Goal: Information Seeking & Learning: Check status

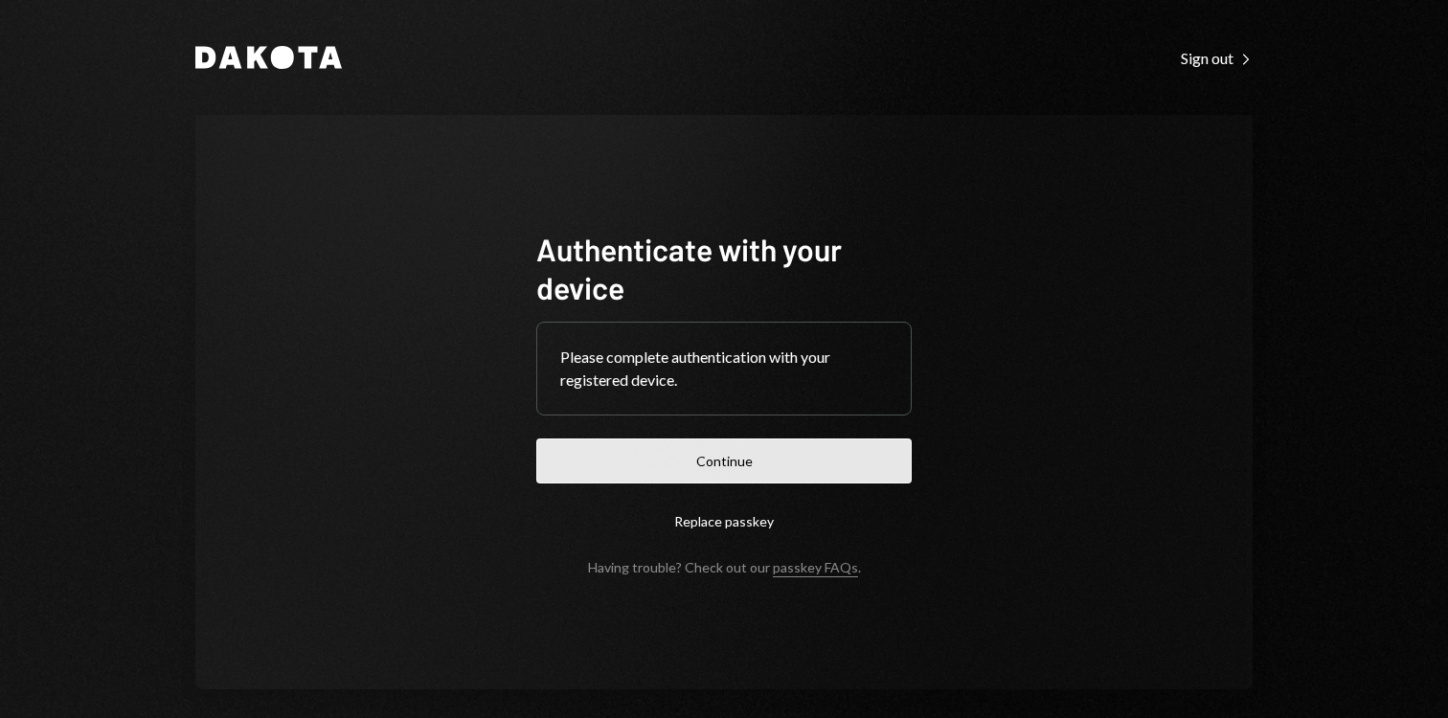
click at [712, 451] on button "Continue" at bounding box center [724, 461] width 376 height 45
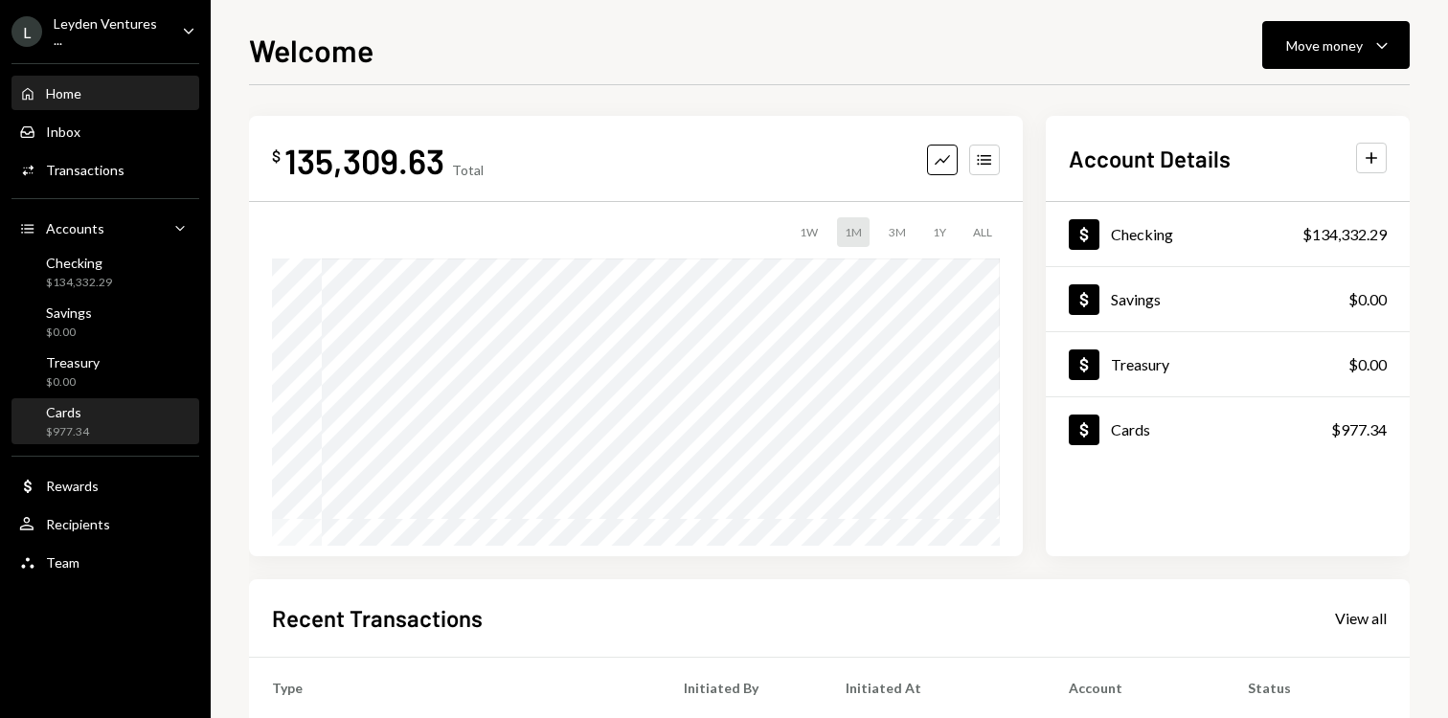
click at [76, 424] on div "$977.34" at bounding box center [67, 432] width 43 height 16
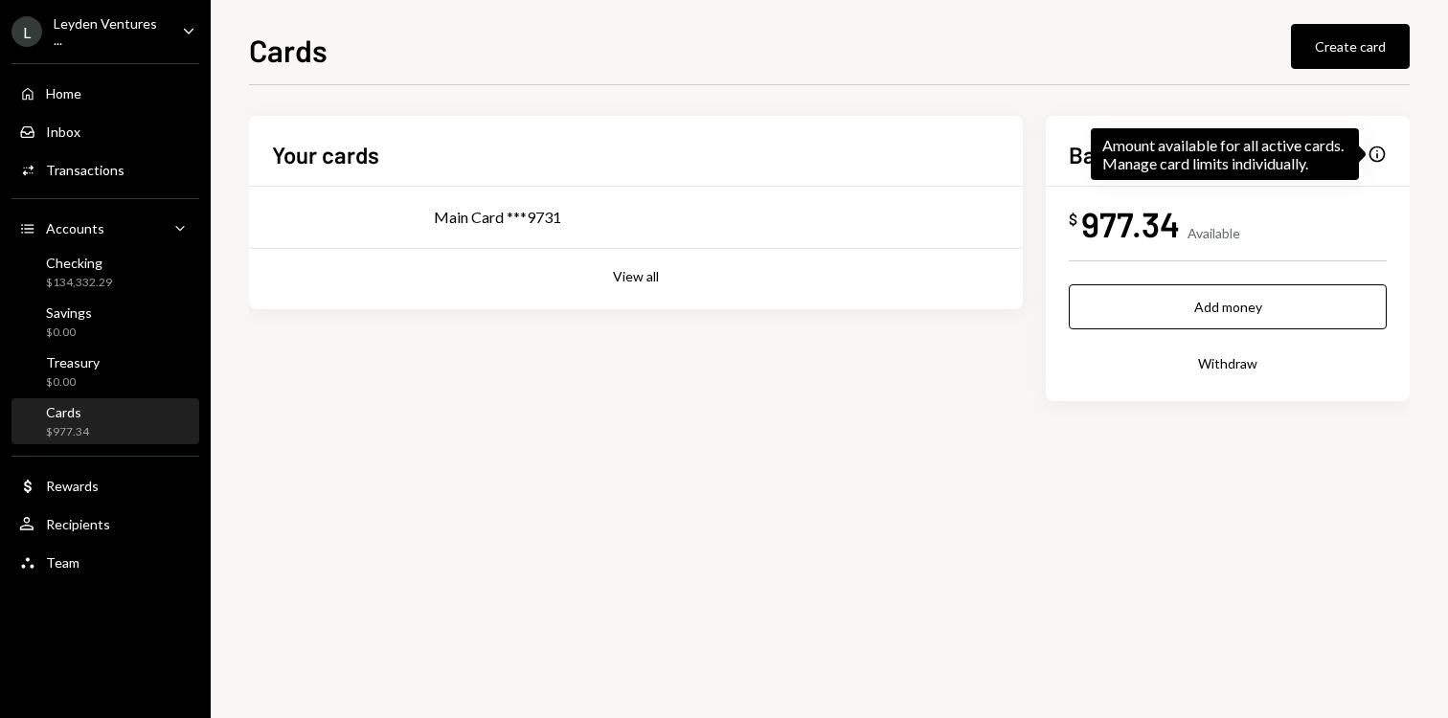
click at [1379, 158] on div "Info" at bounding box center [1377, 154] width 19 height 19
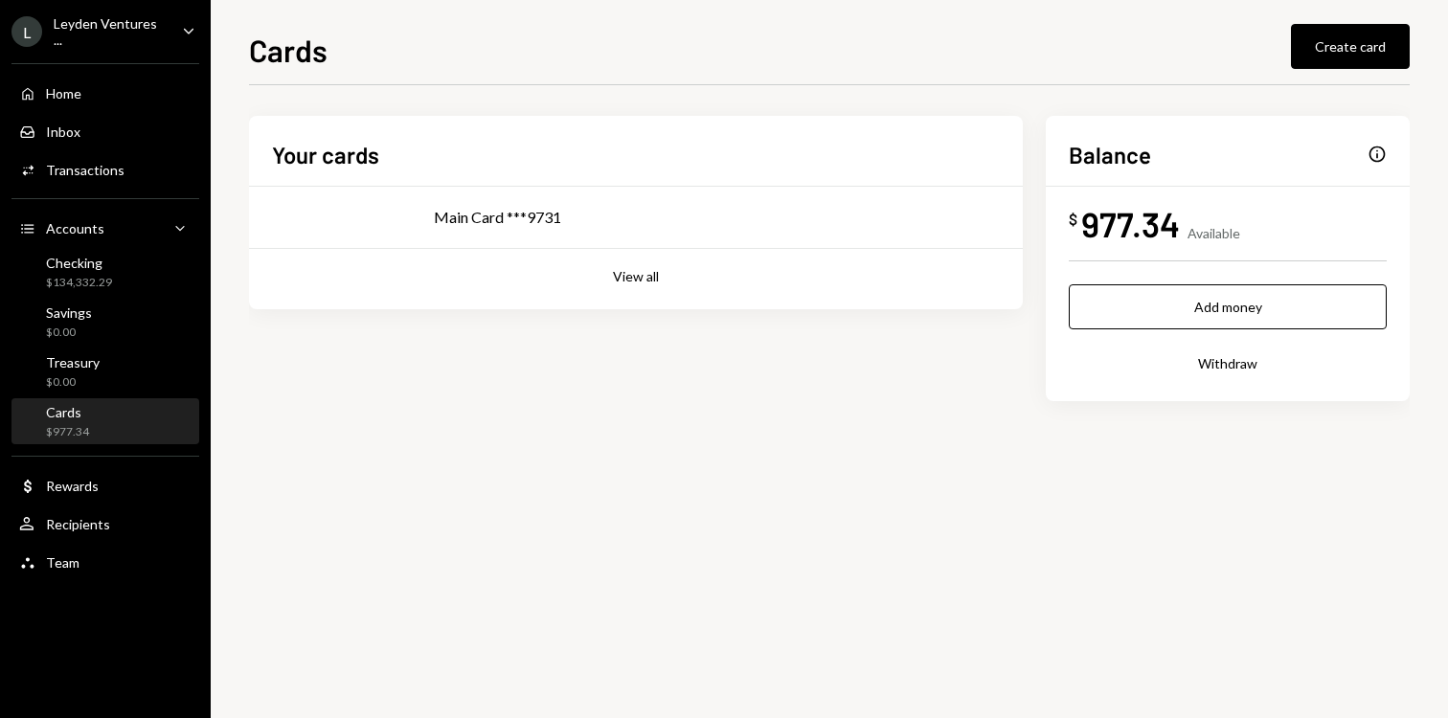
click at [1372, 154] on div "Info" at bounding box center [1377, 154] width 19 height 19
click at [1159, 227] on div "977.34" at bounding box center [1131, 223] width 99 height 43
click at [774, 443] on div "Your cards Main Card ***9731 View all Balance Info $ 977.34 Available Add money…" at bounding box center [829, 289] width 1161 height 347
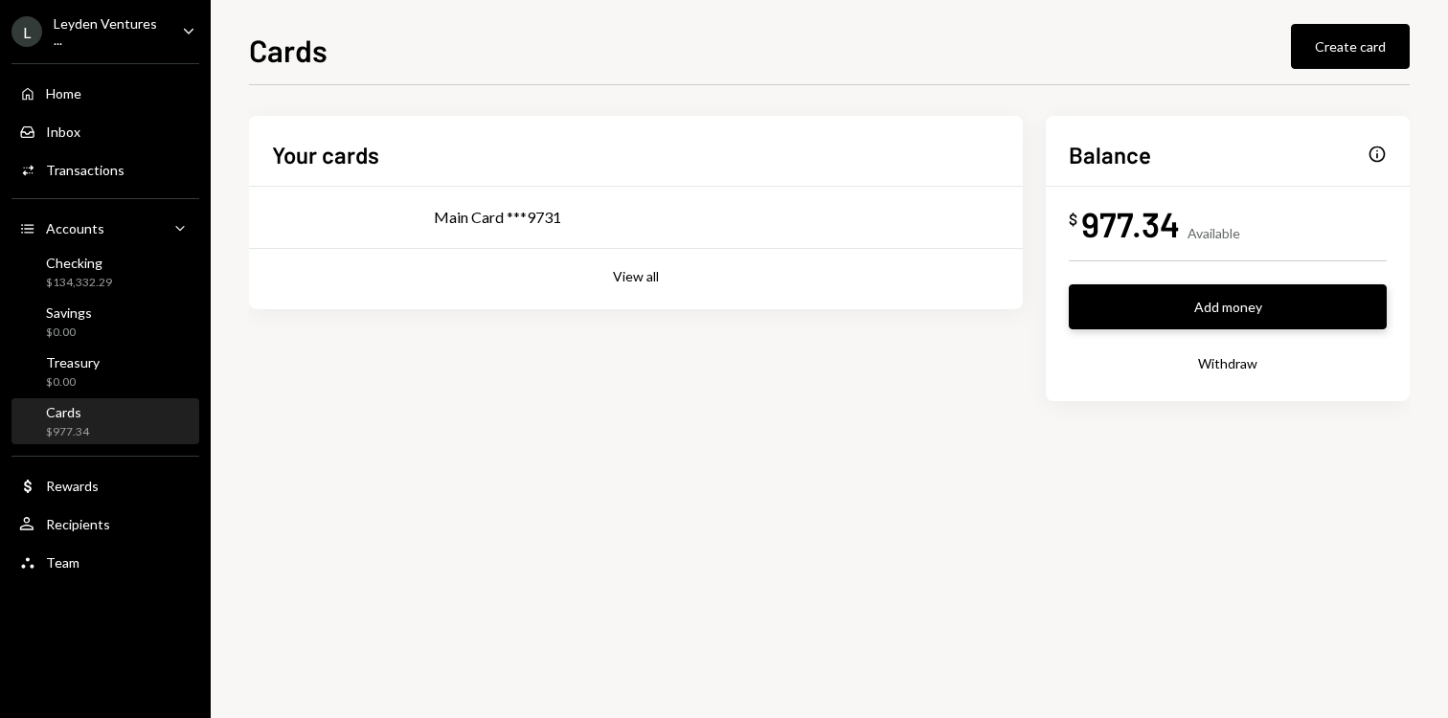
click at [1202, 323] on button "Add money" at bounding box center [1228, 307] width 318 height 45
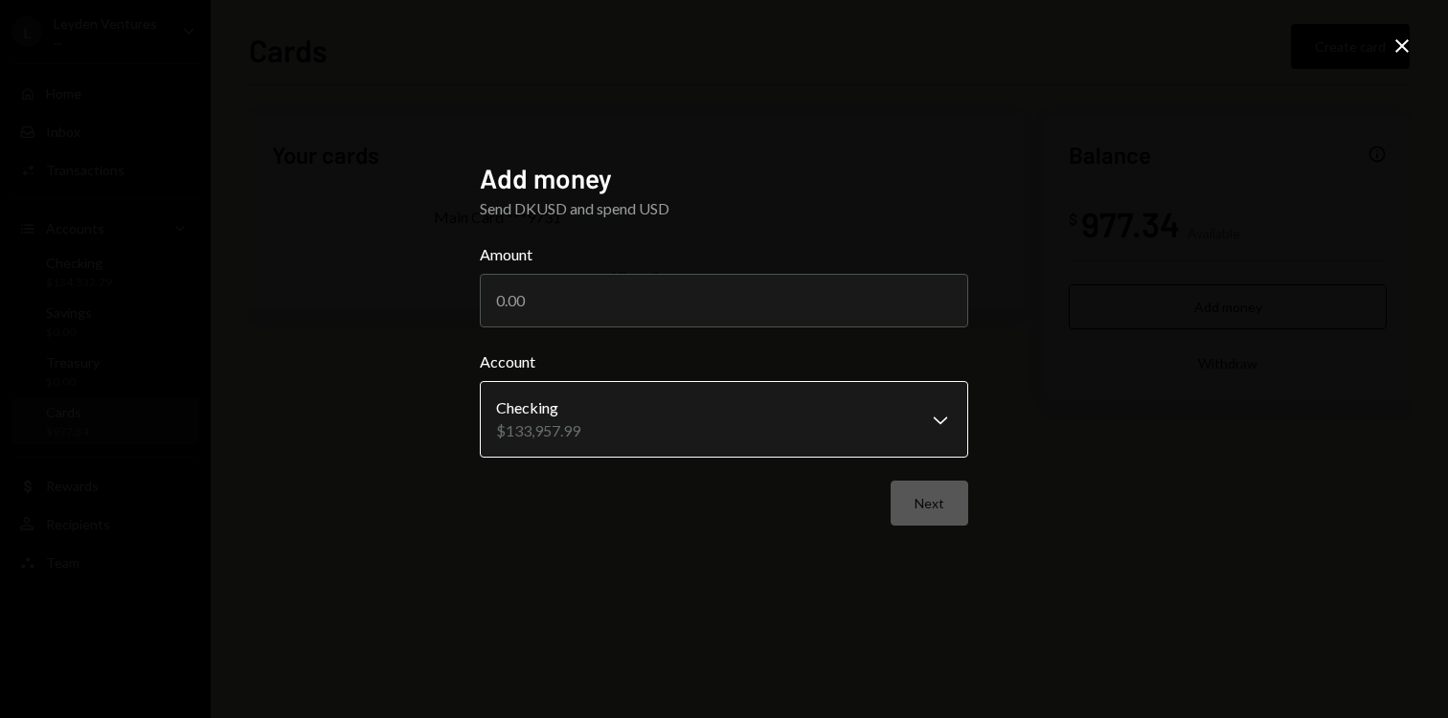
click at [620, 419] on body "**********" at bounding box center [724, 359] width 1448 height 718
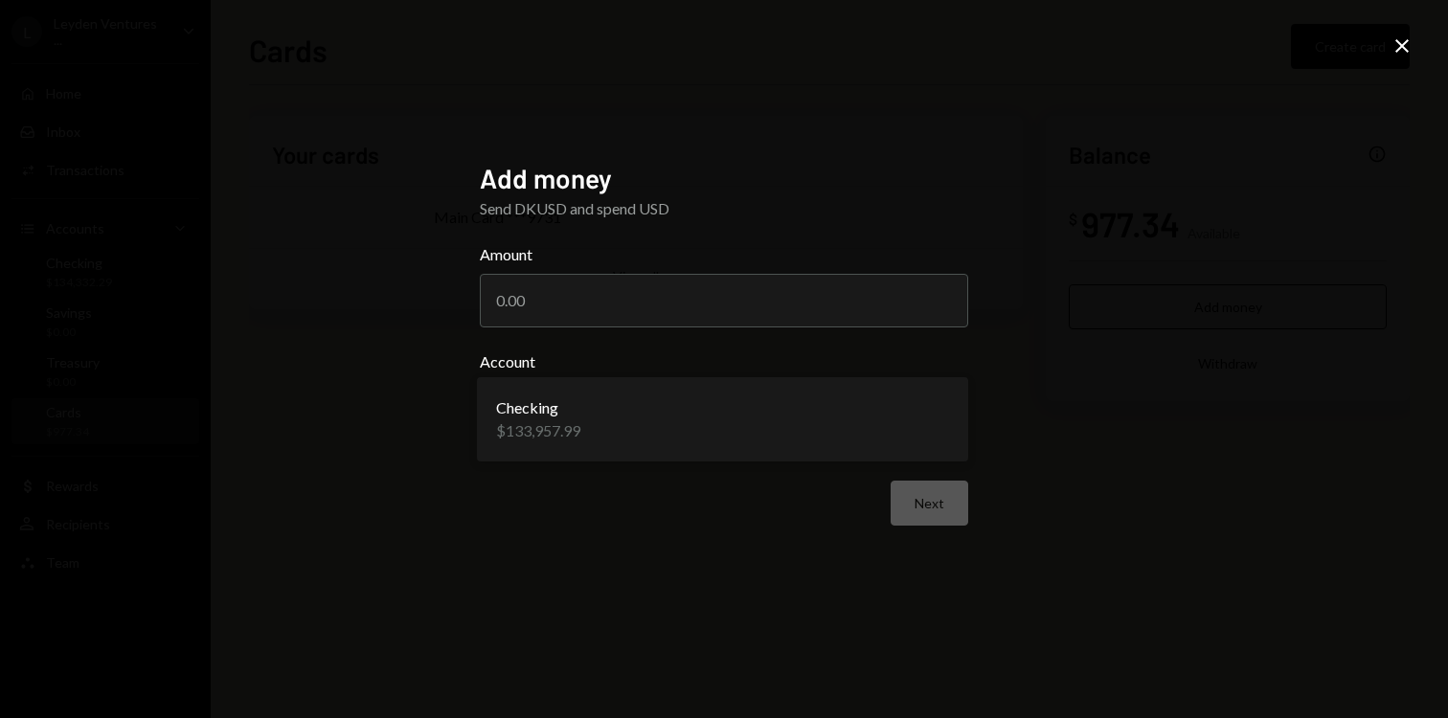
click at [525, 553] on div "**********" at bounding box center [724, 359] width 489 height 395
click at [929, 406] on body "**********" at bounding box center [724, 359] width 1448 height 718
click at [1099, 511] on div "**********" at bounding box center [724, 359] width 1448 height 718
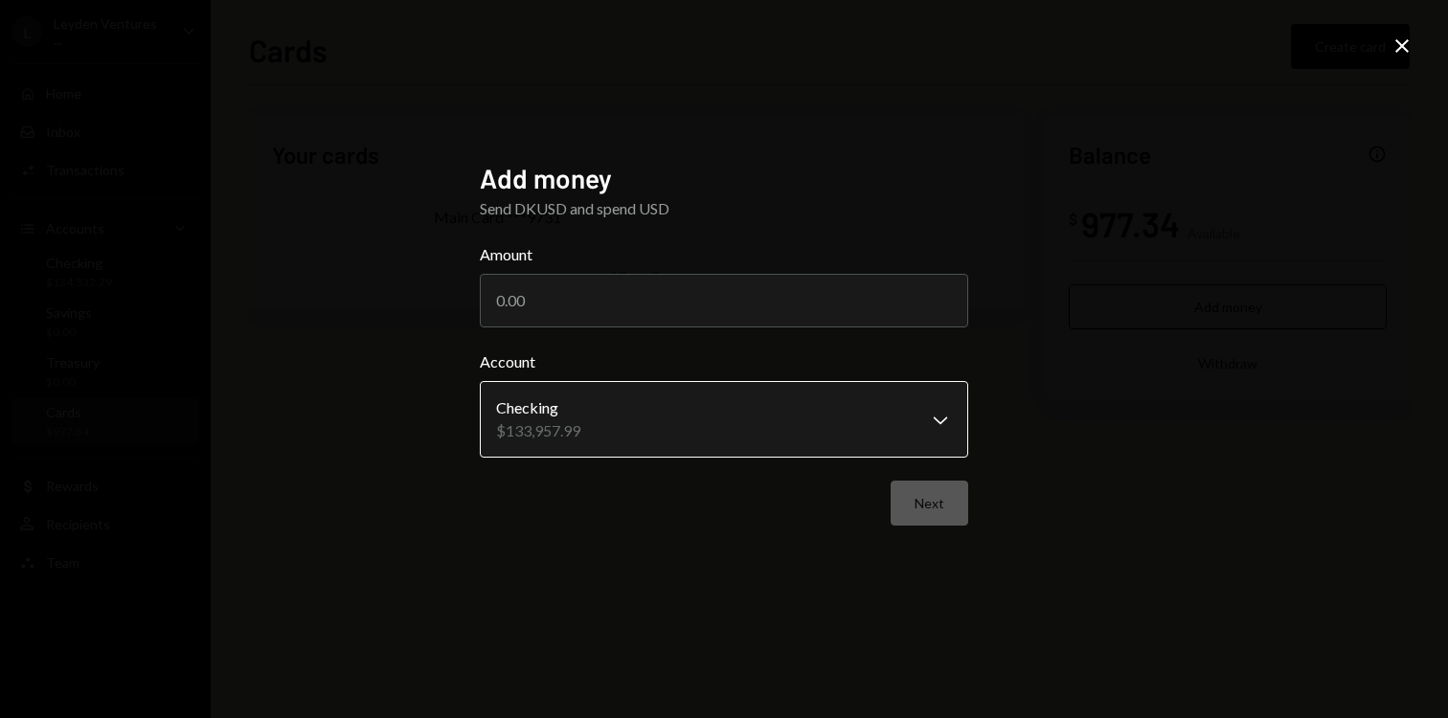
click at [796, 411] on body "**********" at bounding box center [724, 359] width 1448 height 718
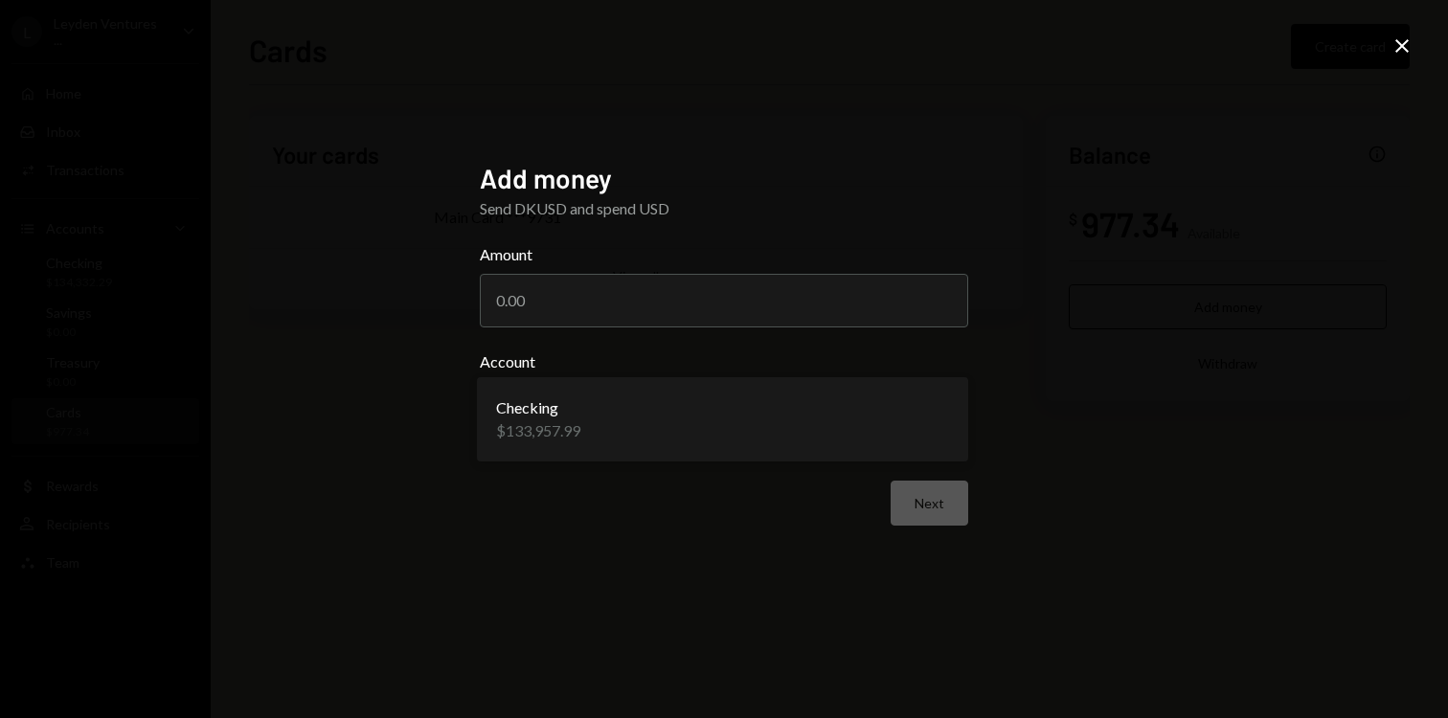
click at [1055, 310] on div "**********" at bounding box center [724, 359] width 1448 height 718
click at [1398, 43] on icon "Close" at bounding box center [1402, 45] width 23 height 23
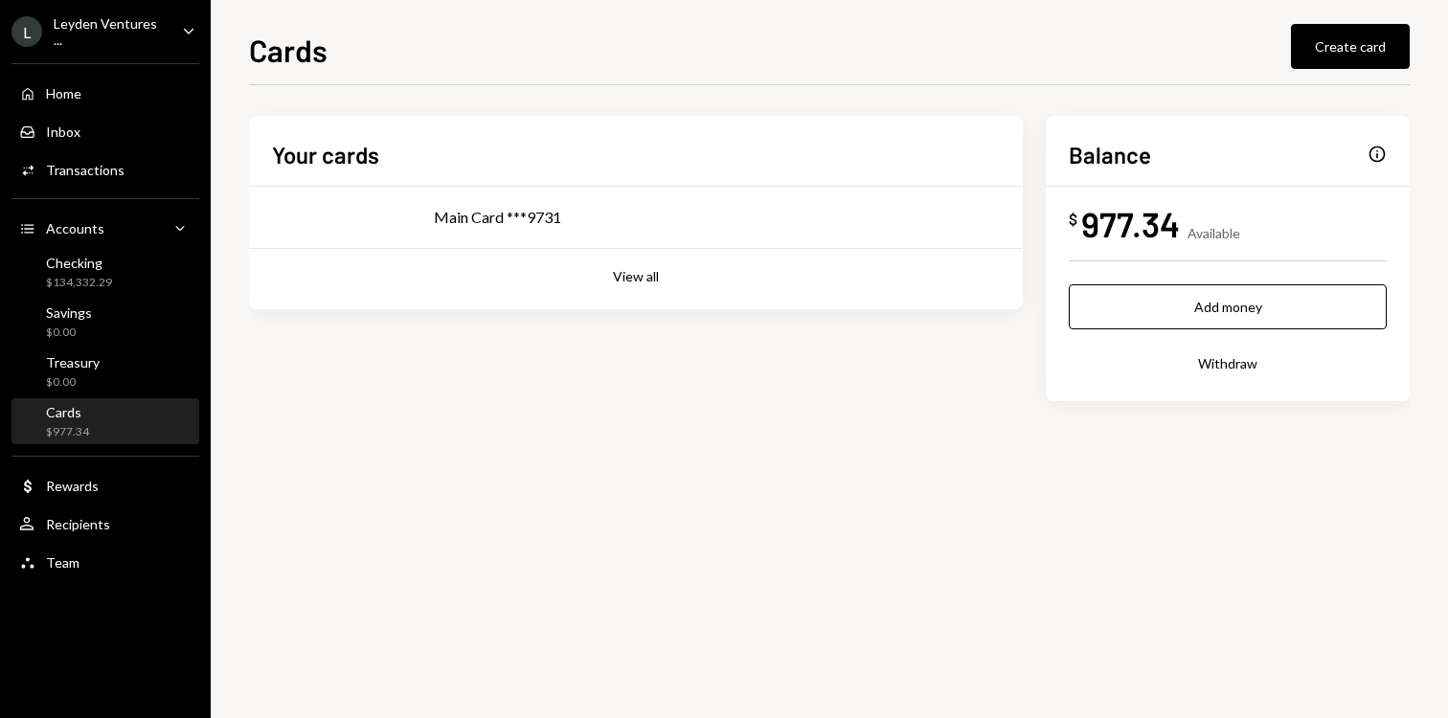
click at [777, 449] on div "Your cards Main Card ***9731 View all Balance Info $ 977.34 Available Add money…" at bounding box center [829, 289] width 1161 height 347
click at [99, 265] on div "Checking" at bounding box center [79, 263] width 66 height 16
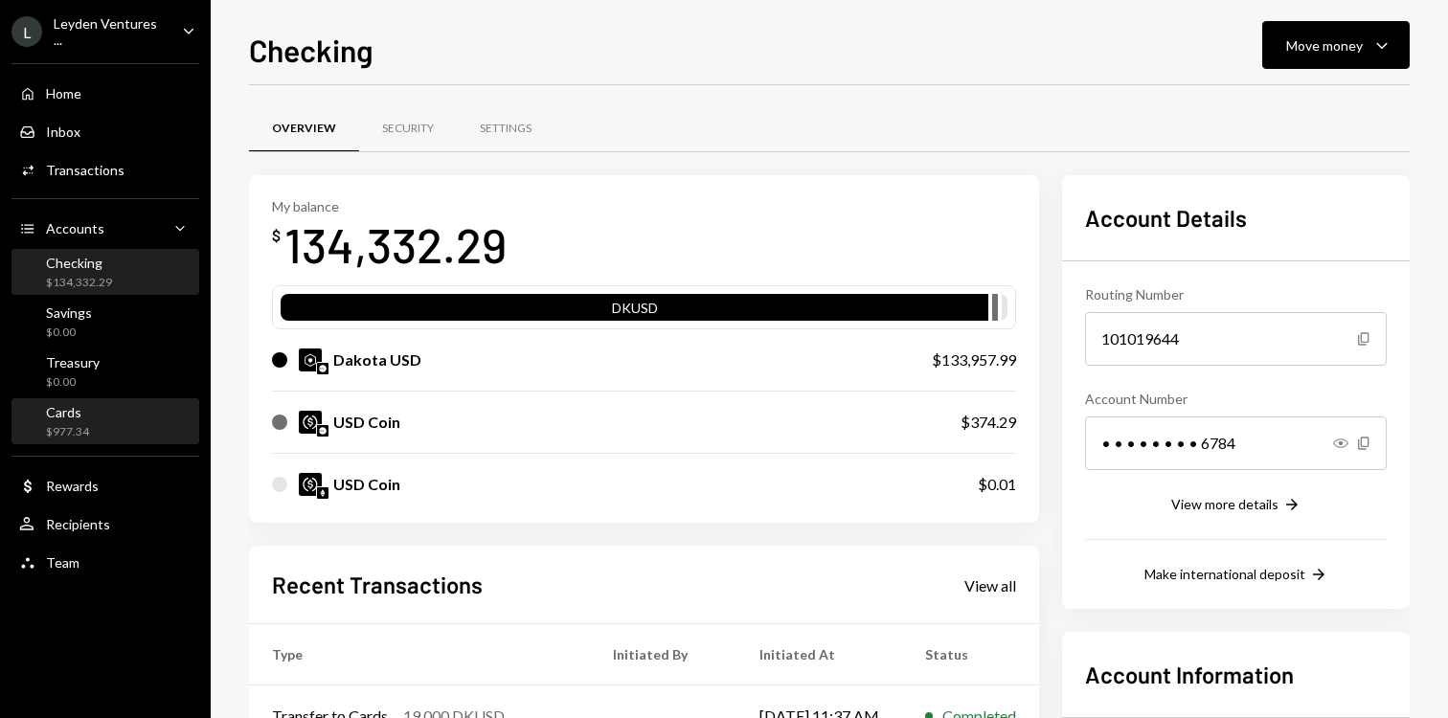
click at [80, 407] on div "Cards" at bounding box center [67, 412] width 43 height 16
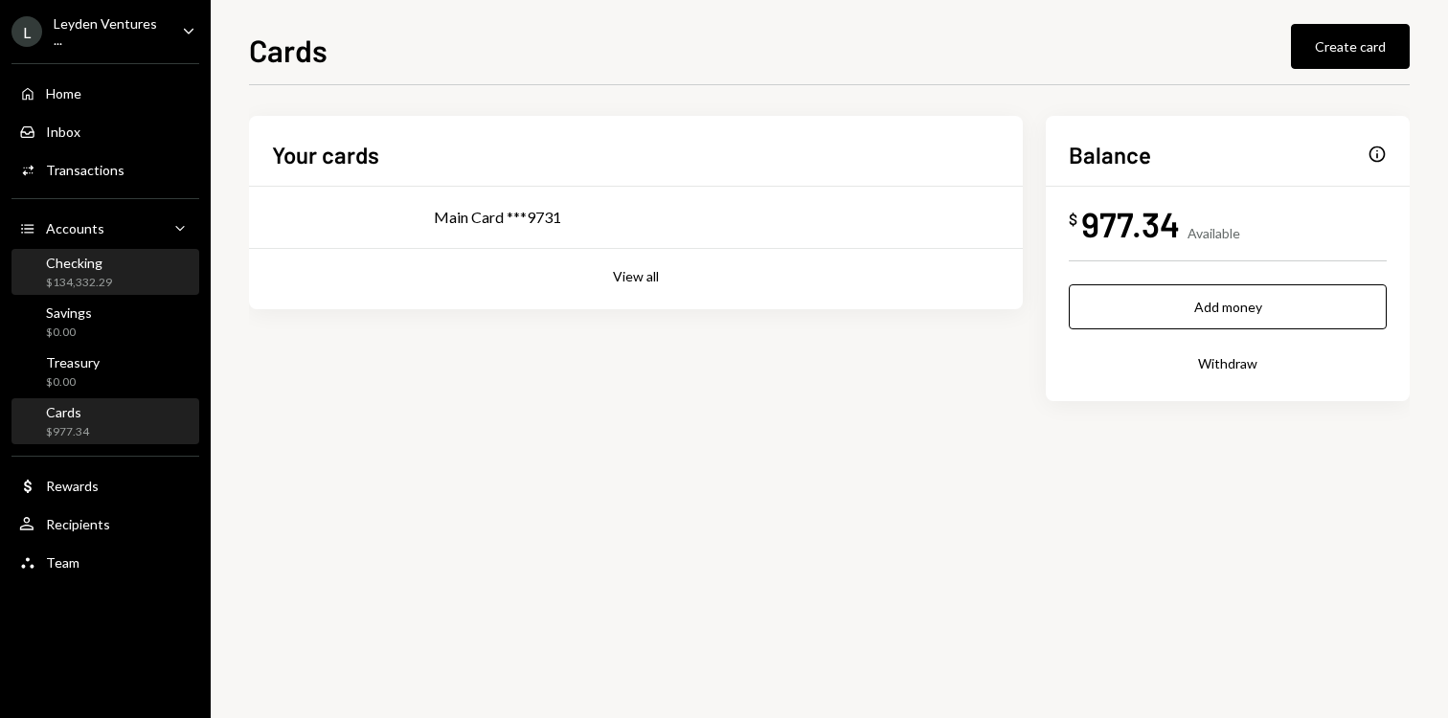
click at [85, 285] on div "$134,332.29" at bounding box center [79, 283] width 66 height 16
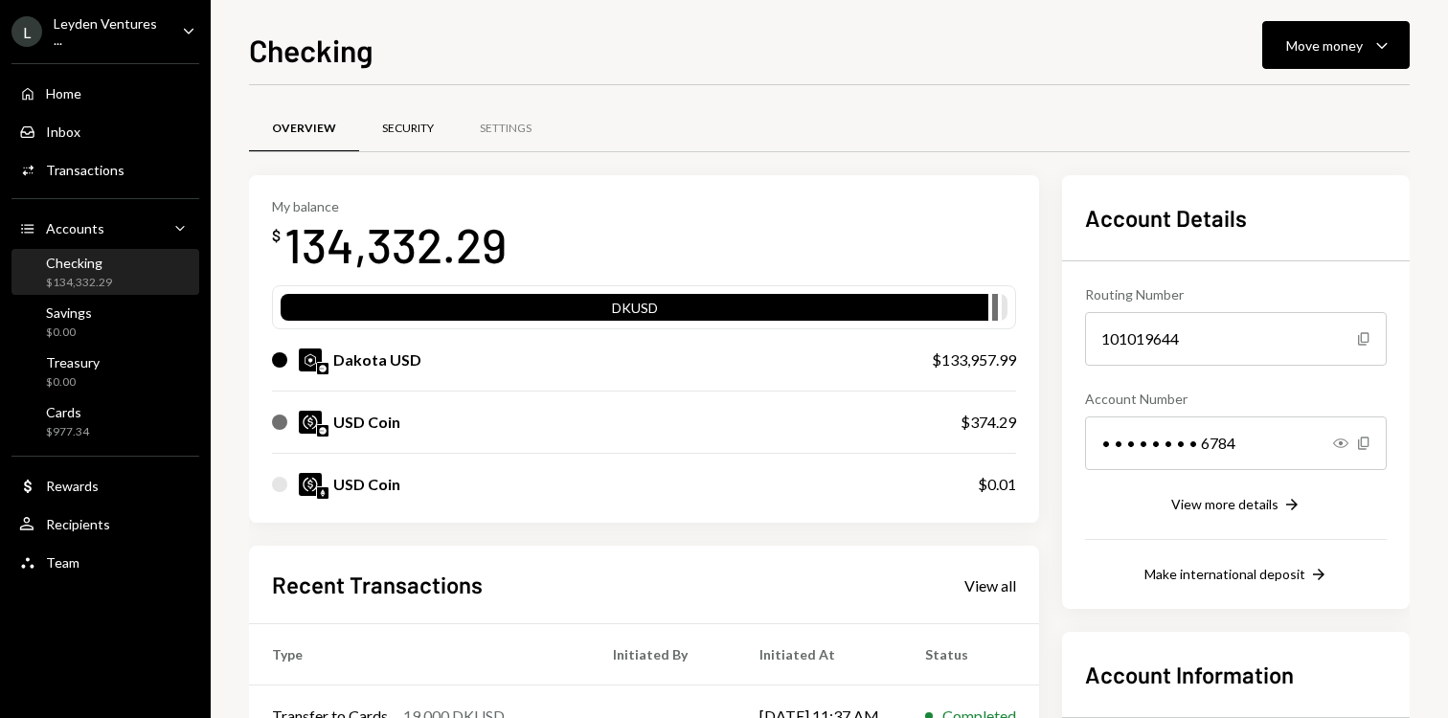
click at [405, 130] on div "Security" at bounding box center [408, 129] width 52 height 16
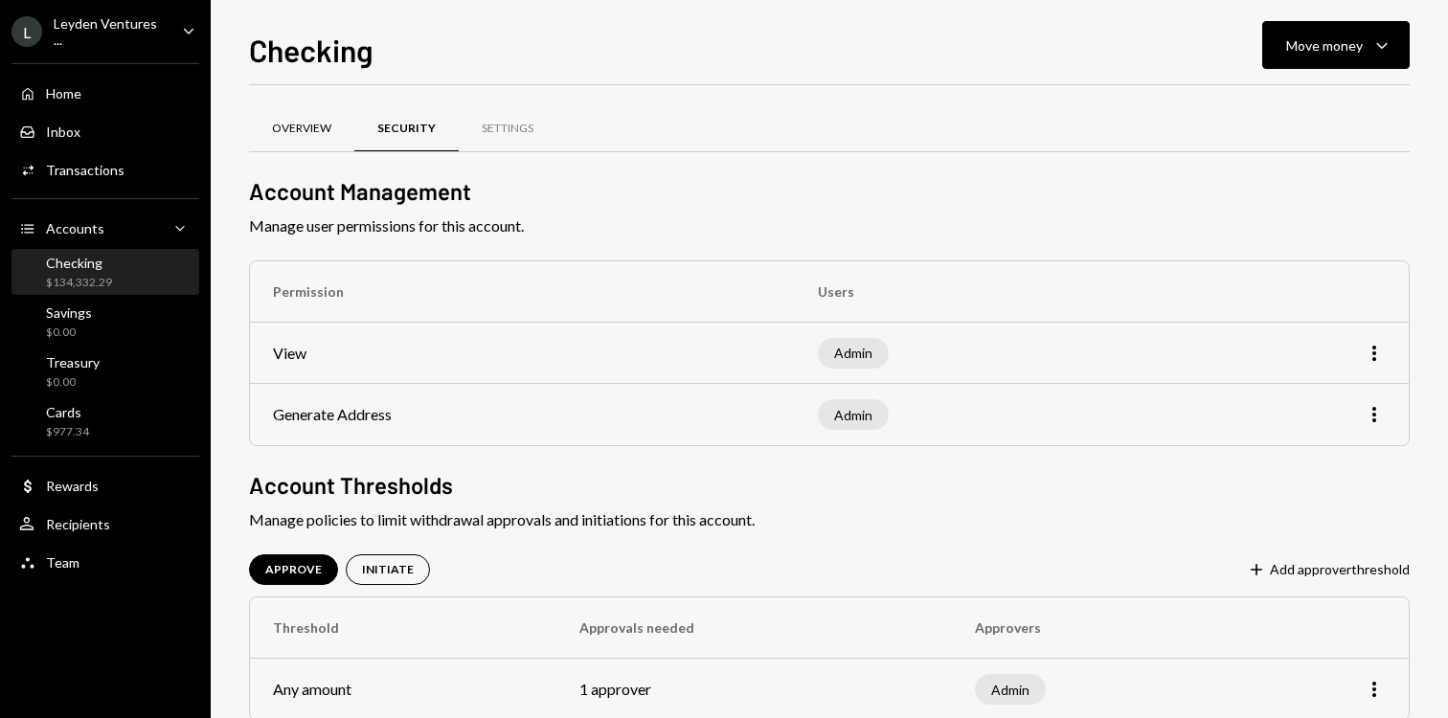
click at [308, 129] on div "Overview" at bounding box center [301, 129] width 59 height 16
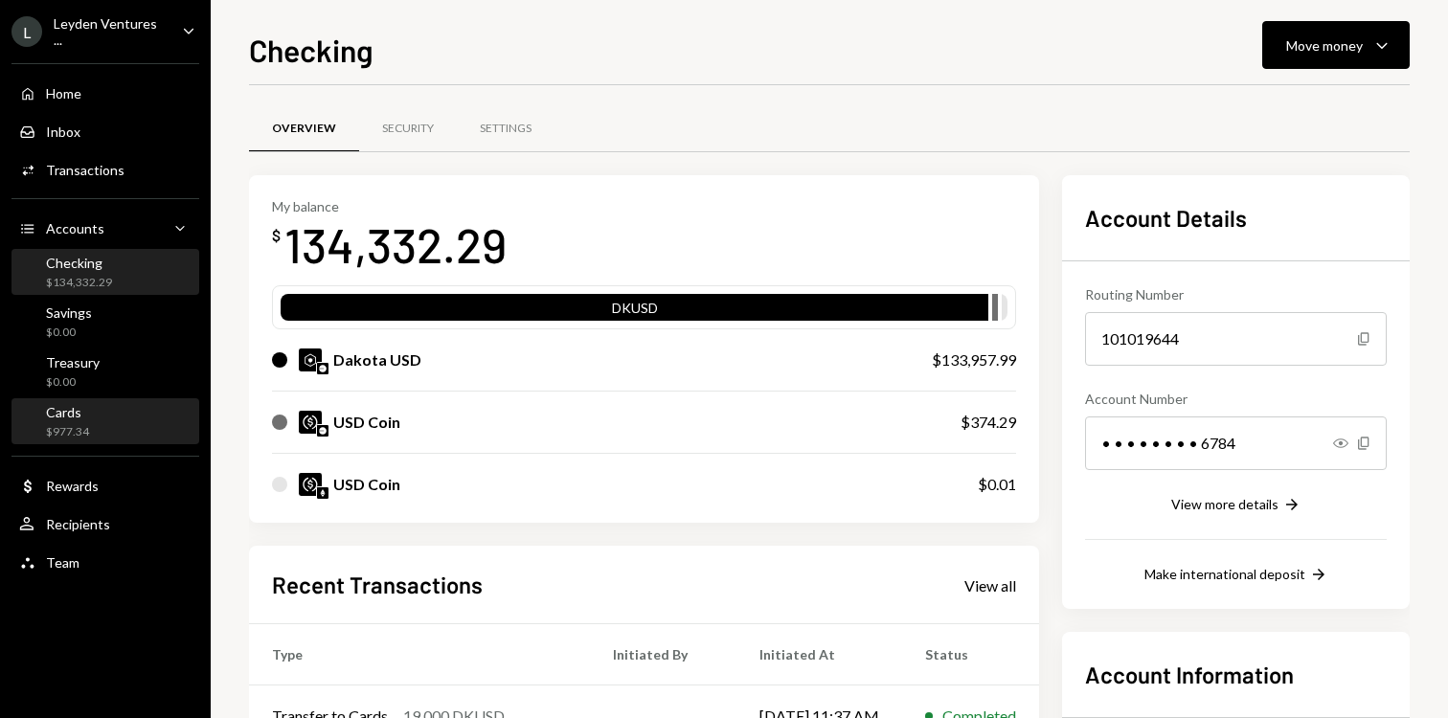
click at [107, 413] on div "Cards $977.34" at bounding box center [105, 422] width 172 height 36
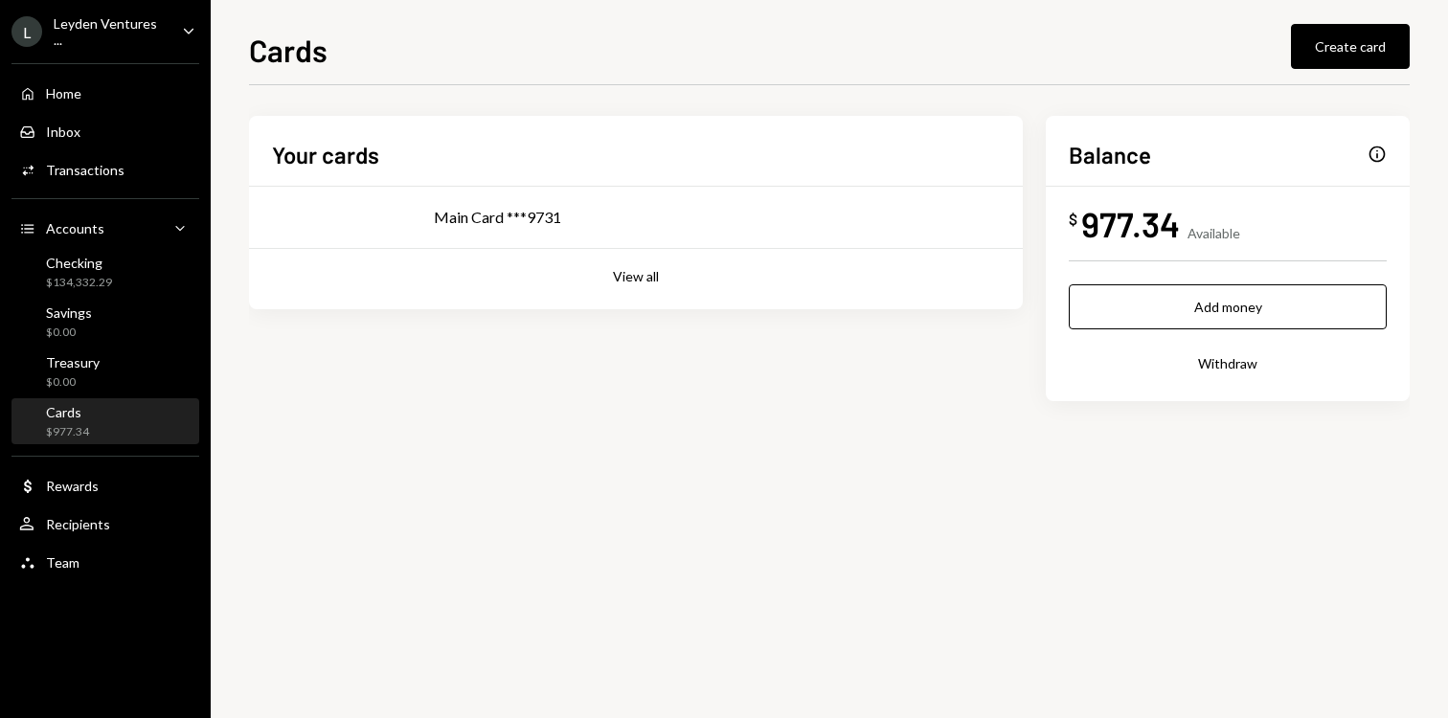
click at [1380, 152] on div "Info" at bounding box center [1377, 154] width 19 height 19
click at [699, 242] on td "Main Card ***9731" at bounding box center [717, 217] width 612 height 61
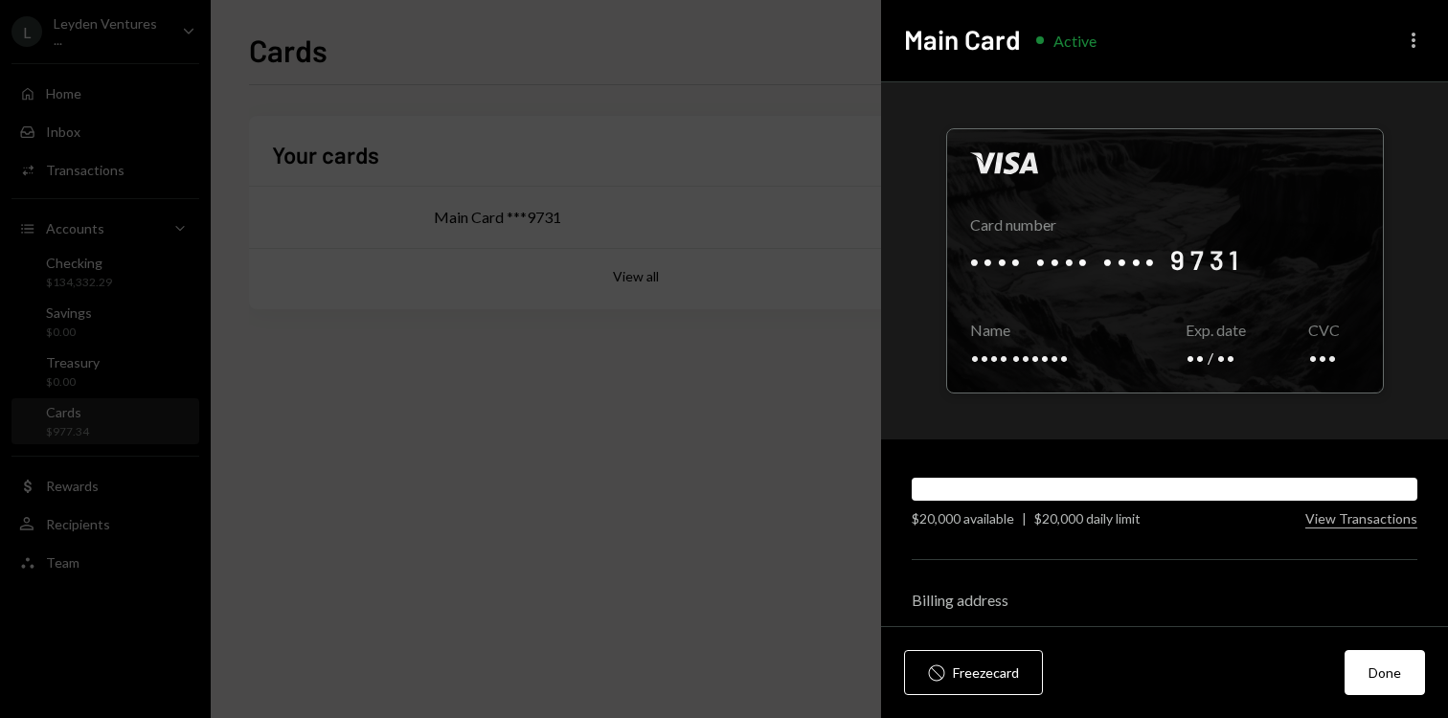
click at [1421, 46] on icon "More" at bounding box center [1414, 40] width 23 height 23
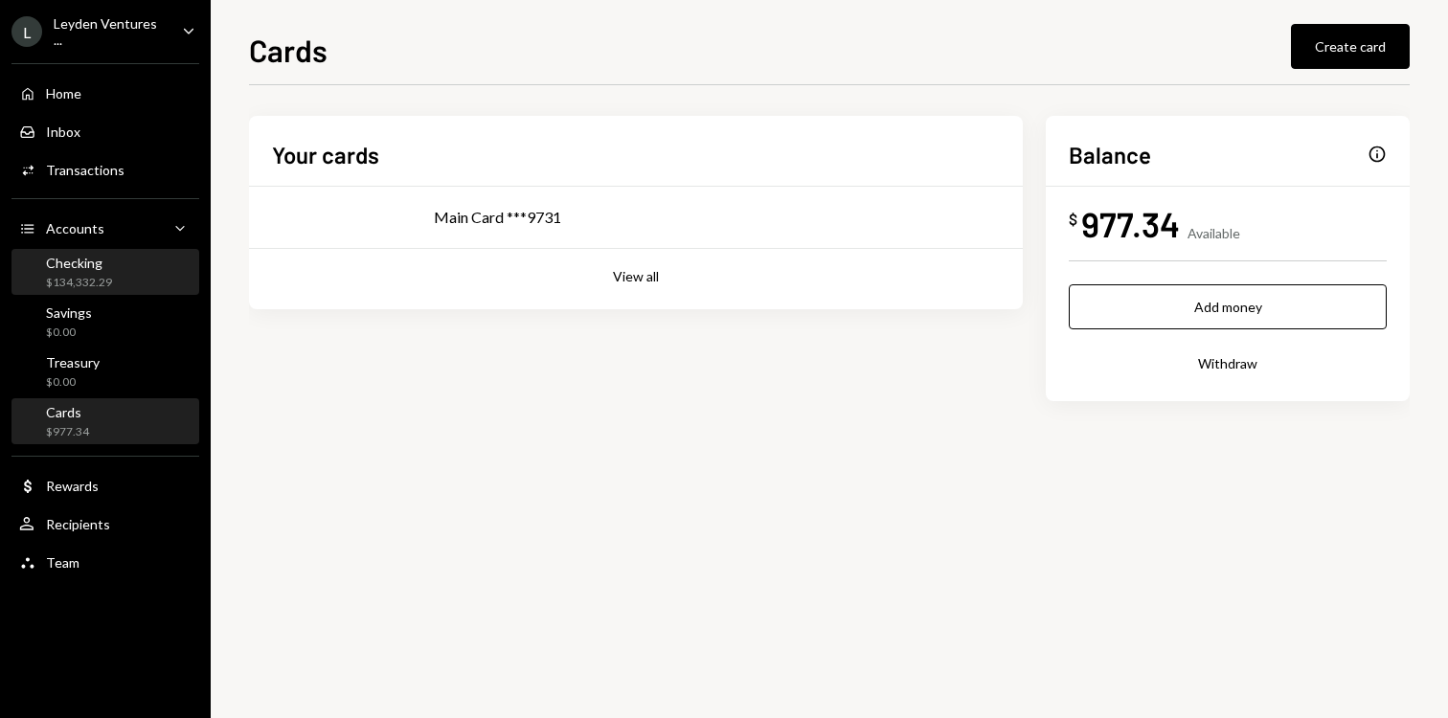
click at [92, 281] on div "$134,332.29" at bounding box center [79, 283] width 66 height 16
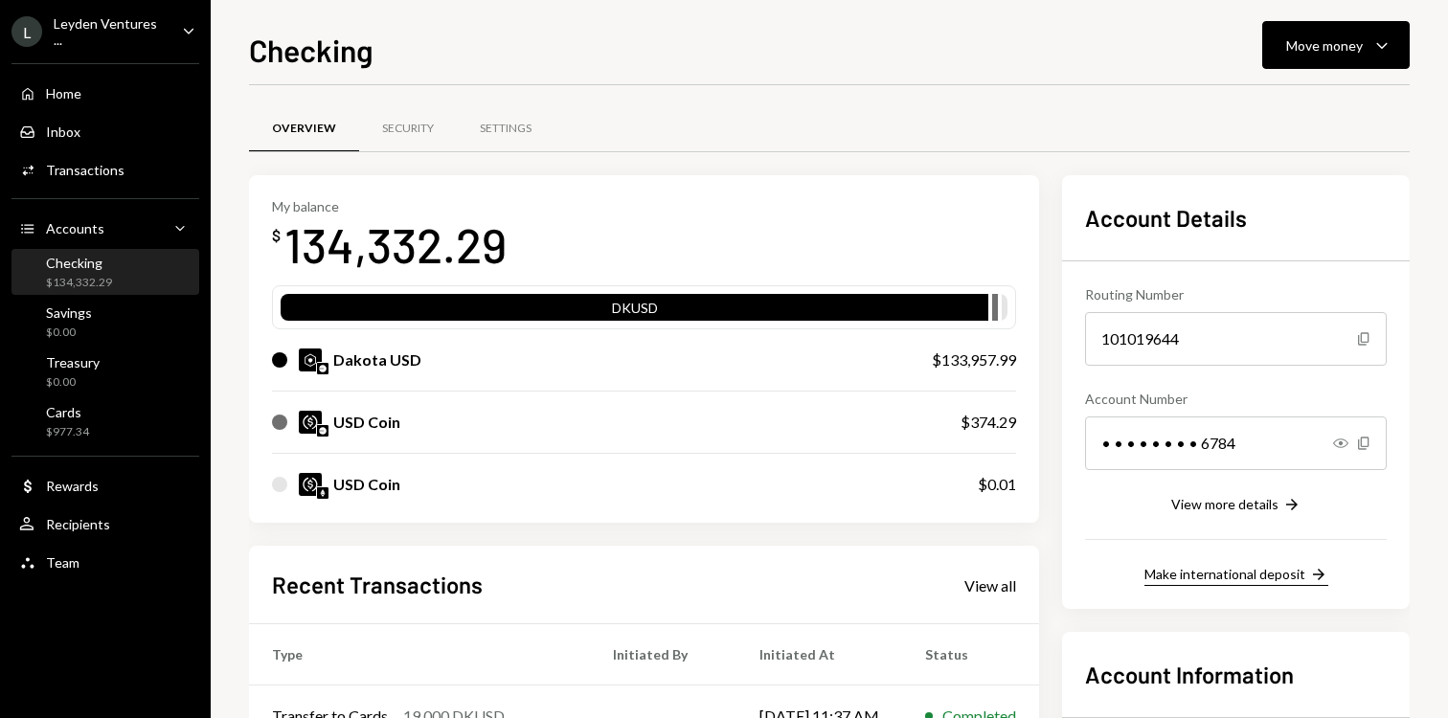
click at [1212, 572] on div "Make international deposit" at bounding box center [1225, 574] width 161 height 16
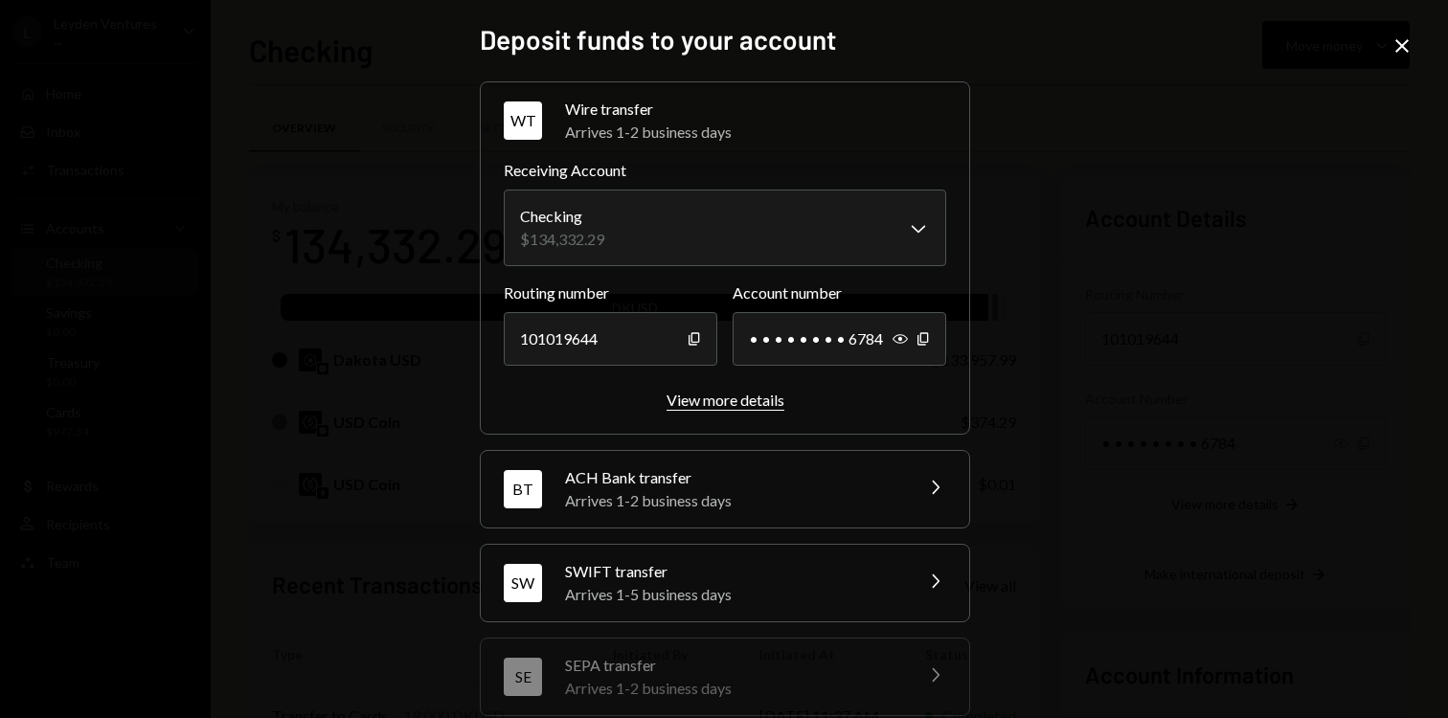
click at [733, 399] on div "View more details" at bounding box center [726, 400] width 118 height 18
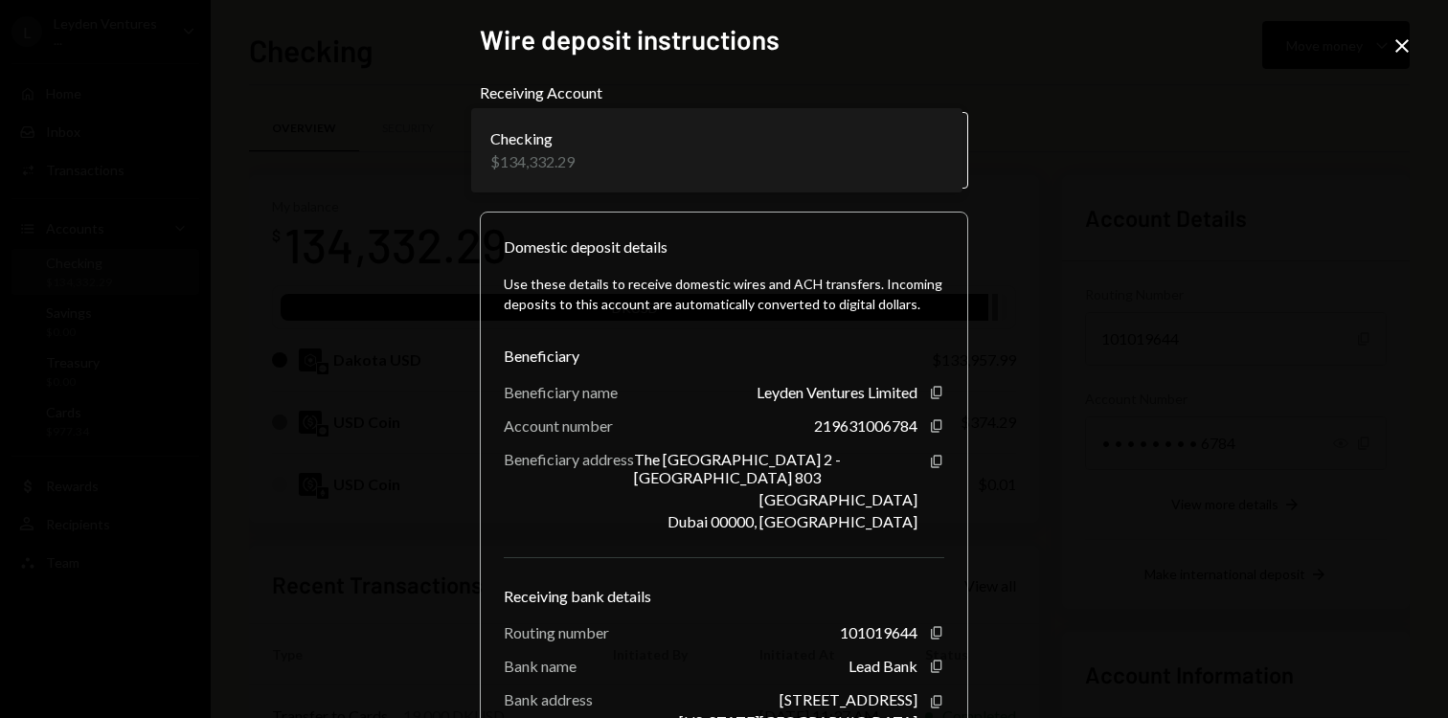
click at [892, 165] on body "L Leyden Ventures ... Caret Down Home Home Inbox Inbox Activities Transactions …" at bounding box center [724, 359] width 1448 height 718
click at [1127, 303] on div "**********" at bounding box center [724, 359] width 1448 height 718
click at [1062, 349] on div "**********" at bounding box center [724, 359] width 1448 height 718
click at [1106, 434] on div "**********" at bounding box center [724, 359] width 1448 height 718
click at [1388, 52] on div "**********" at bounding box center [724, 359] width 1448 height 718
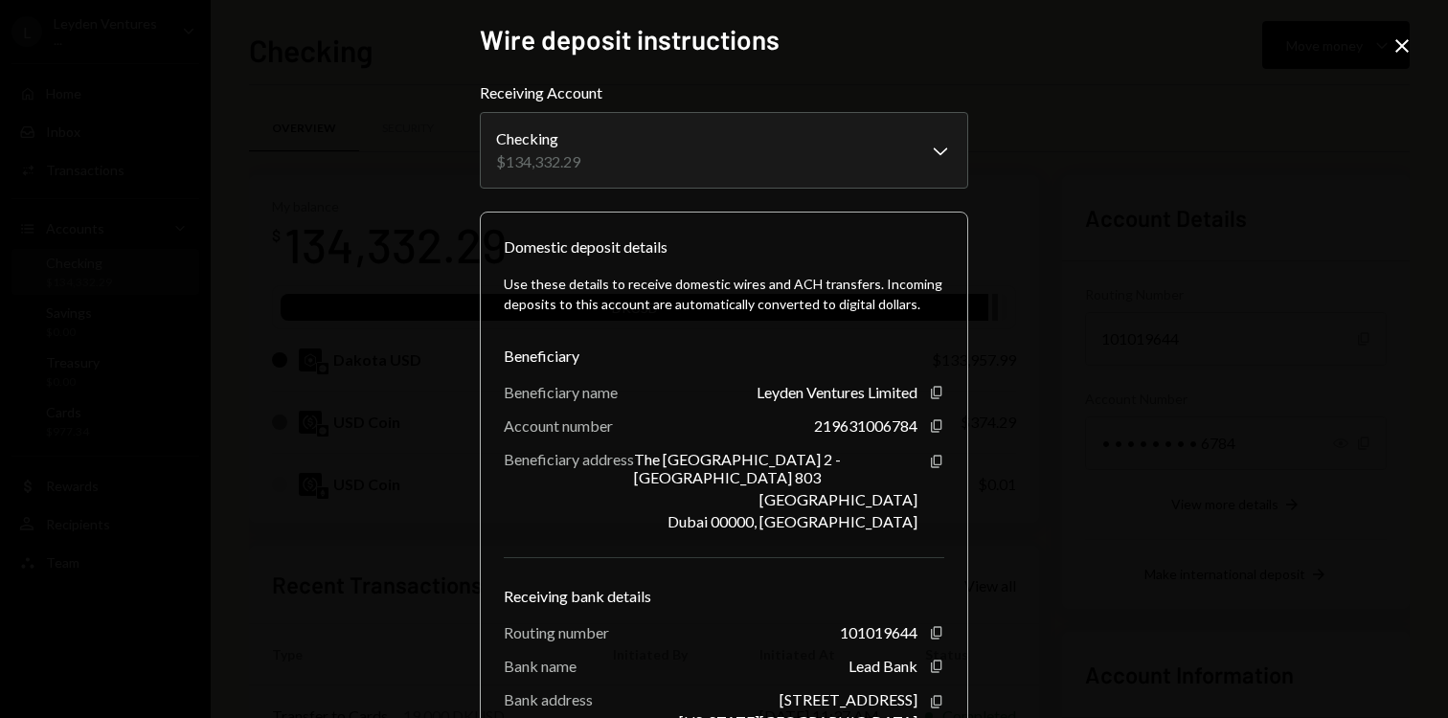
click at [1402, 49] on icon "Close" at bounding box center [1402, 45] width 23 height 23
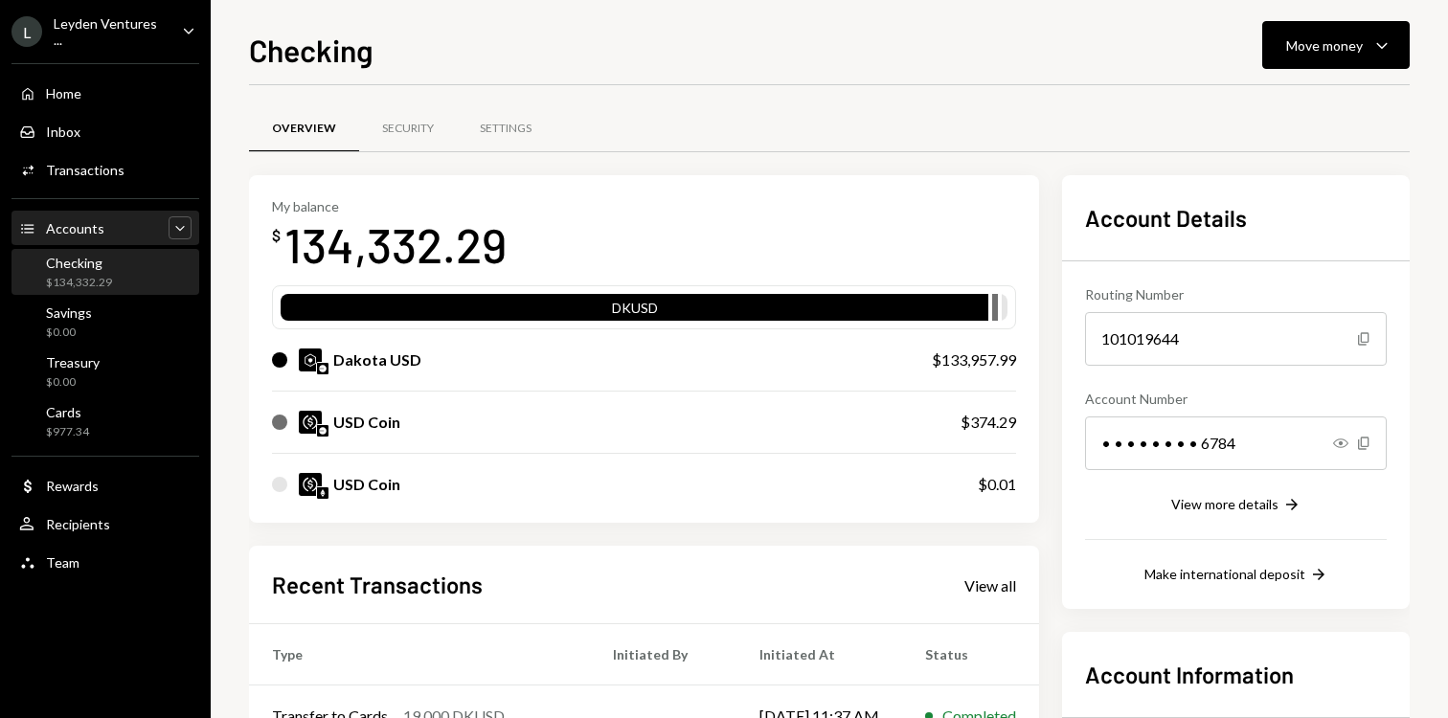
click at [174, 231] on icon "Caret Down" at bounding box center [180, 227] width 19 height 19
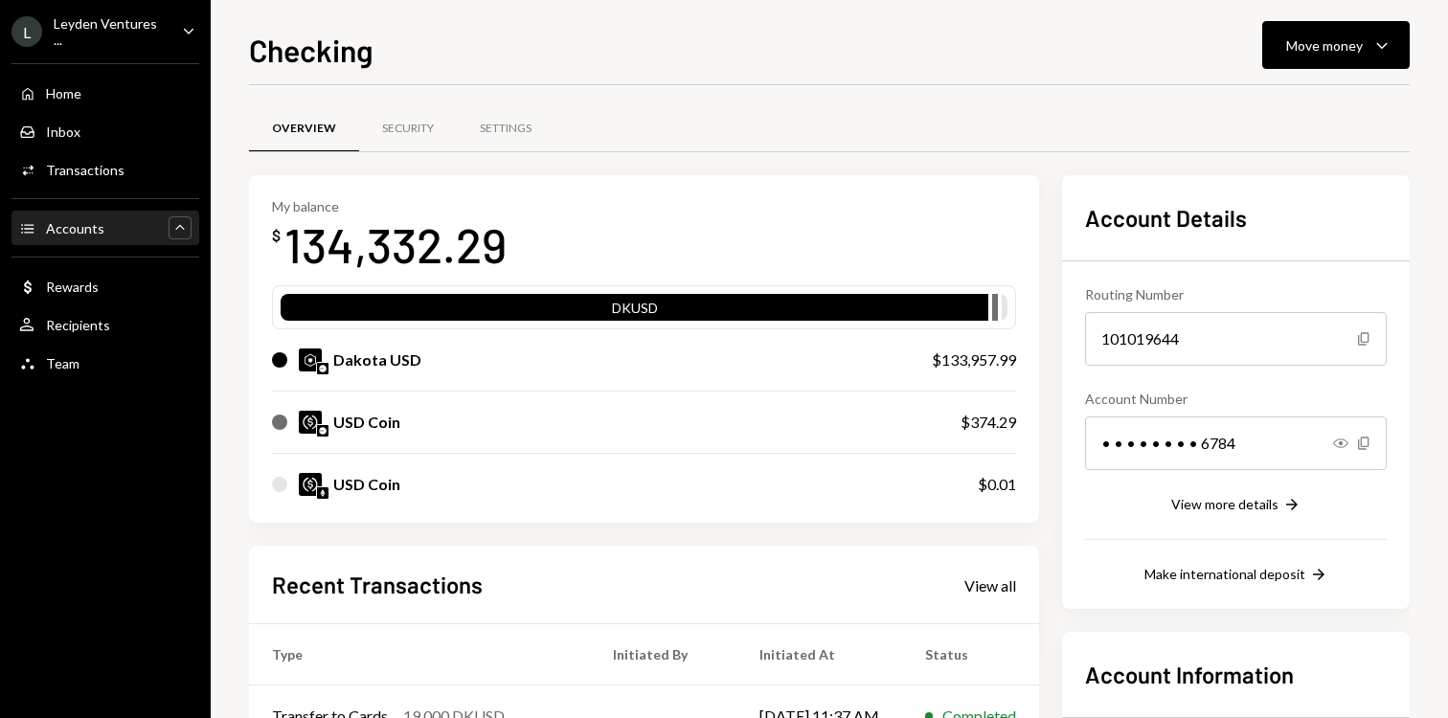
click at [176, 228] on icon "Caret Up" at bounding box center [180, 227] width 19 height 19
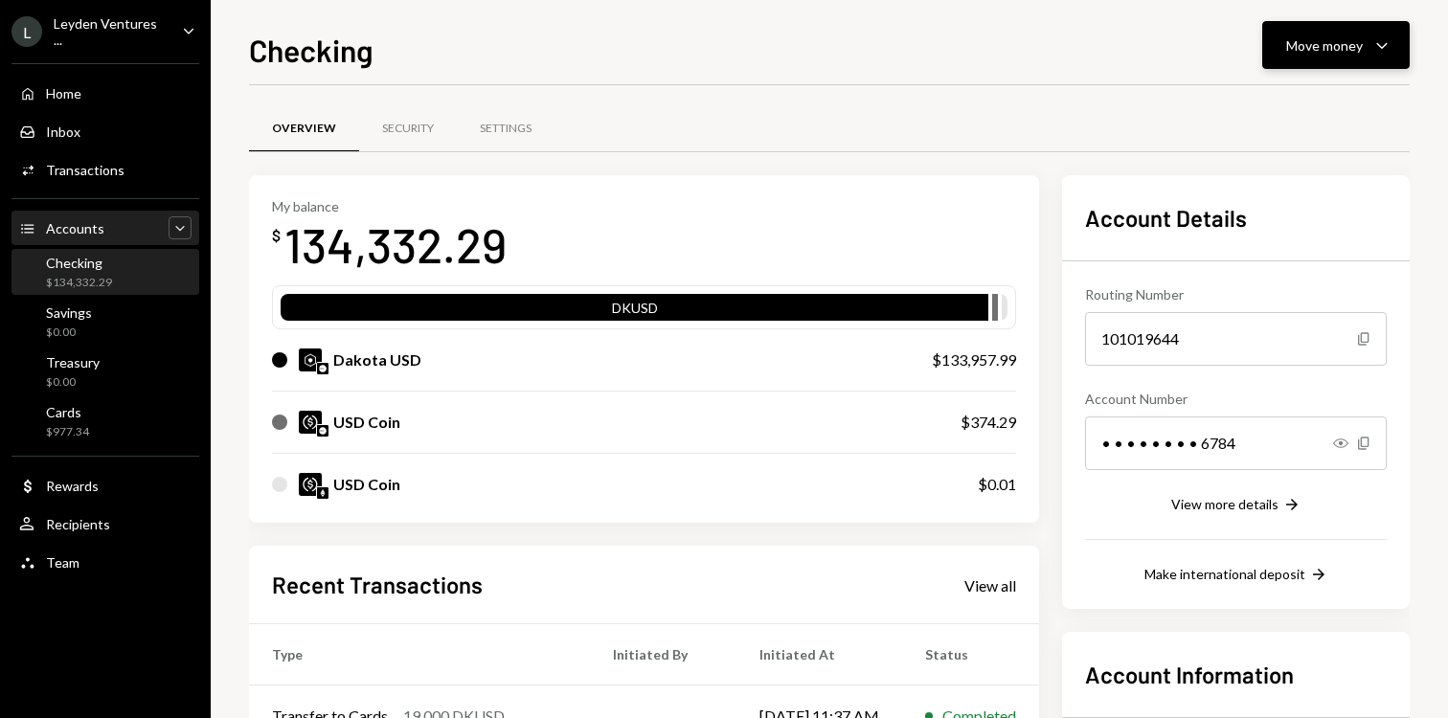
click at [1373, 47] on icon "Caret Down" at bounding box center [1382, 45] width 23 height 23
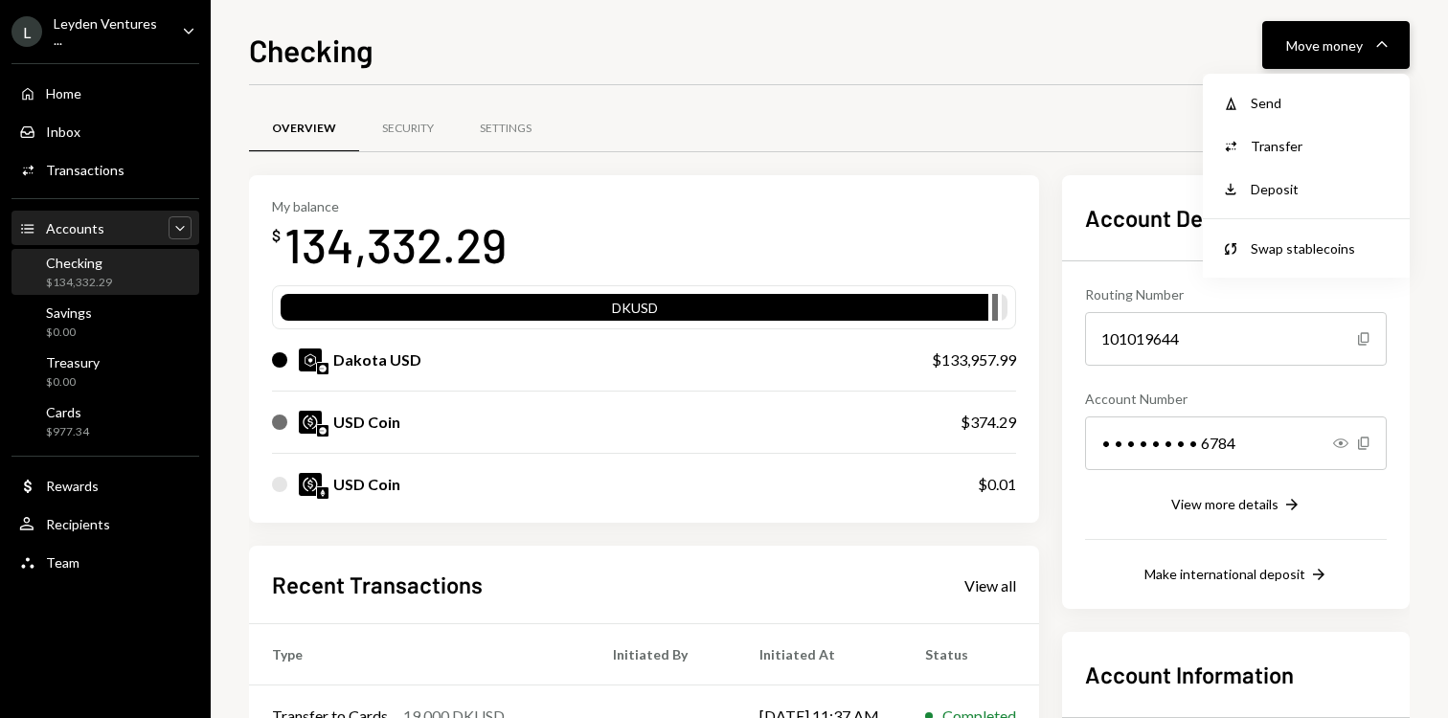
click at [1391, 47] on icon "Caret Down" at bounding box center [1382, 45] width 23 height 23
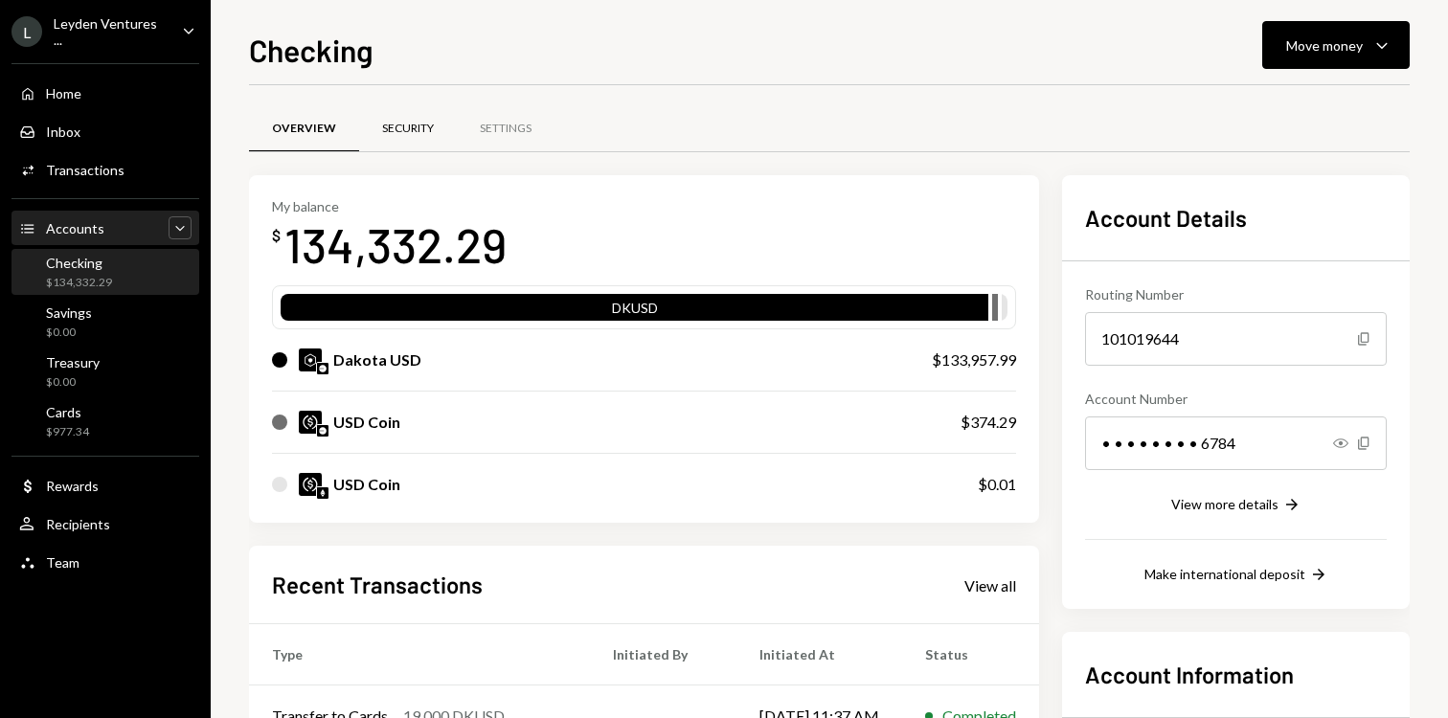
click at [426, 118] on div "Security" at bounding box center [408, 129] width 98 height 46
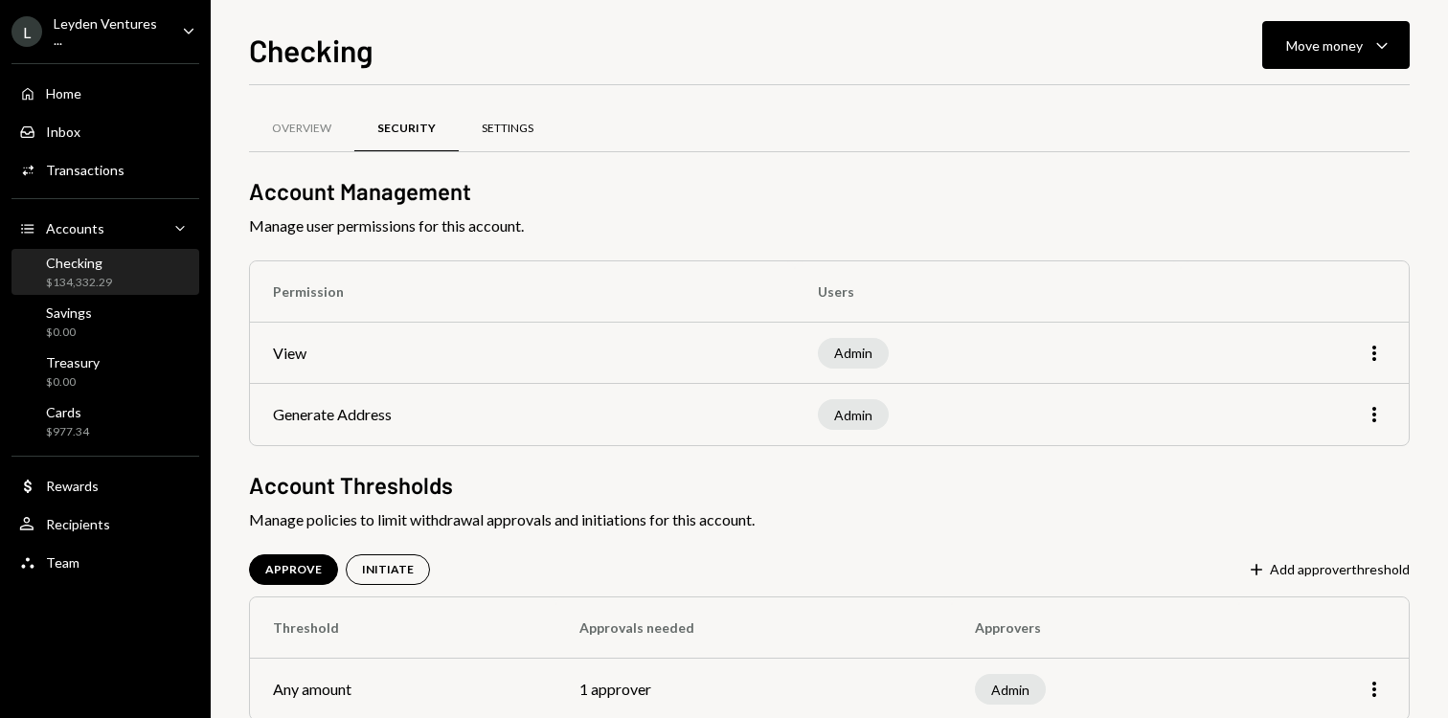
click at [502, 135] on div "Settings" at bounding box center [508, 129] width 52 height 16
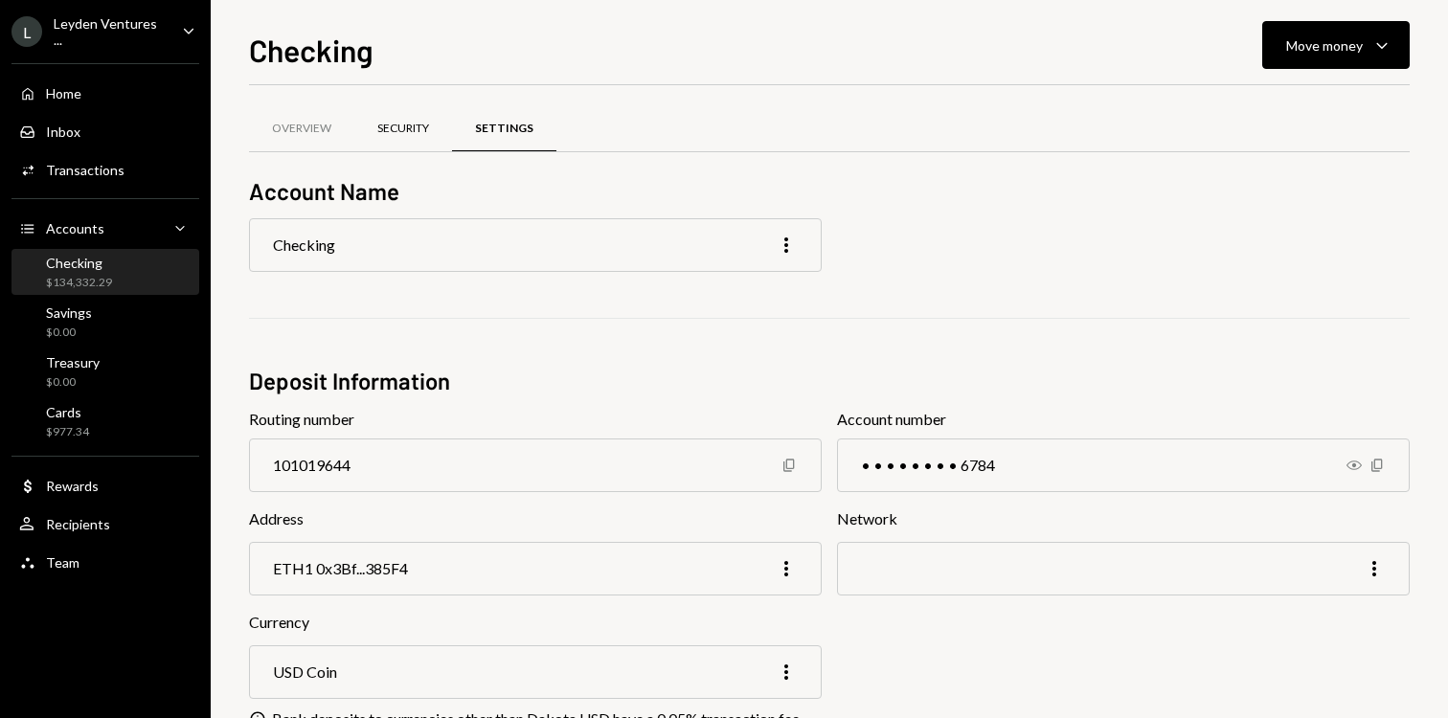
click at [394, 146] on div "Security" at bounding box center [403, 129] width 98 height 46
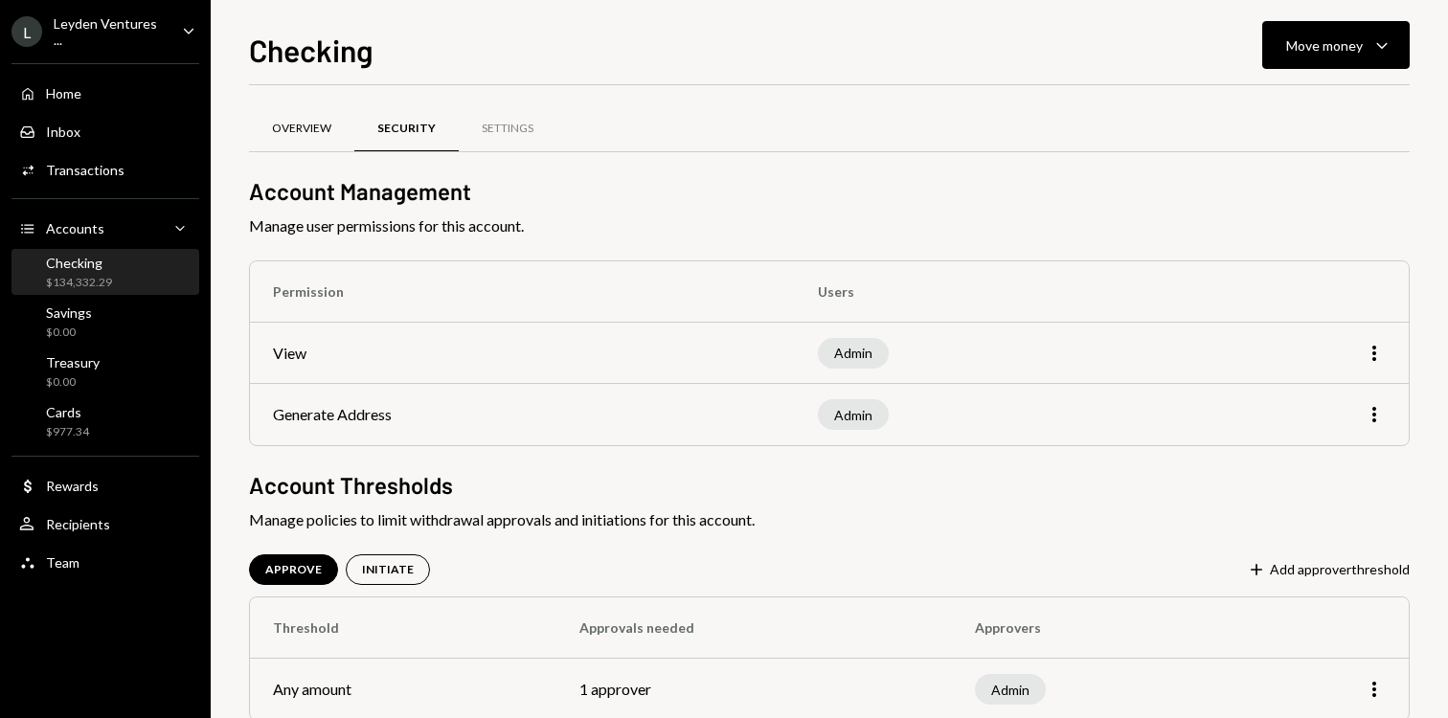
click at [304, 130] on div "Overview" at bounding box center [301, 129] width 59 height 16
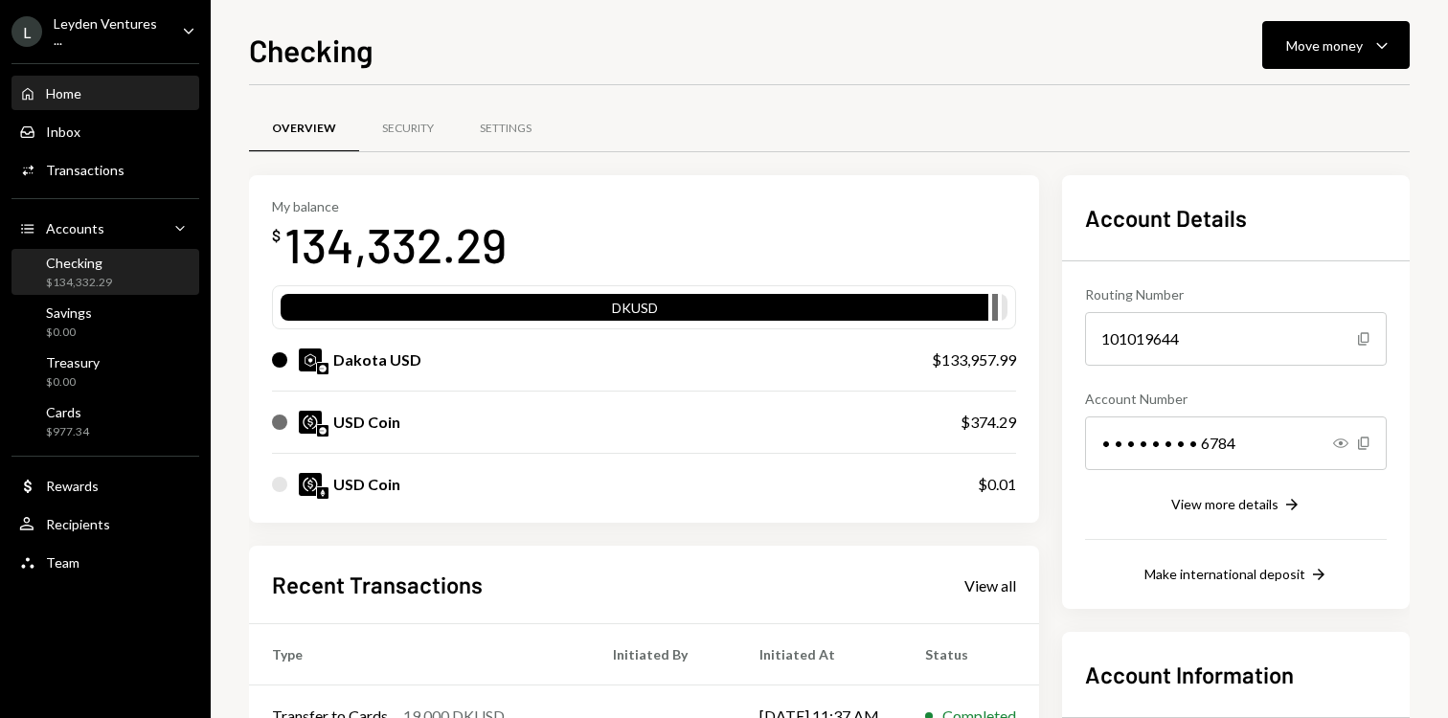
click at [97, 94] on div "Home Home" at bounding box center [105, 93] width 172 height 17
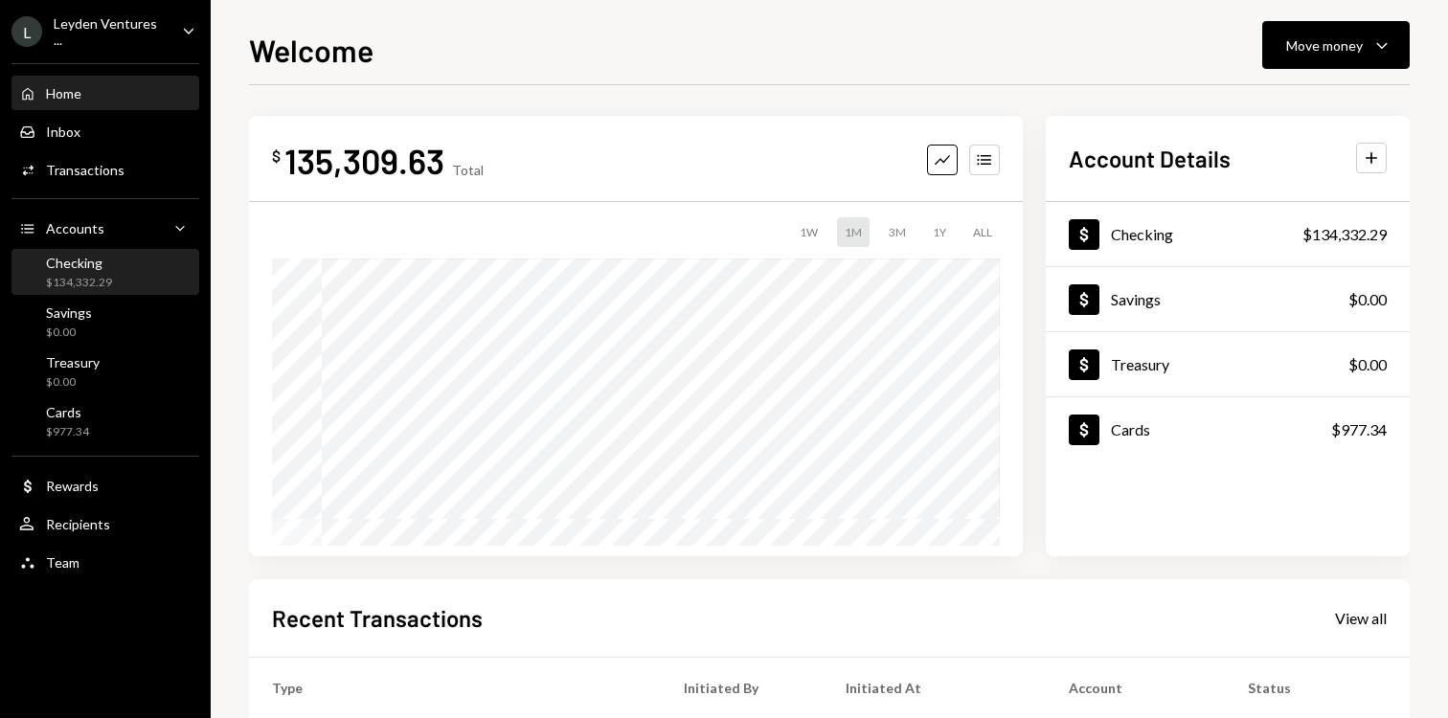
click at [103, 270] on div "Checking $134,332.29" at bounding box center [79, 273] width 66 height 36
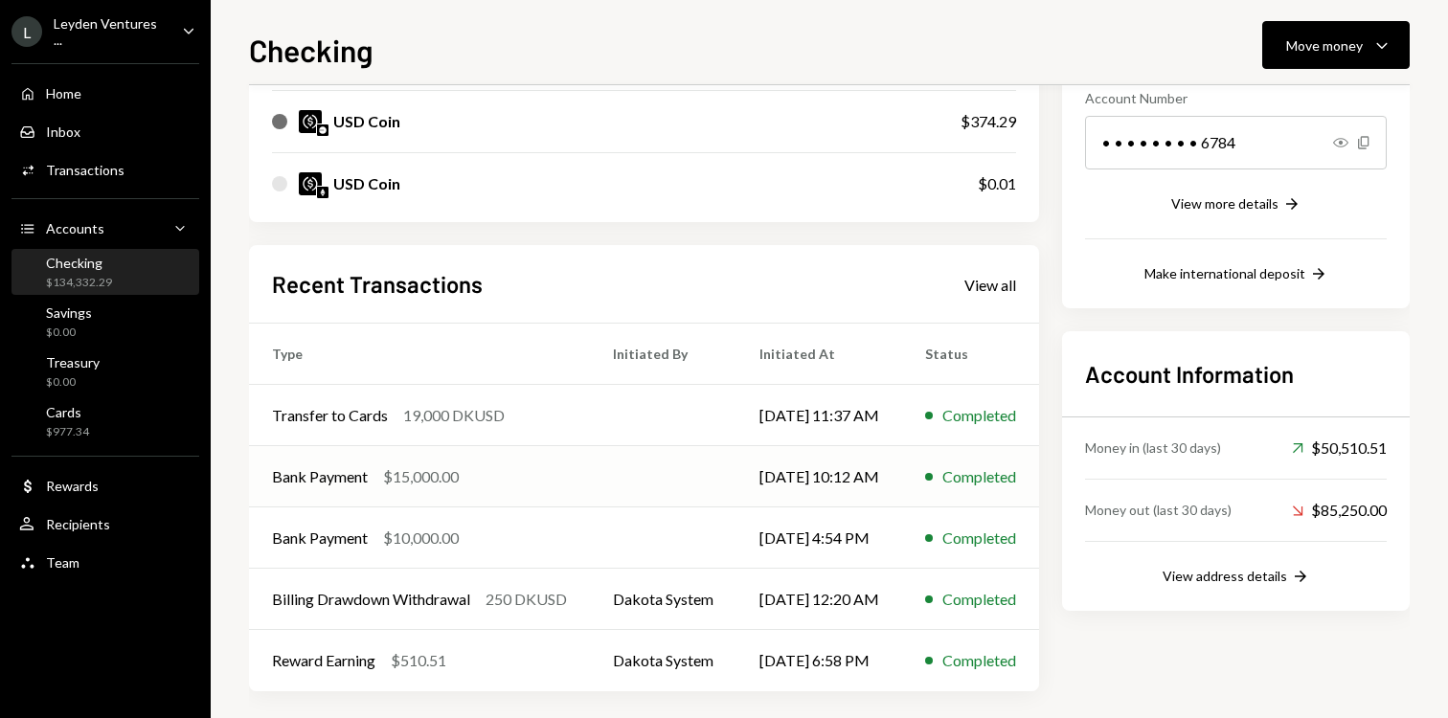
scroll to position [312, 0]
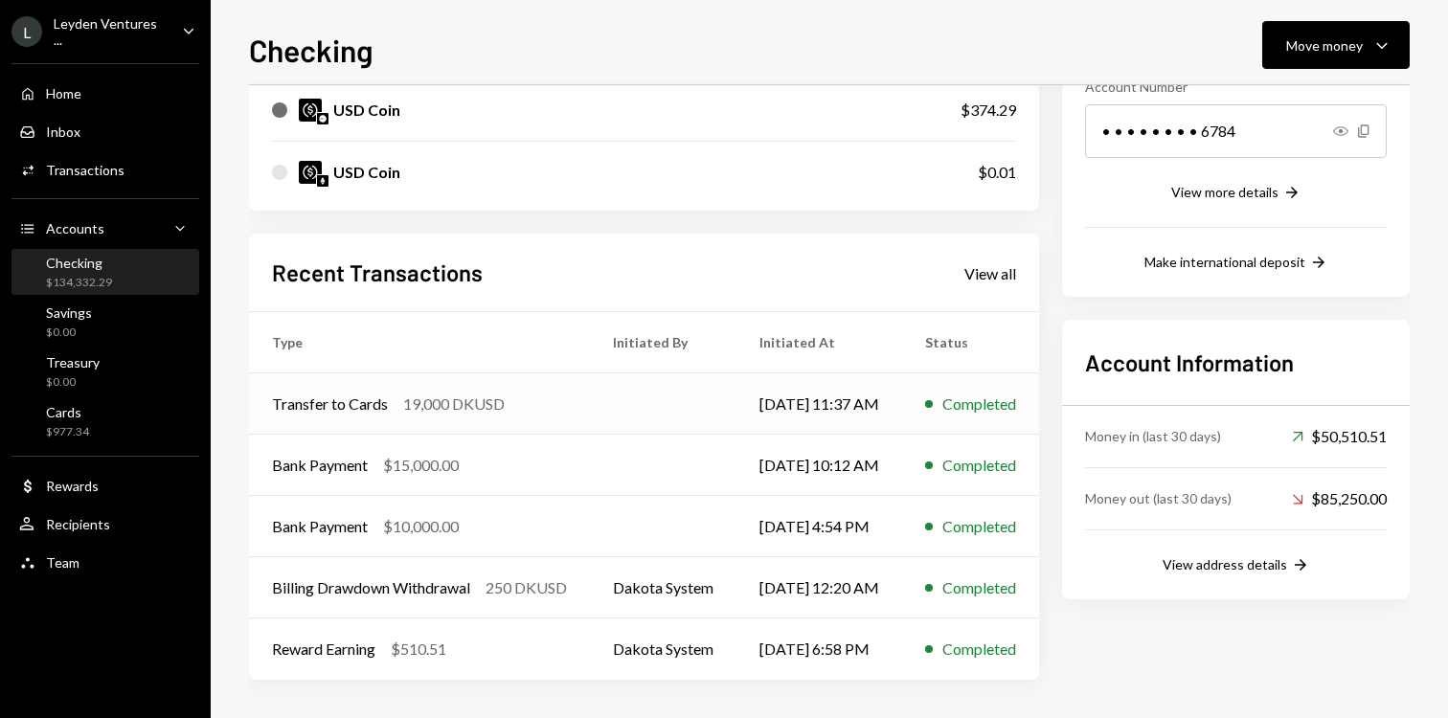
click at [626, 423] on td at bounding box center [663, 404] width 147 height 61
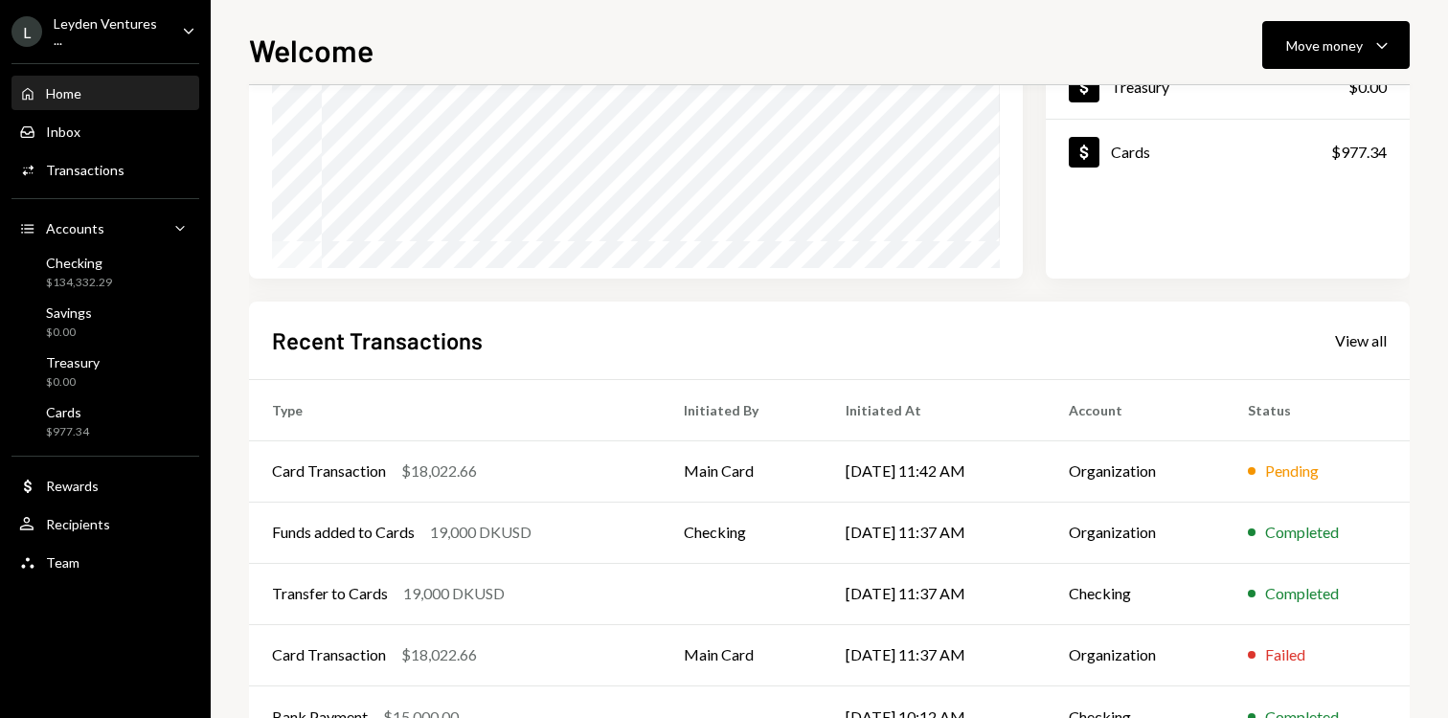
scroll to position [345, 0]
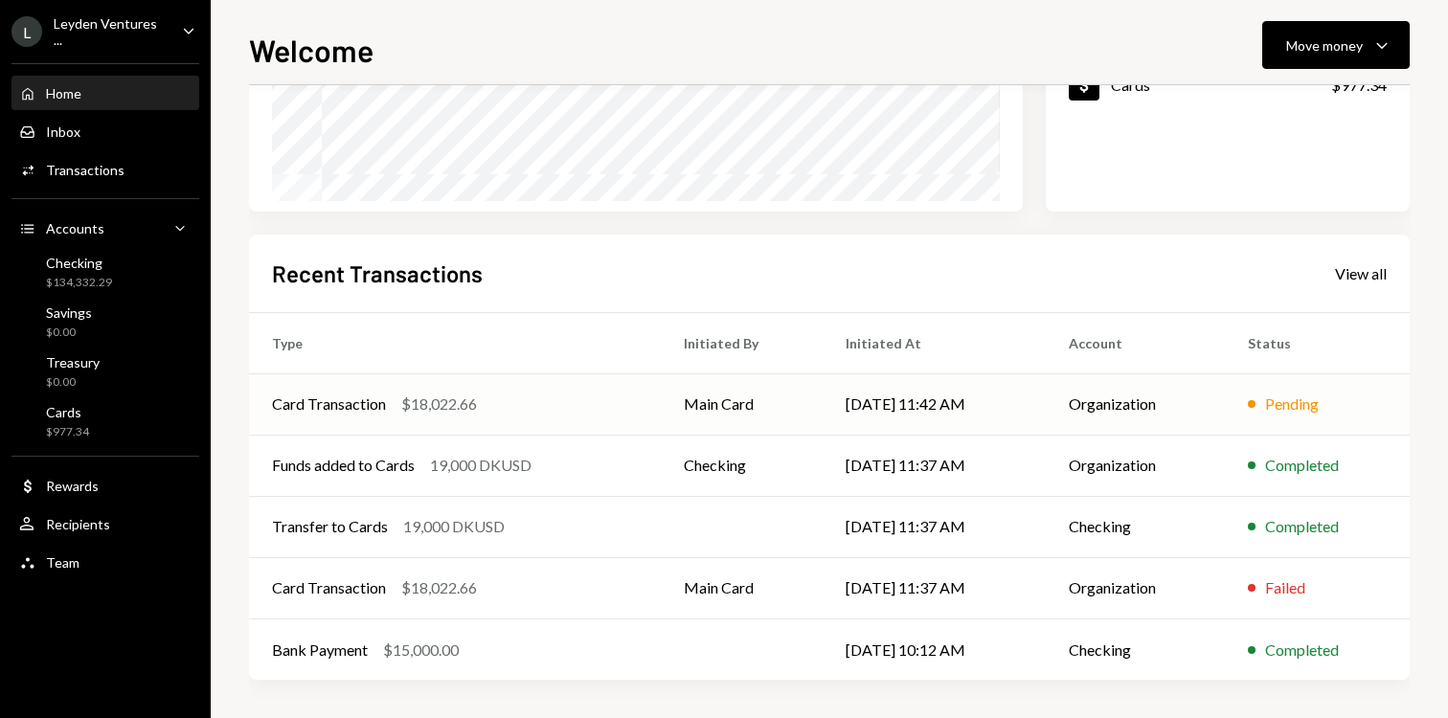
click at [1029, 388] on td "[DATE] 11:42 AM" at bounding box center [934, 404] width 223 height 61
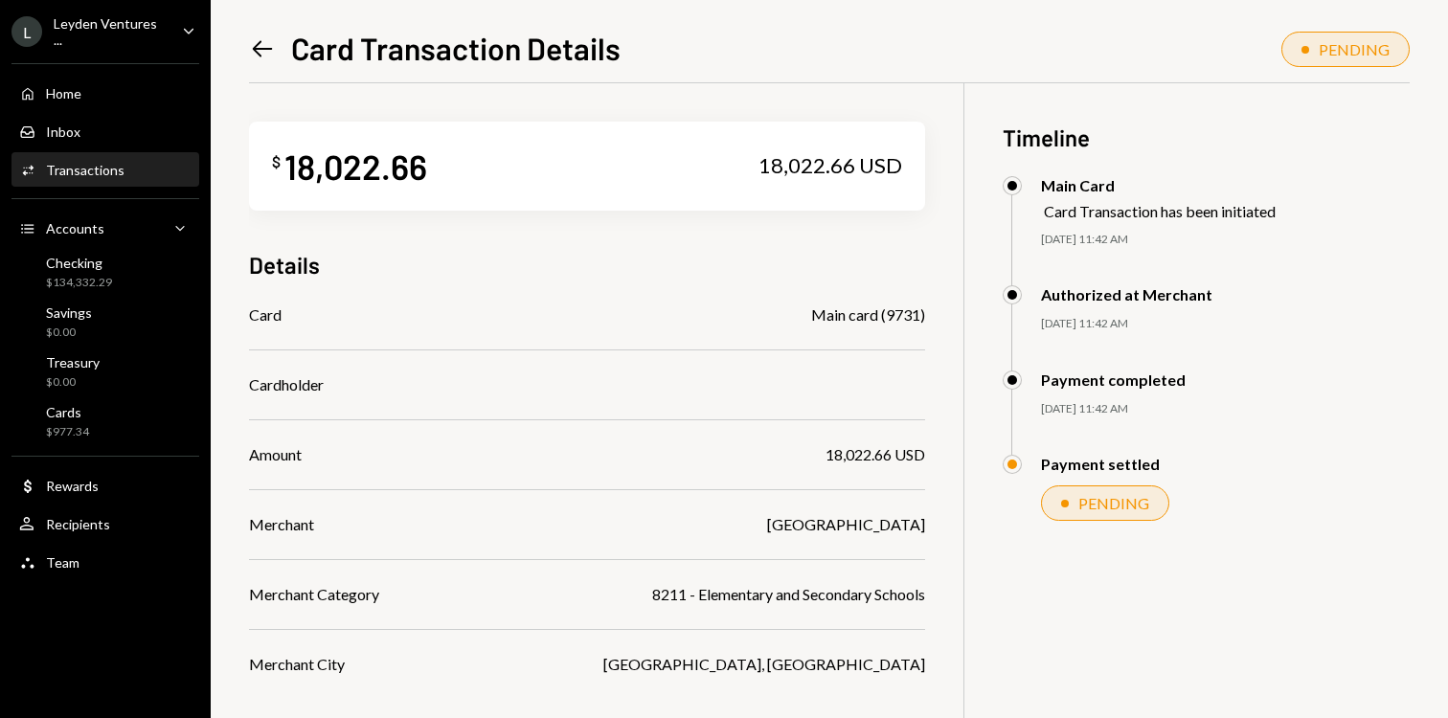
scroll to position [82, 0]
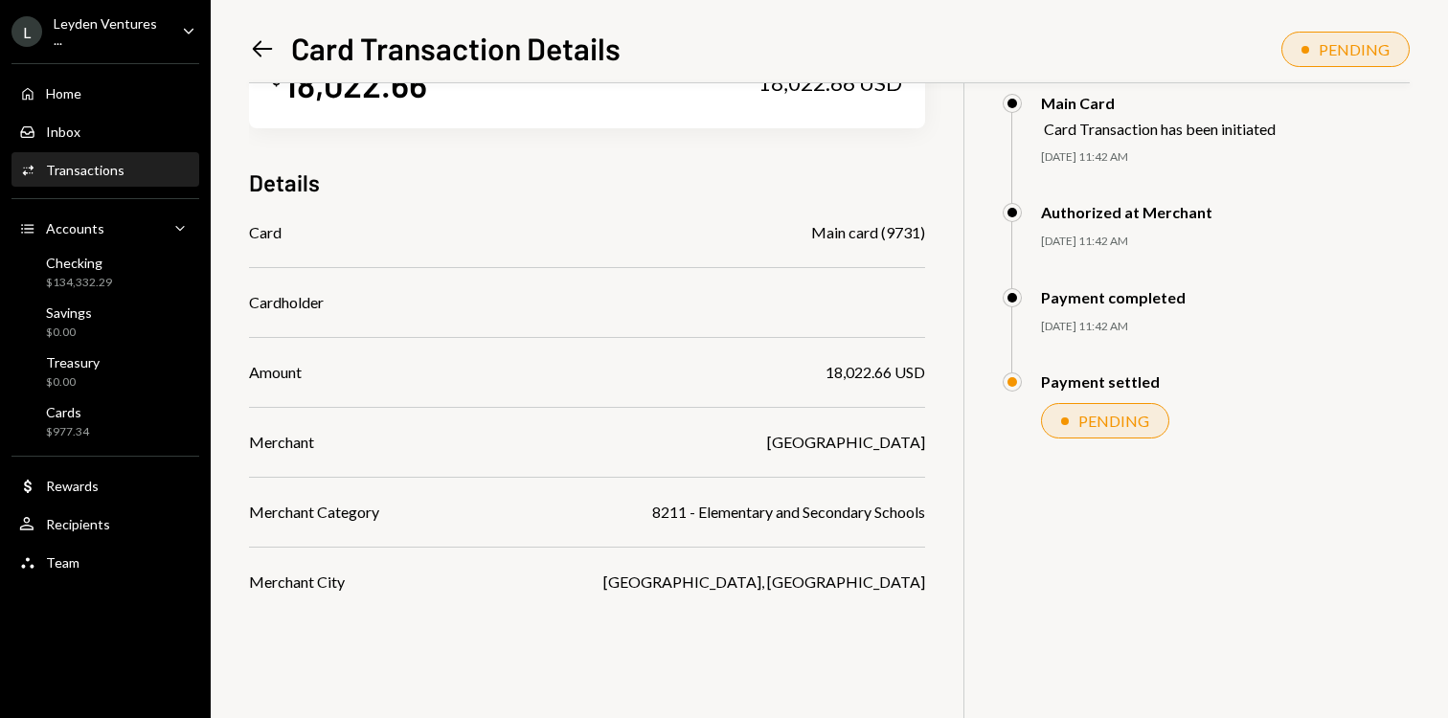
click at [250, 43] on icon "Left Arrow" at bounding box center [262, 48] width 27 height 27
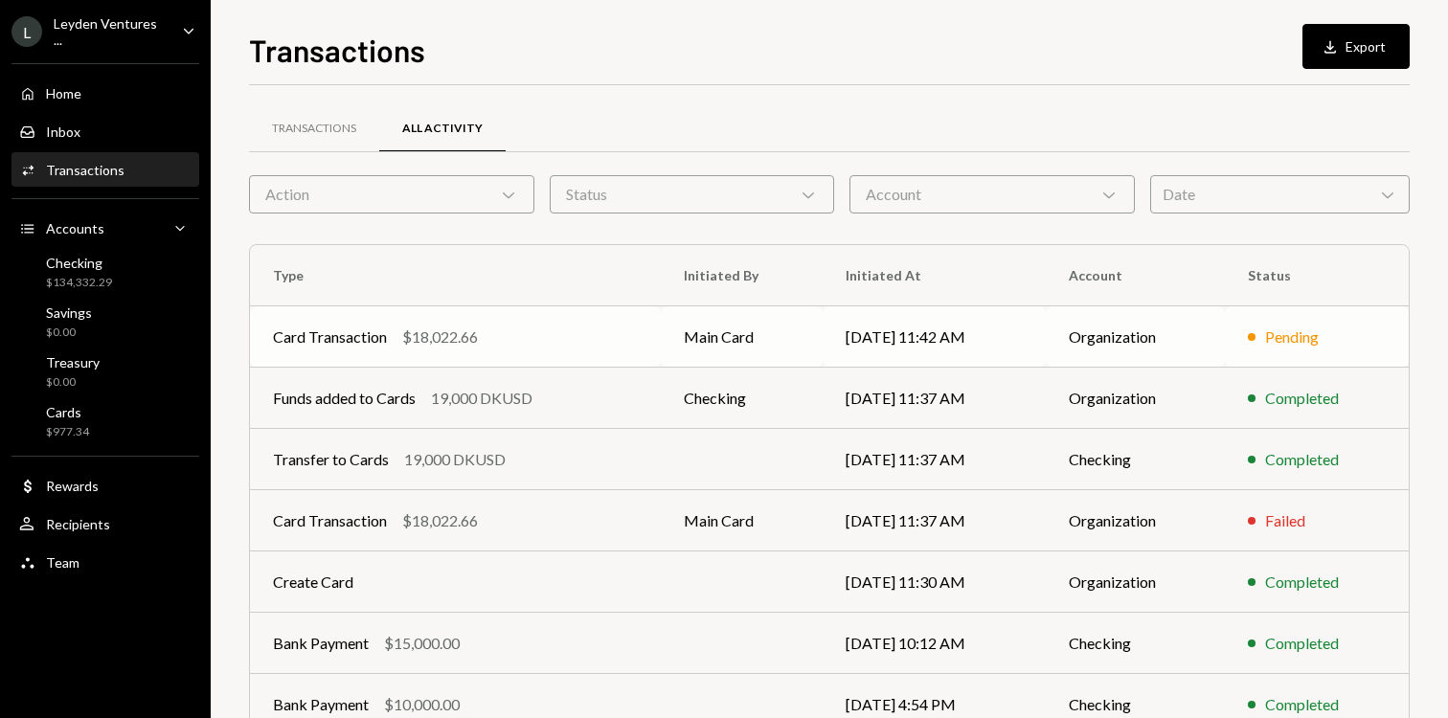
click at [1363, 345] on div "Pending" at bounding box center [1317, 337] width 138 height 23
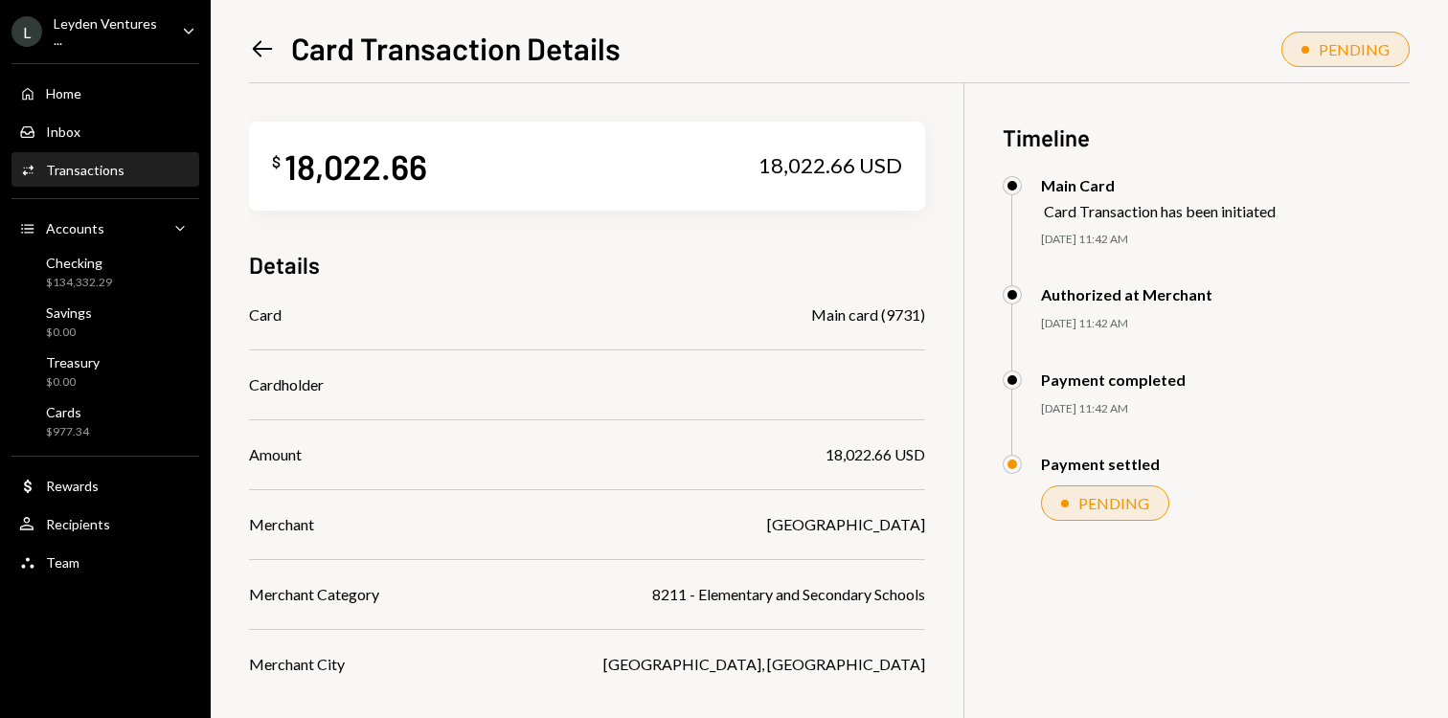
click at [1085, 419] on div "Payment completed 09/01/25 11:42 AM" at bounding box center [1206, 413] width 407 height 85
click at [1085, 414] on div "[DATE] 11:42 AM" at bounding box center [1225, 409] width 369 height 16
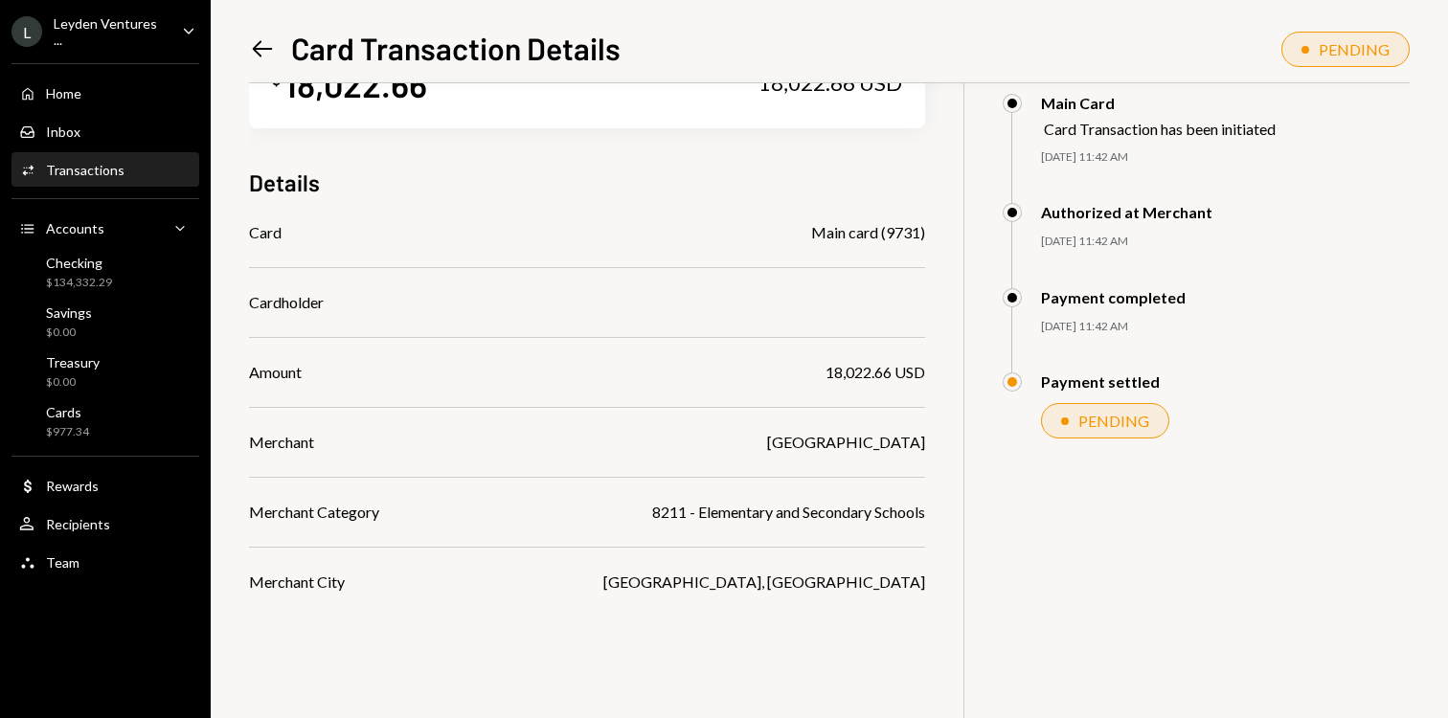
click at [1129, 590] on div "$ 18,022.66 18,022.66 USD Details Card Main card (9731) Cardholder Amount 18,02…" at bounding box center [829, 360] width 1161 height 718
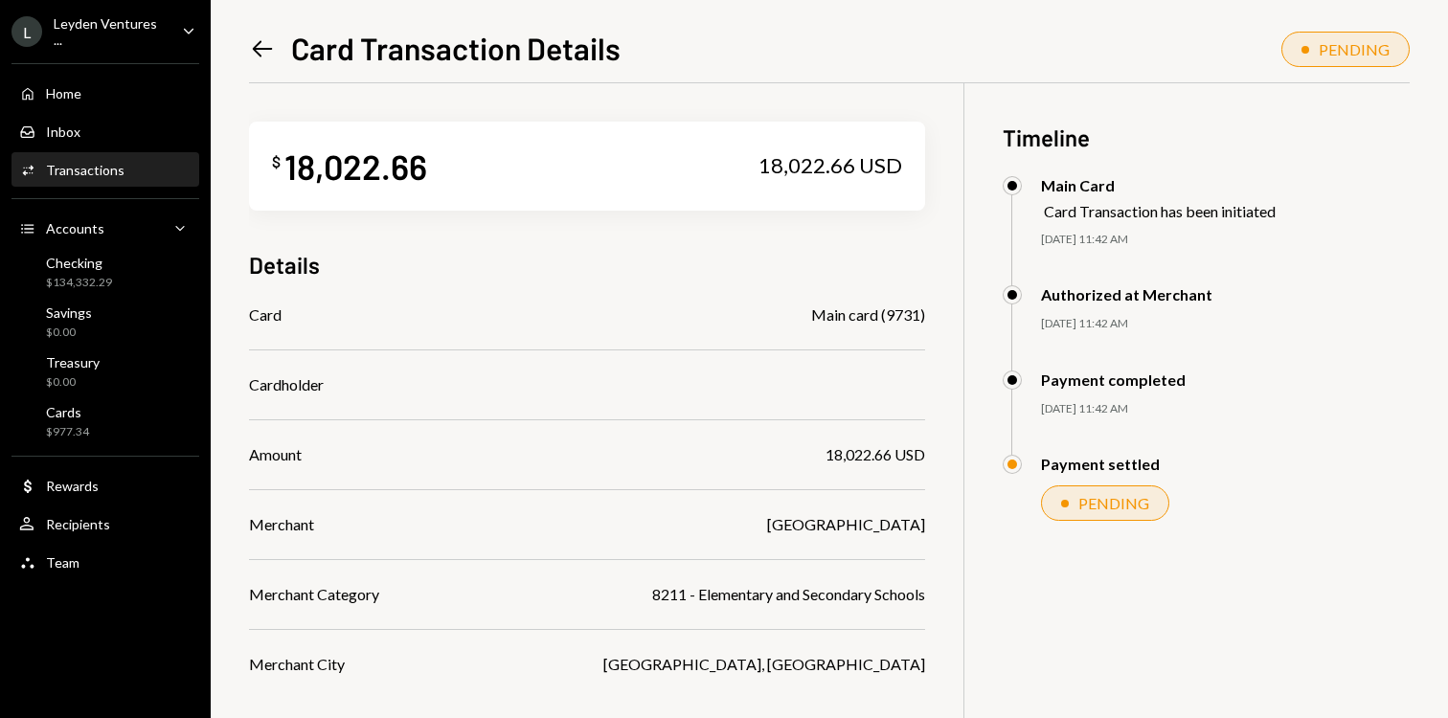
click at [252, 60] on icon "Left Arrow" at bounding box center [262, 48] width 27 height 27
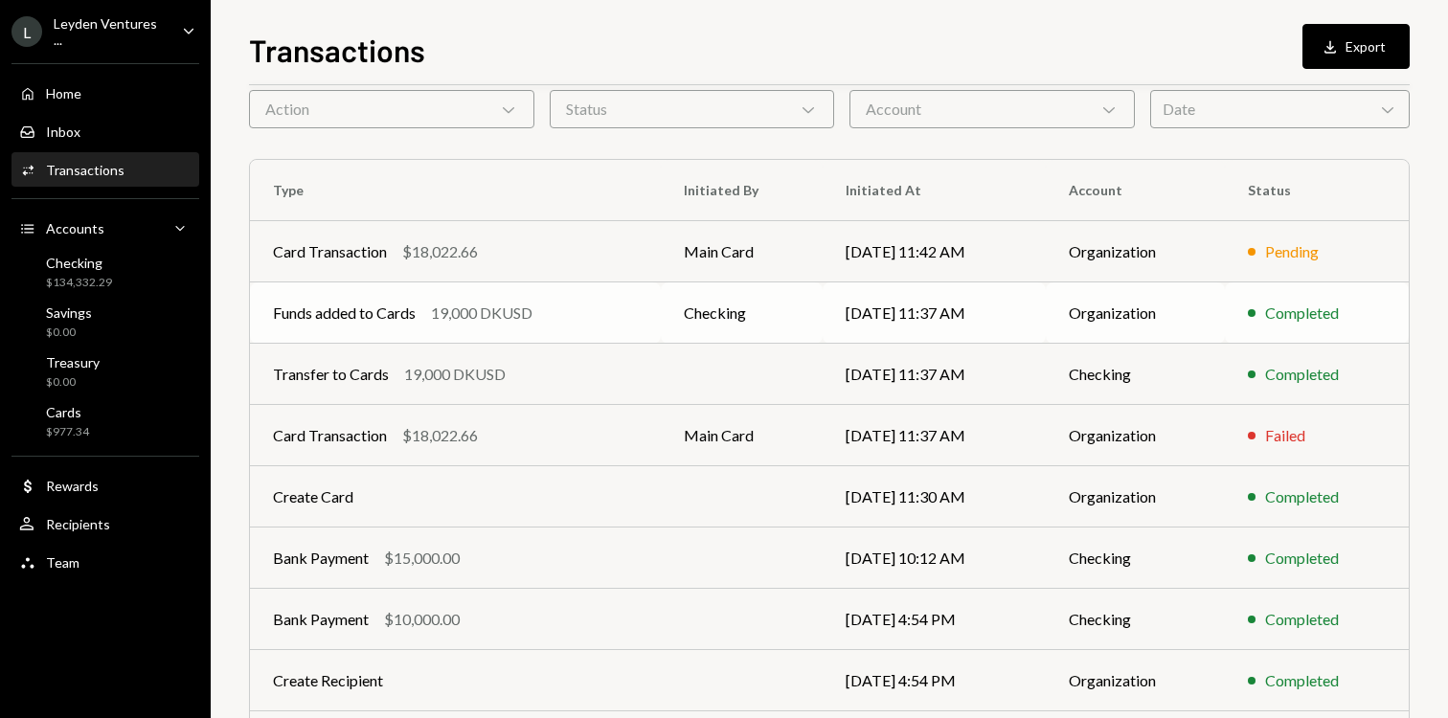
scroll to position [33, 0]
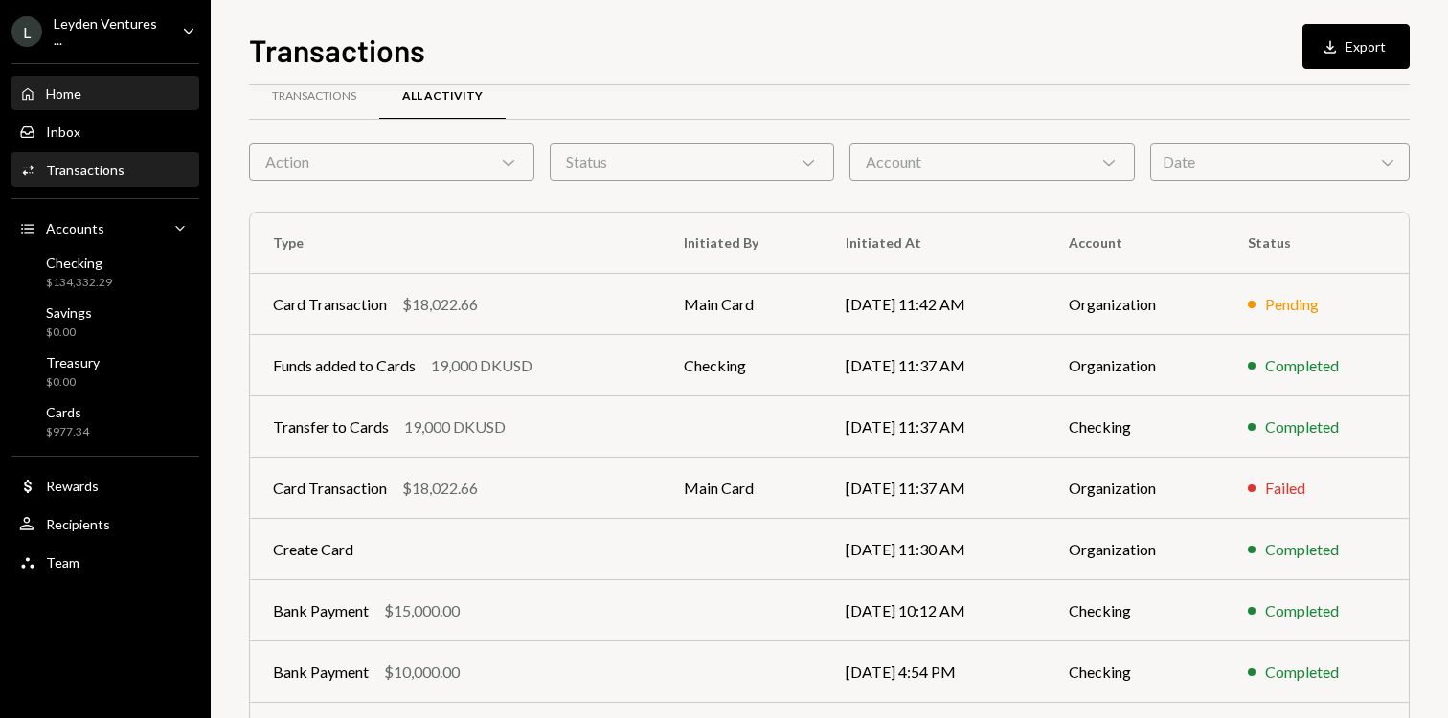
click at [83, 95] on div "Home Home" at bounding box center [105, 93] width 172 height 17
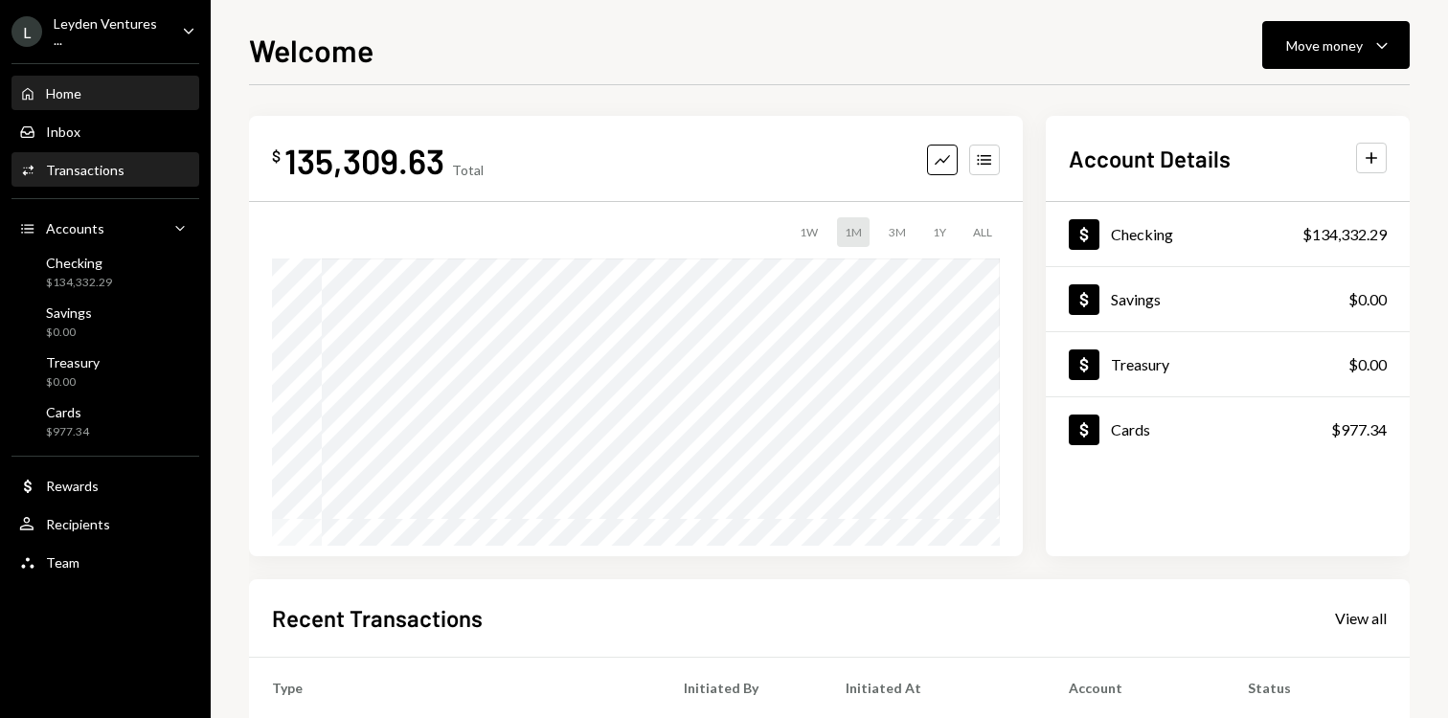
click at [80, 183] on div "Activities Transactions" at bounding box center [105, 170] width 172 height 33
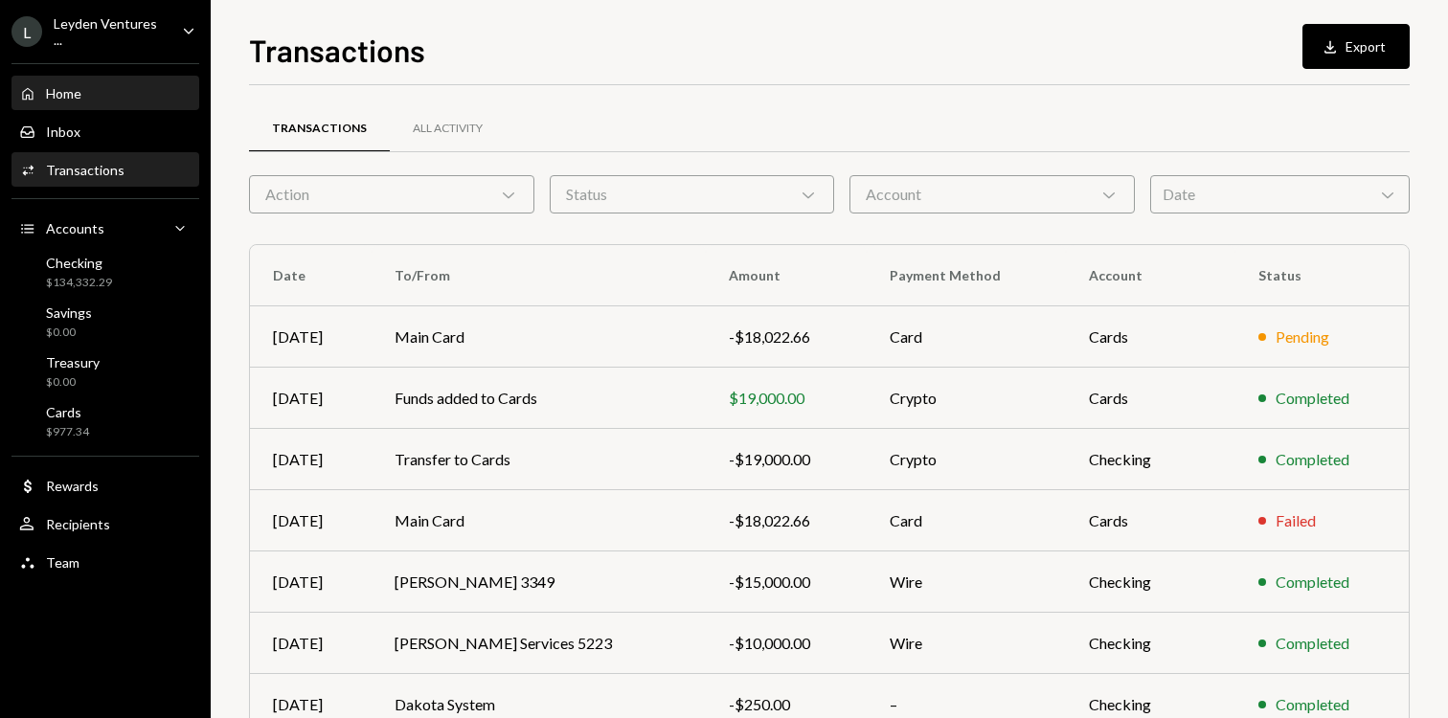
click at [83, 103] on div "Home Home" at bounding box center [105, 94] width 172 height 33
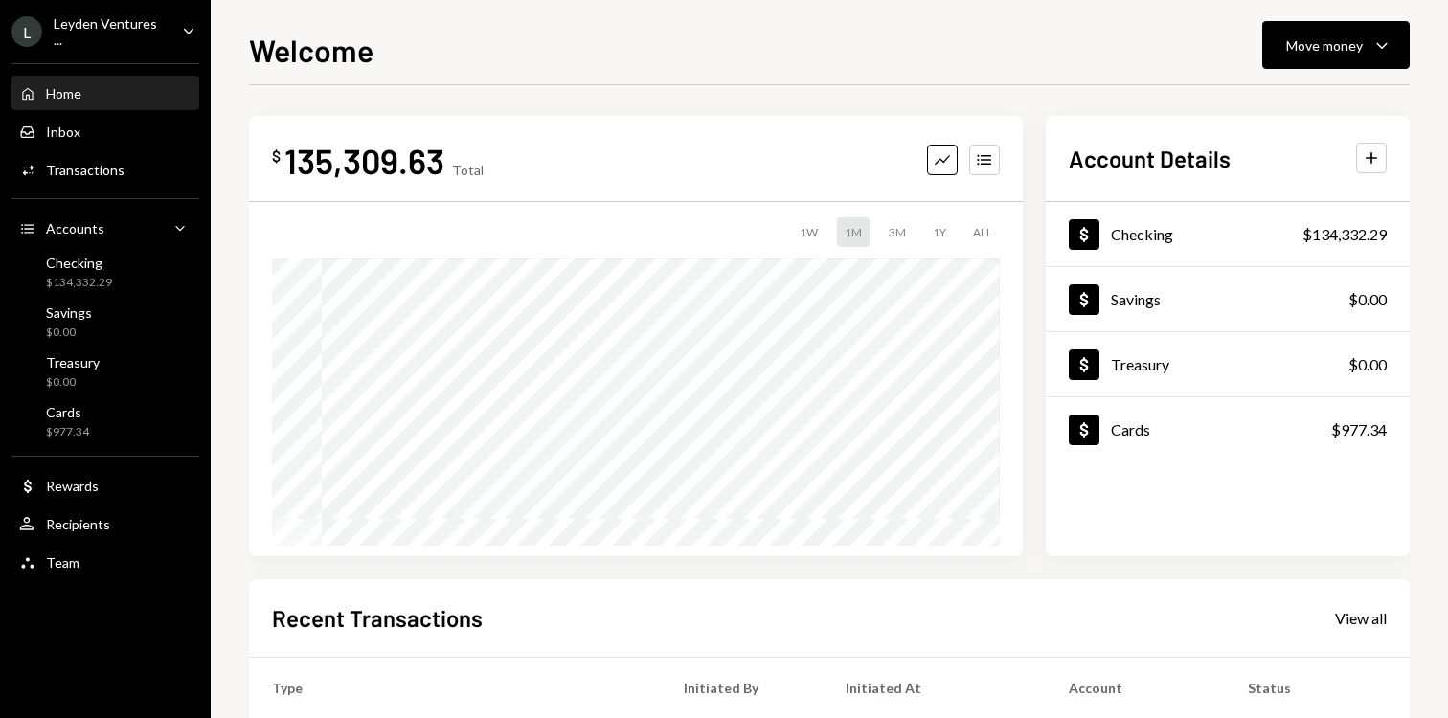
click at [113, 95] on div "Home Home" at bounding box center [105, 93] width 172 height 17
click at [100, 260] on div "Checking" at bounding box center [79, 263] width 66 height 16
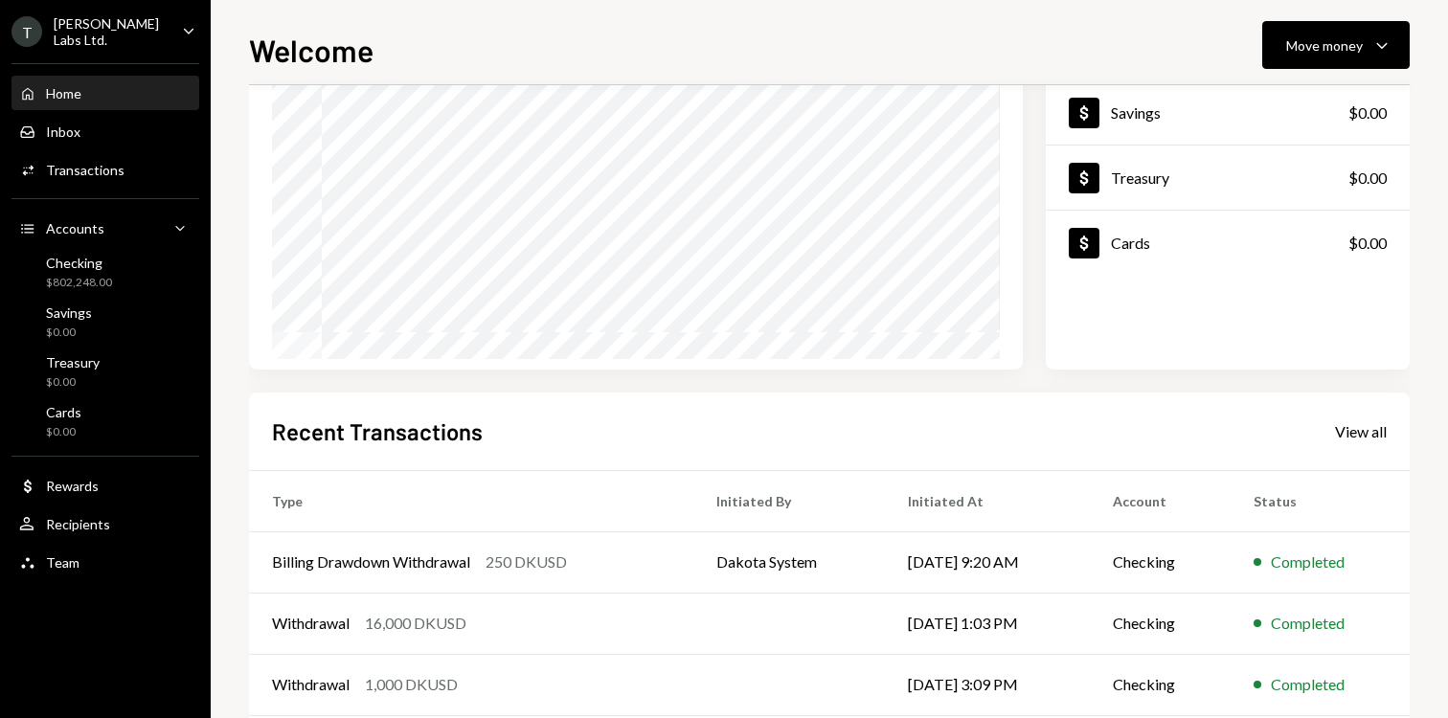
scroll to position [199, 0]
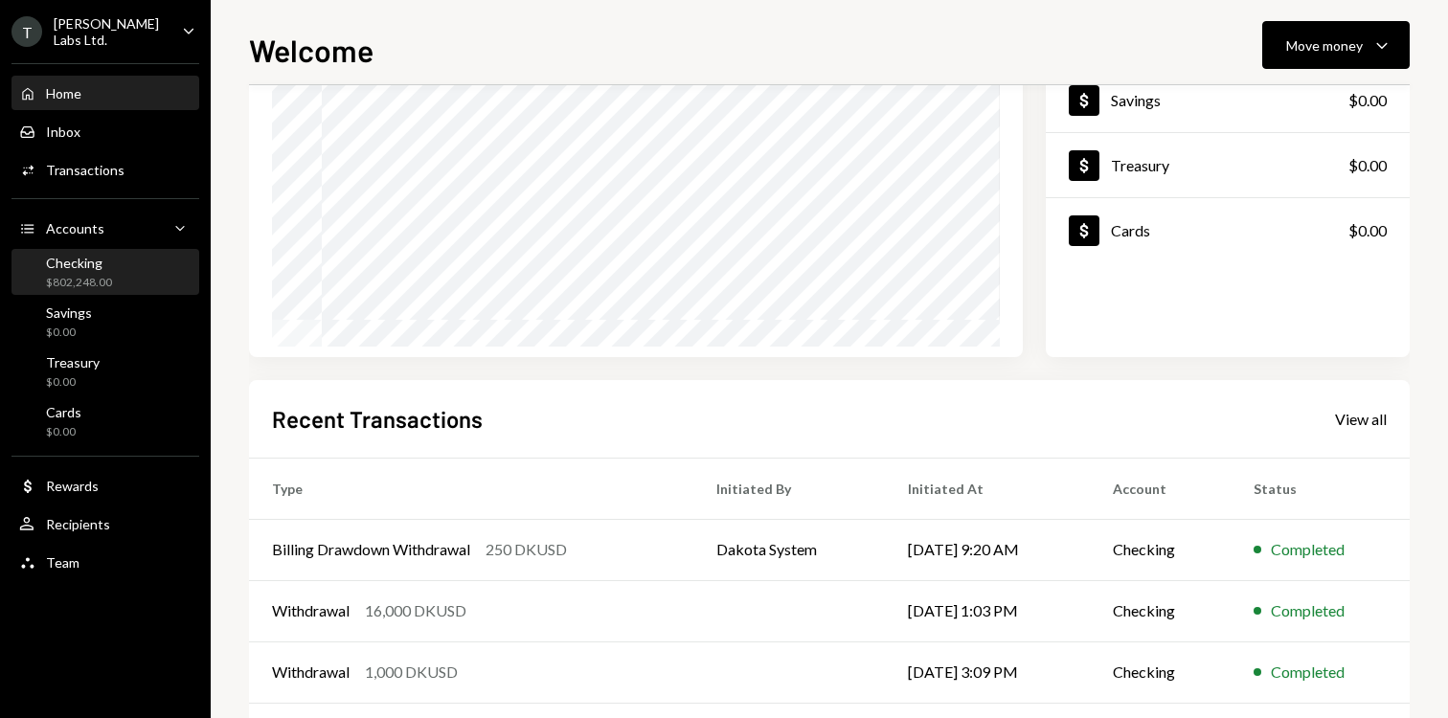
click at [87, 263] on div "Checking" at bounding box center [79, 263] width 66 height 16
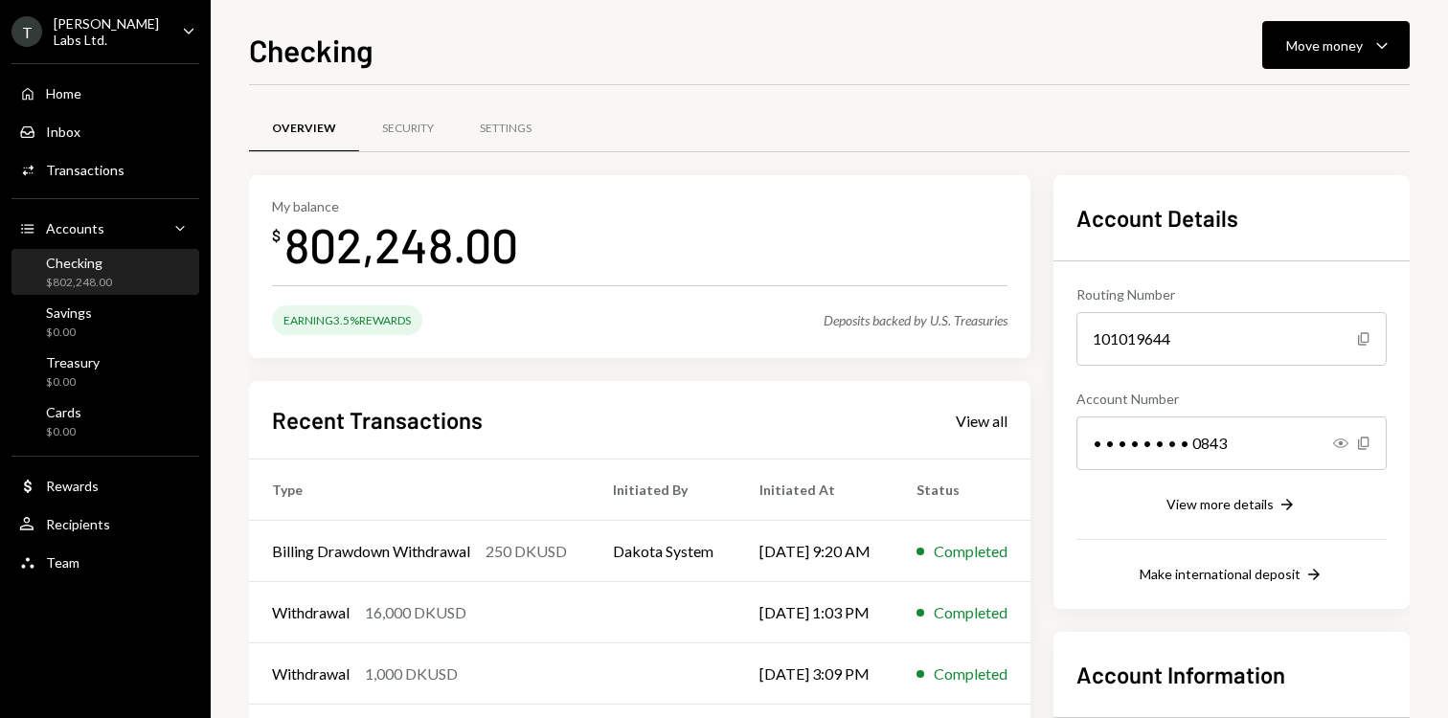
scroll to position [232, 0]
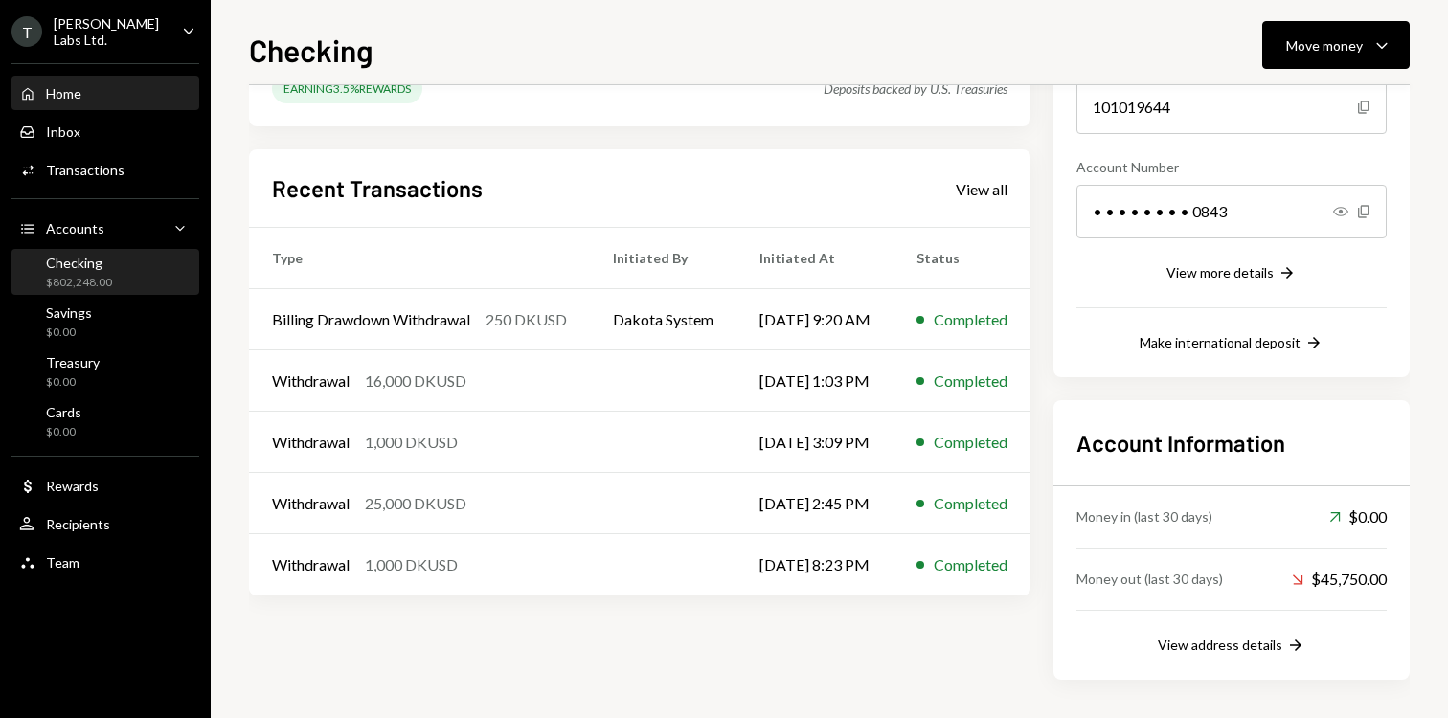
click at [78, 87] on div "Home" at bounding box center [63, 93] width 35 height 16
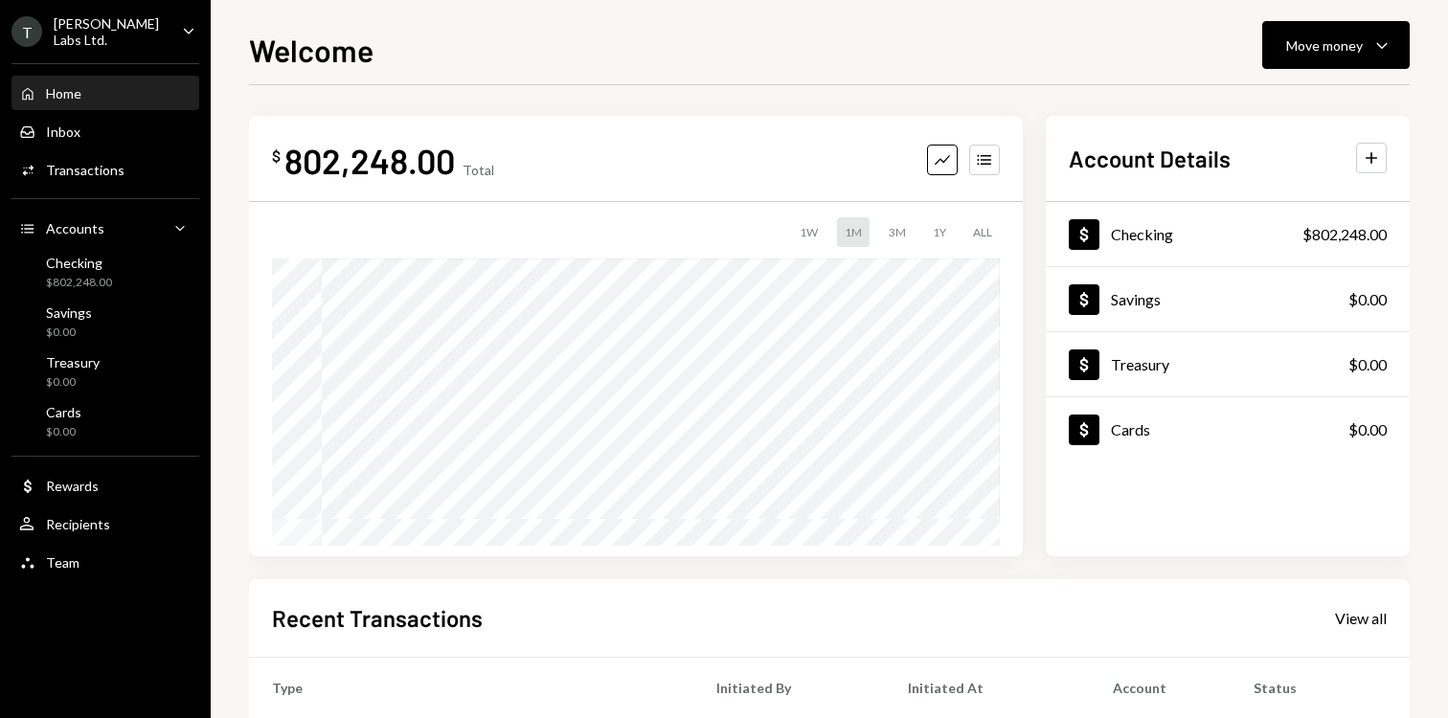
click at [127, 33] on div "[PERSON_NAME] Labs Ltd." at bounding box center [110, 31] width 113 height 33
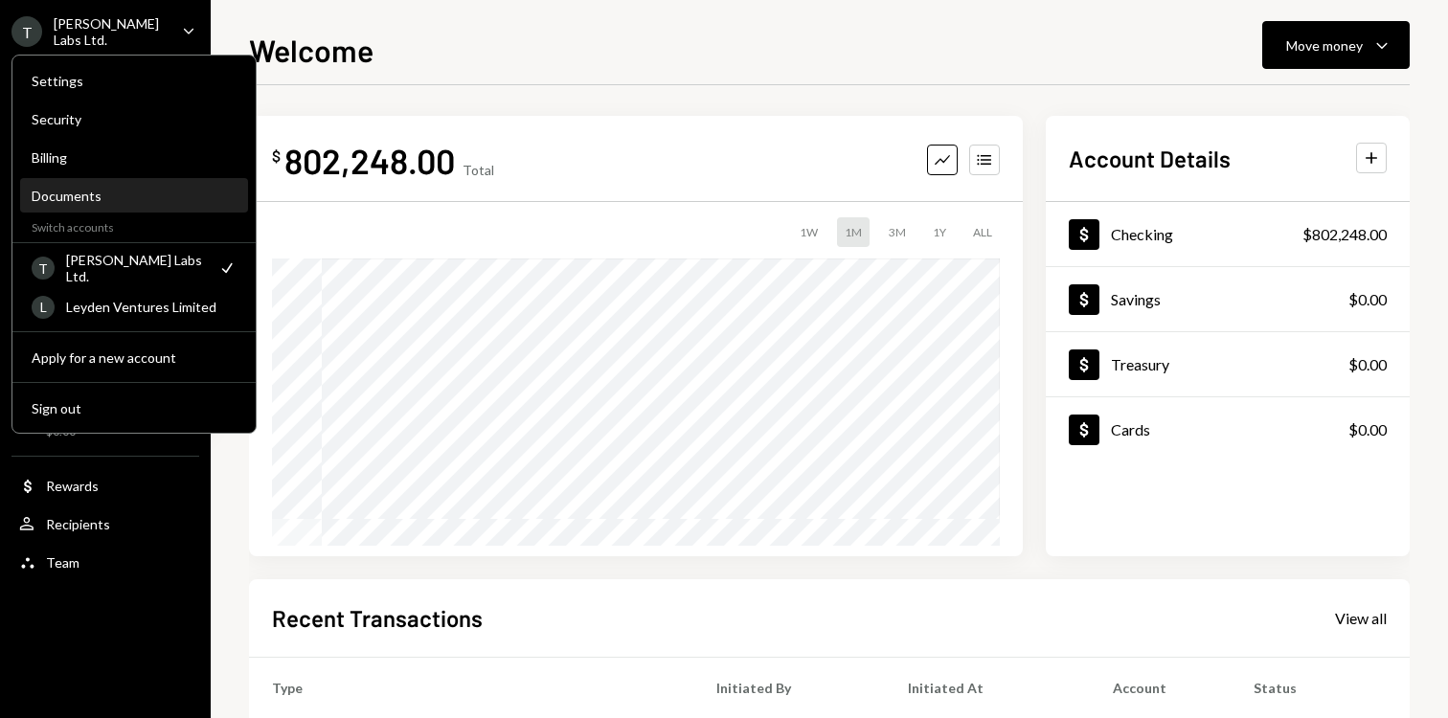
click at [114, 197] on div "Documents" at bounding box center [134, 196] width 205 height 16
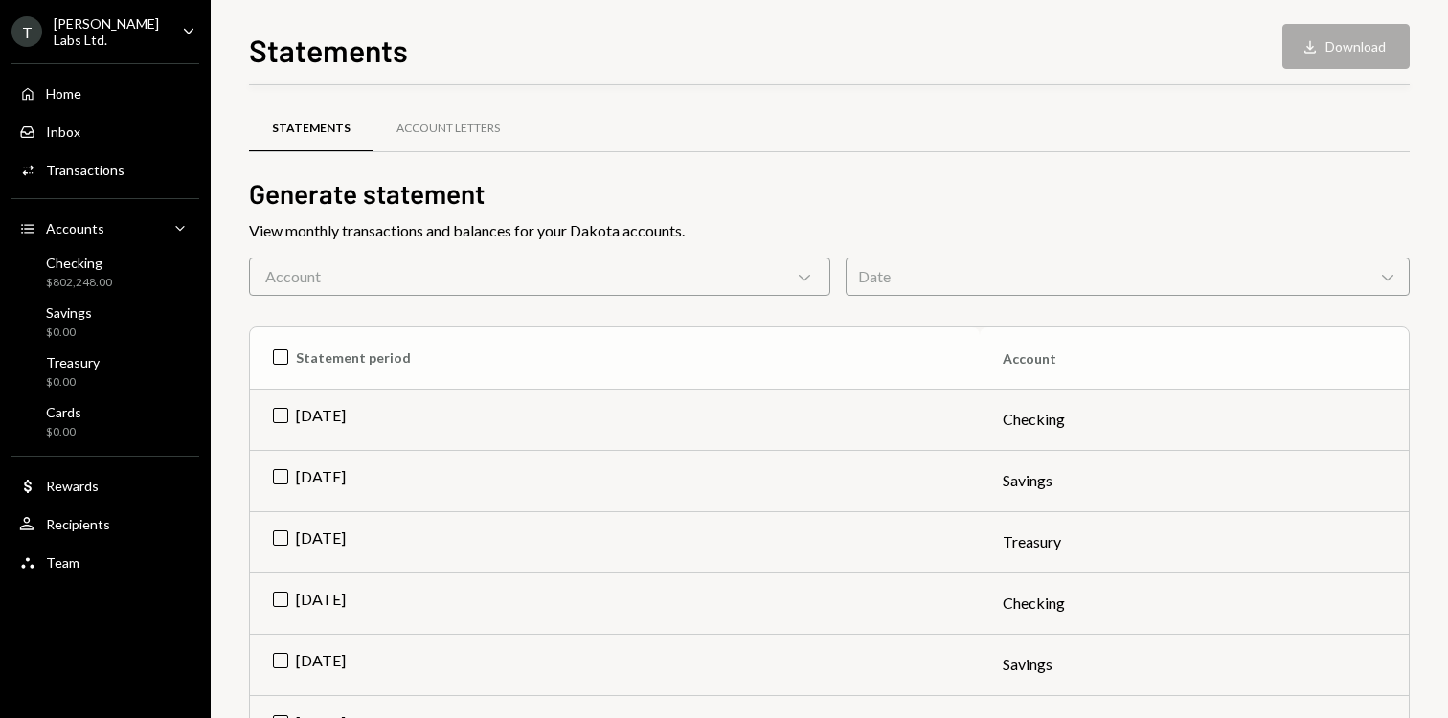
scroll to position [78, 0]
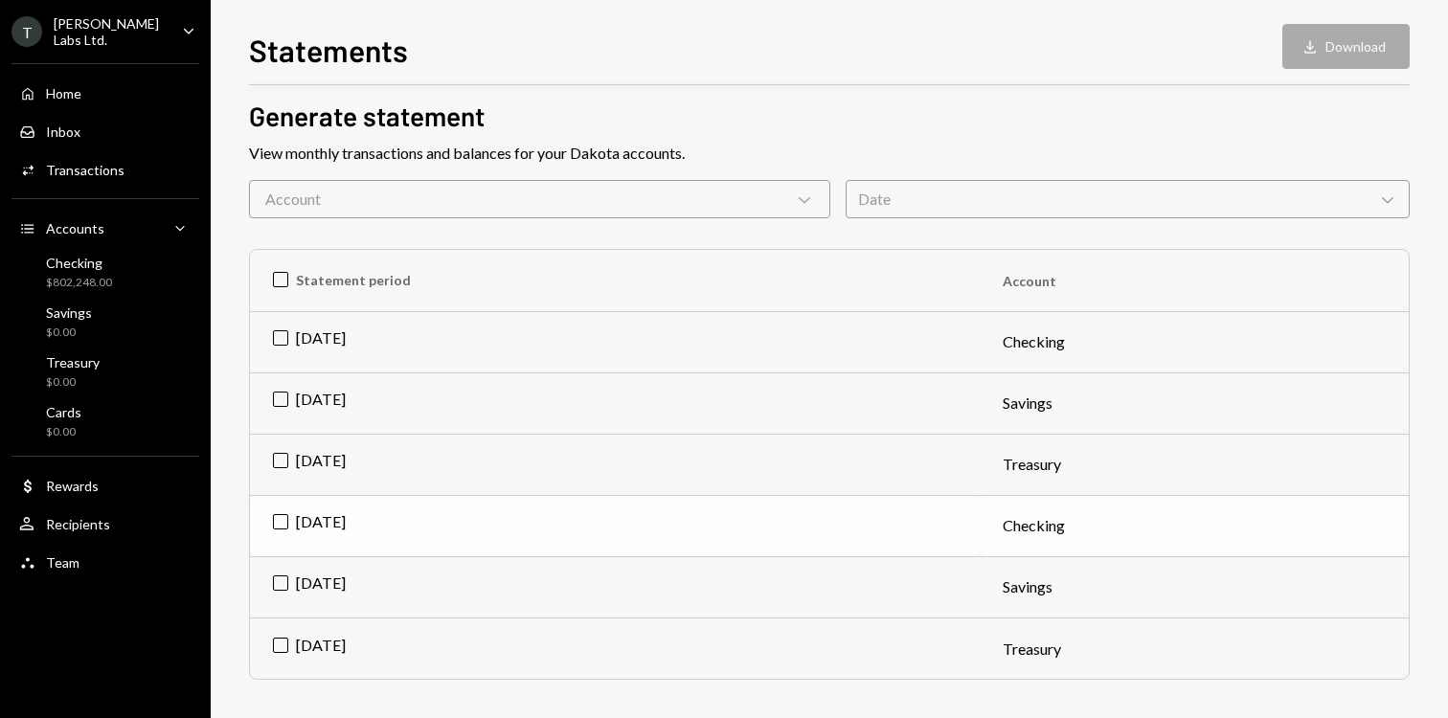
click at [399, 527] on td "[DATE]" at bounding box center [615, 525] width 730 height 61
click at [1272, 59] on div "Statements Download Download" at bounding box center [829, 48] width 1161 height 42
click at [1312, 47] on icon "button" at bounding box center [1310, 46] width 11 height 12
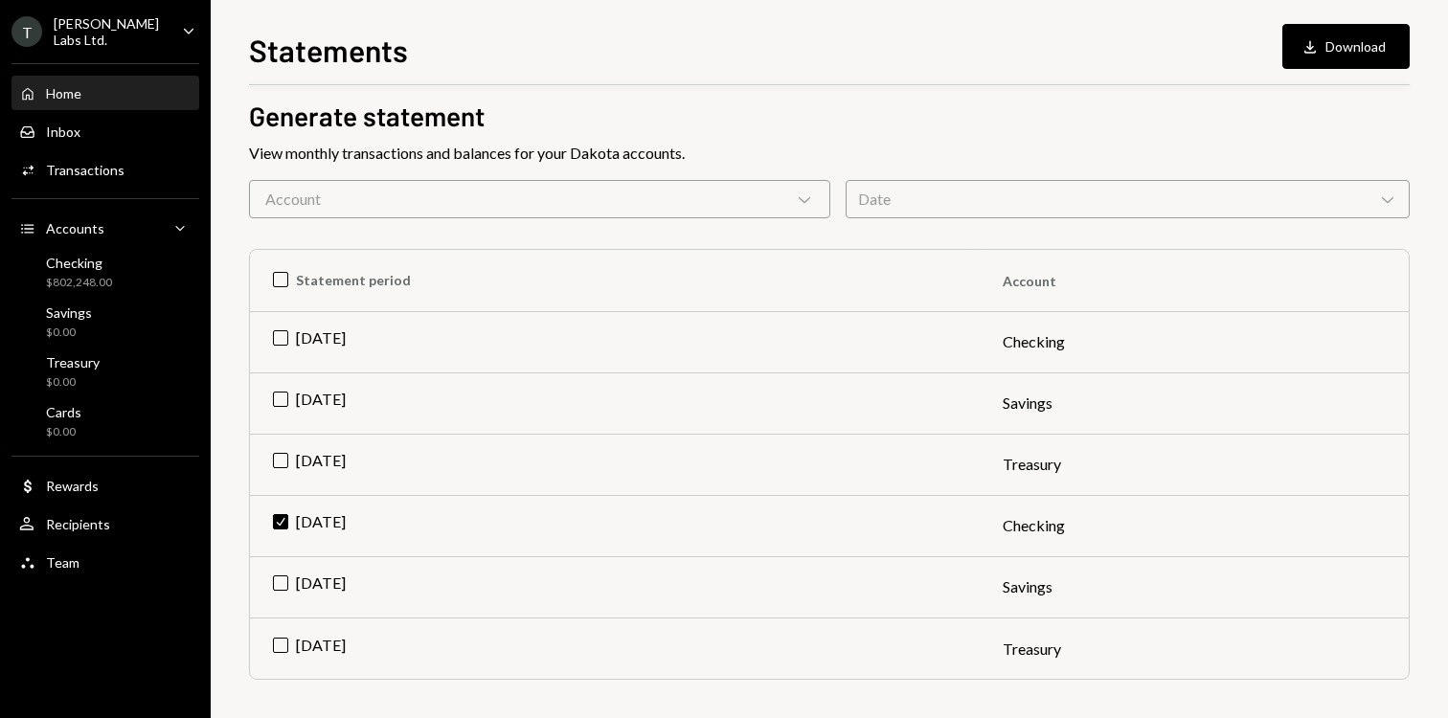
click at [107, 97] on div "Home Home" at bounding box center [105, 93] width 172 height 17
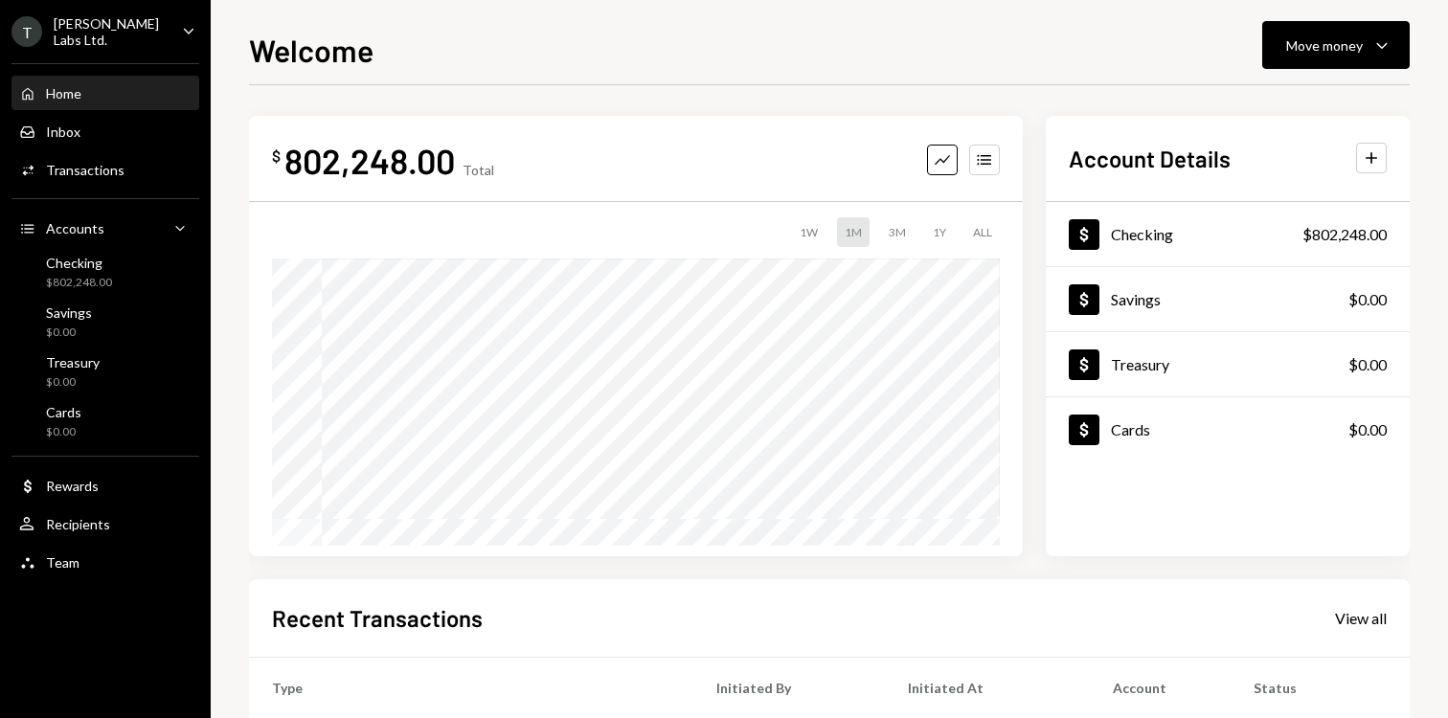
click at [148, 40] on div "T [PERSON_NAME] Labs Ltd. Caret Down" at bounding box center [105, 31] width 211 height 33
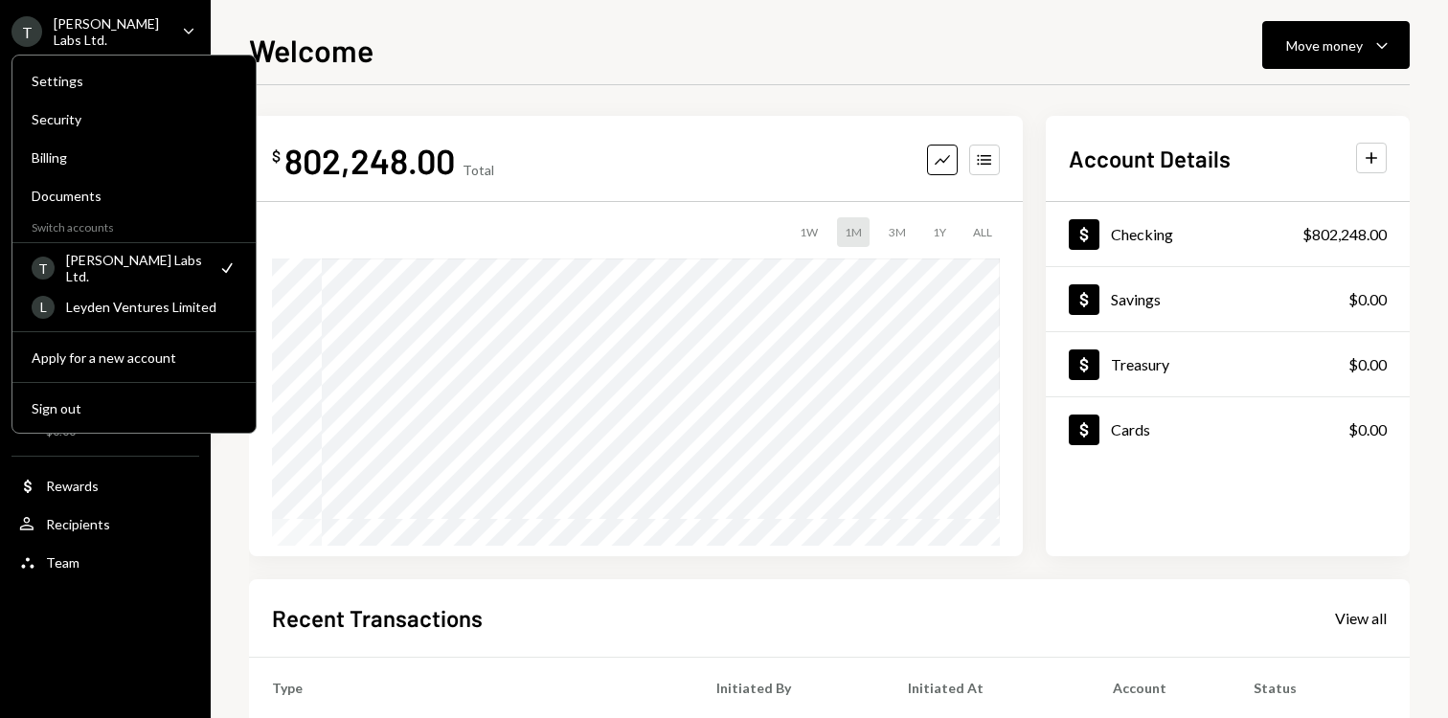
click at [472, 116] on div "$ 802,248.00 Total Graph Accounts 1W 1M 3M 1Y ALL $847,998.00 [DATE]" at bounding box center [636, 336] width 774 height 441
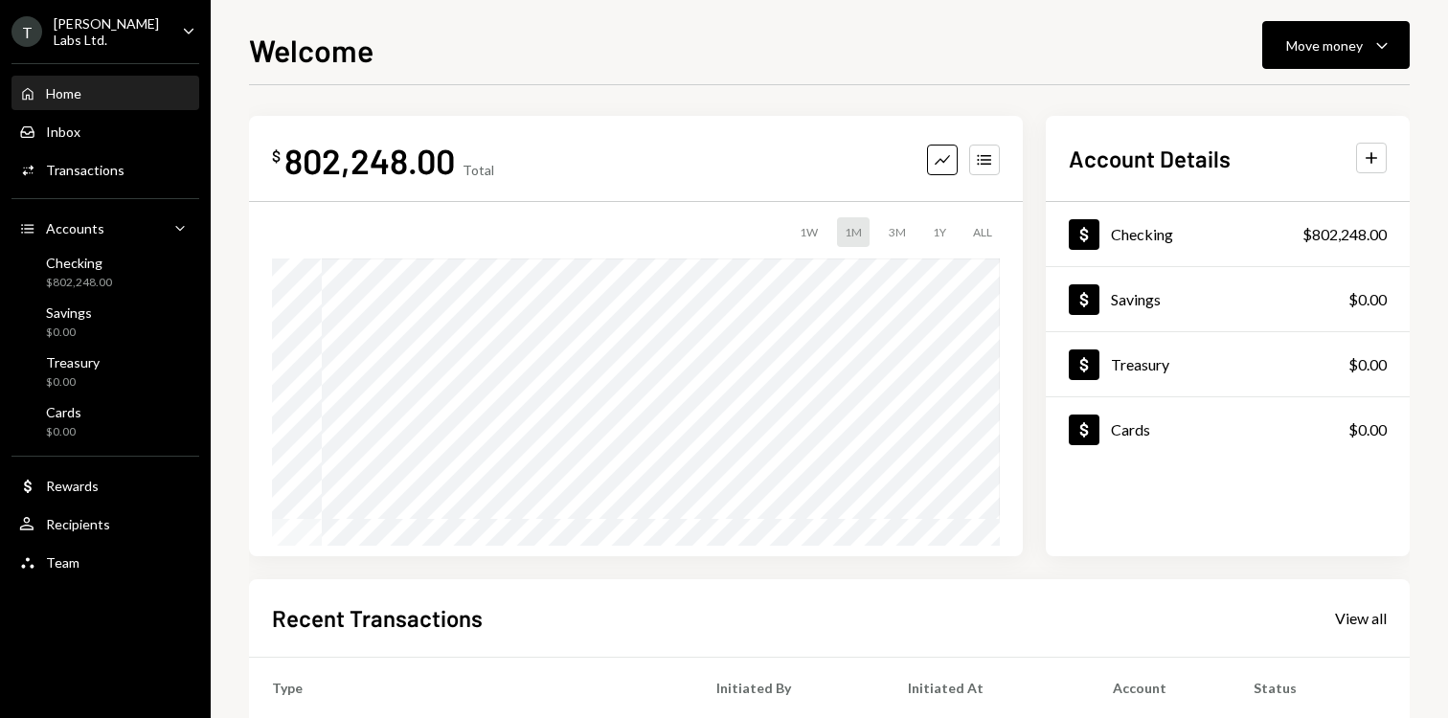
click at [81, 95] on div "Home Home" at bounding box center [105, 93] width 172 height 17
click at [70, 142] on div "Inbox Inbox" at bounding box center [105, 132] width 172 height 33
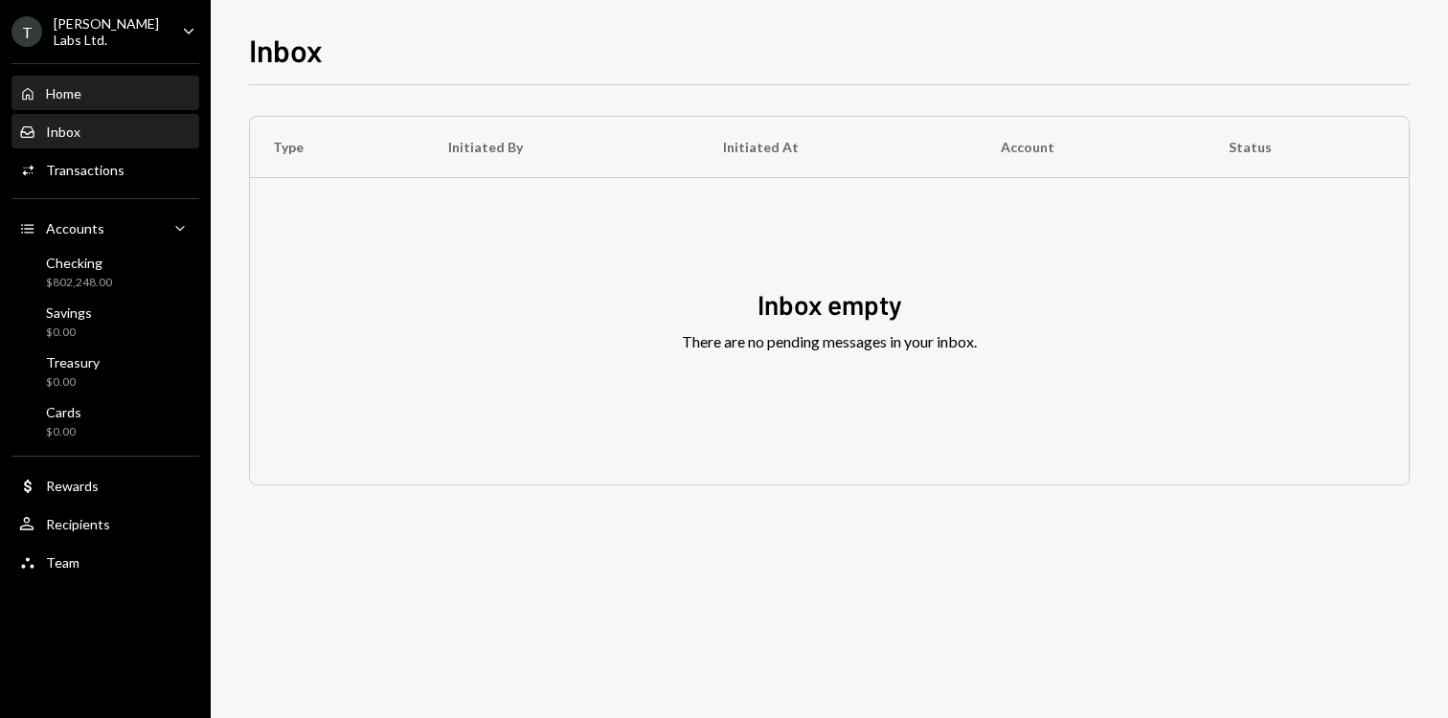
click at [75, 104] on div "Home Home" at bounding box center [105, 94] width 172 height 33
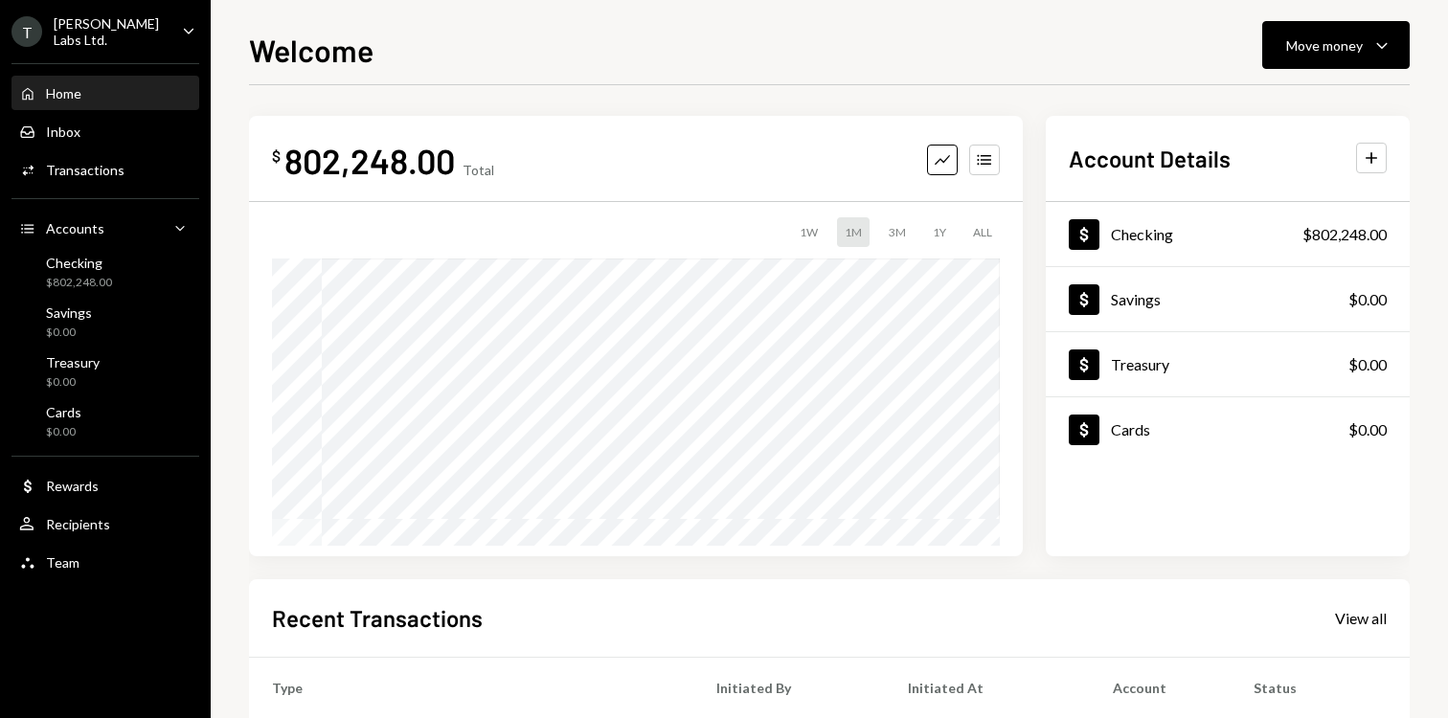
click at [85, 52] on div "Home Home Inbox Inbox Activities Transactions Accounts Accounts Caret Down Chec…" at bounding box center [105, 318] width 211 height 532
click at [87, 41] on div "T [PERSON_NAME] Labs Ltd." at bounding box center [88, 31] width 155 height 33
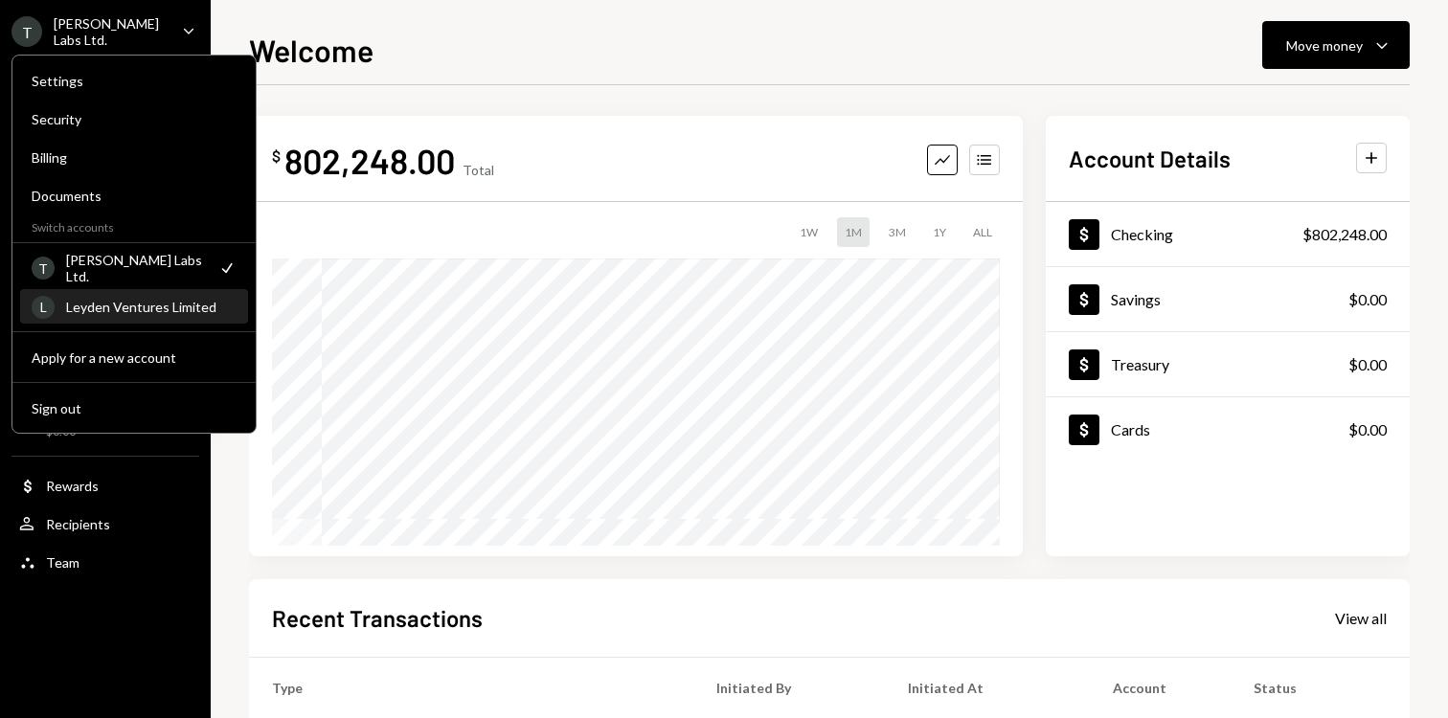
click at [136, 306] on div "Leyden Ventures Limited" at bounding box center [151, 307] width 171 height 16
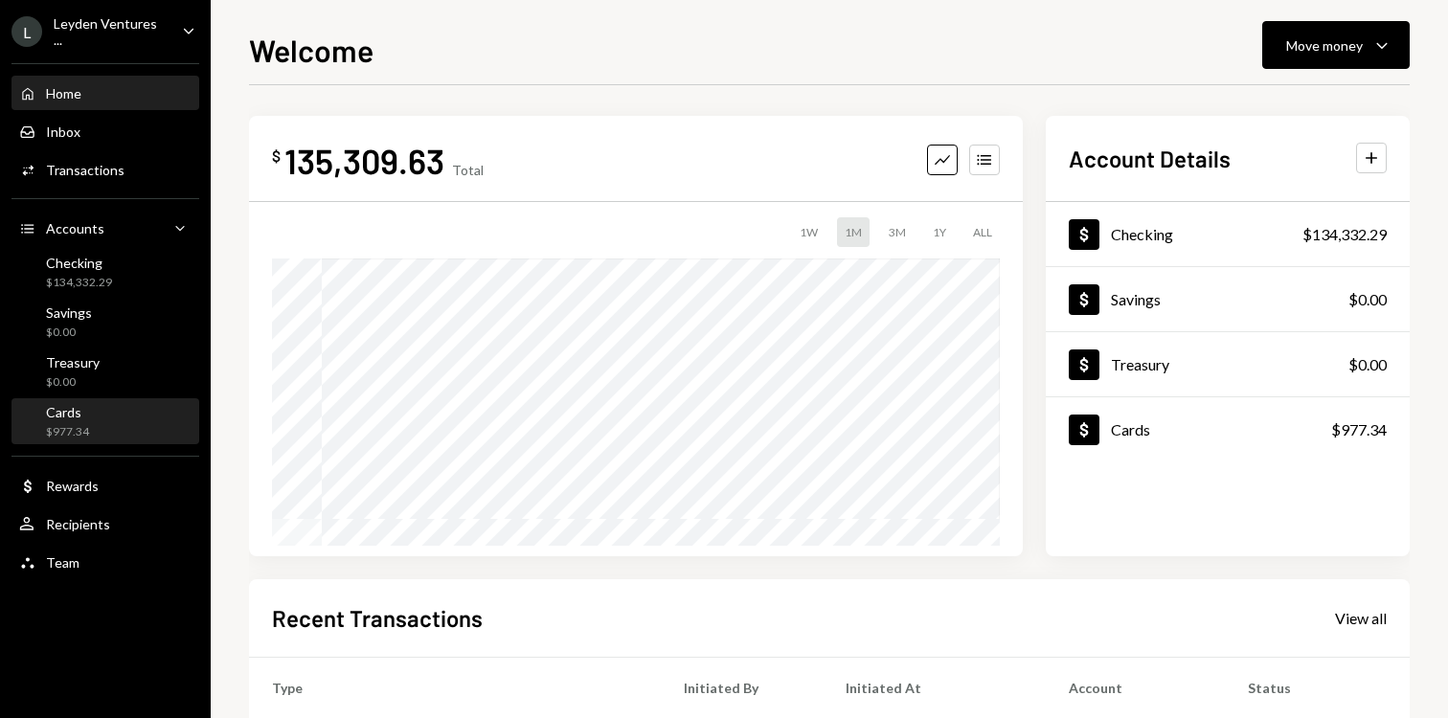
click at [74, 414] on div "Cards" at bounding box center [67, 412] width 43 height 16
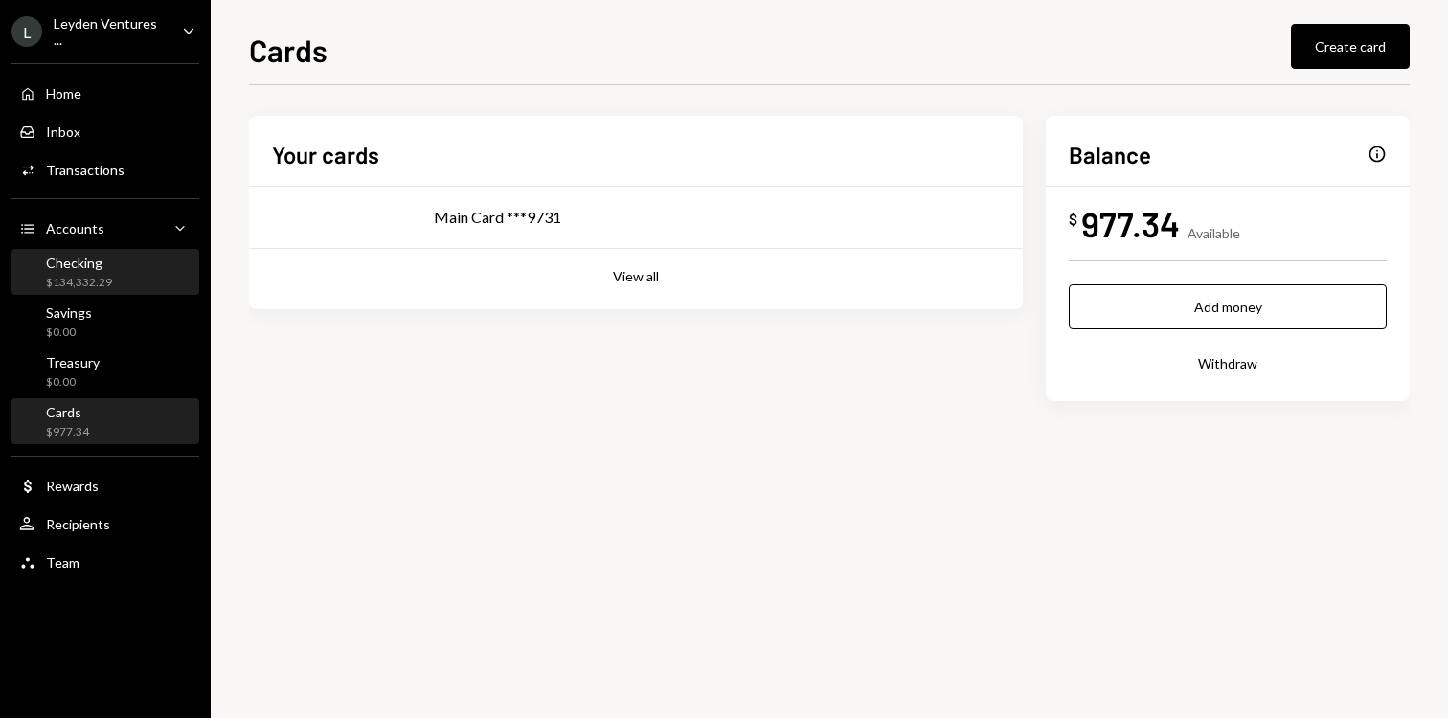
click at [93, 260] on div "Checking" at bounding box center [79, 263] width 66 height 16
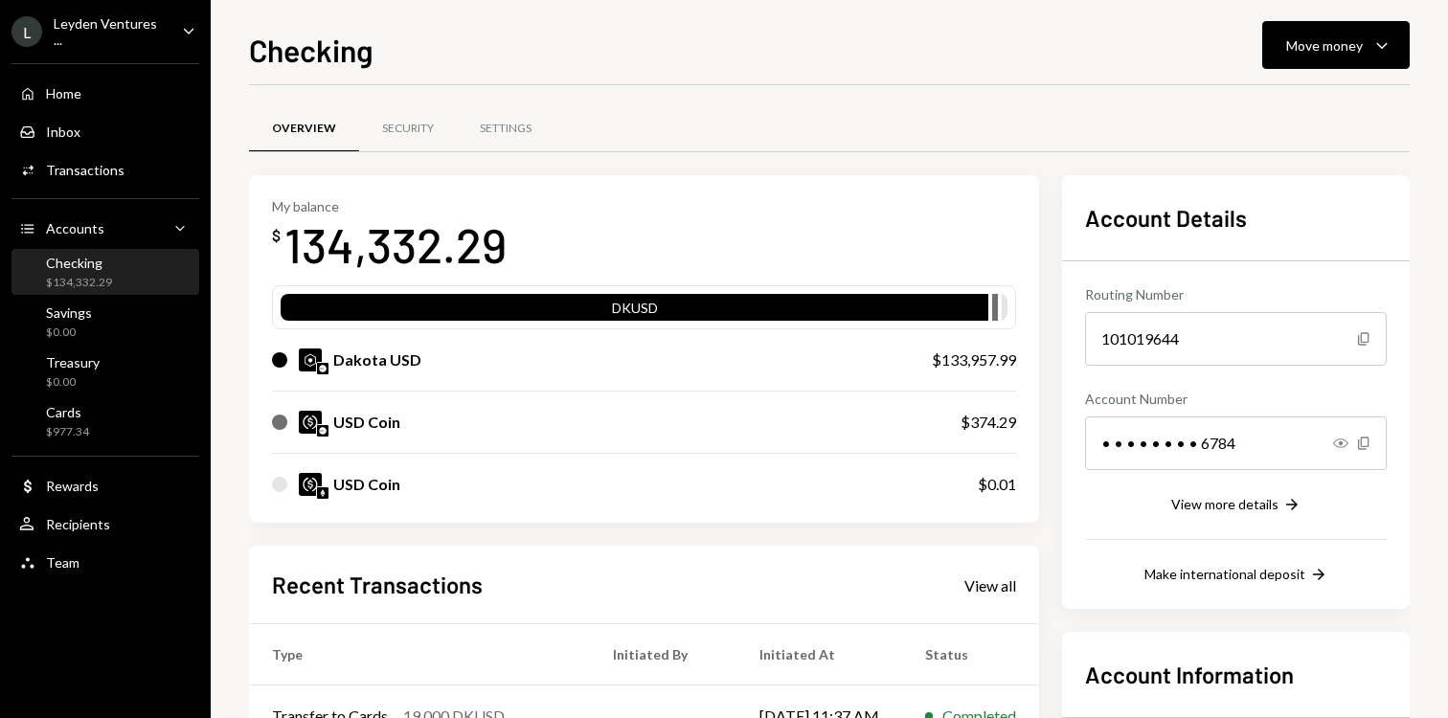
click at [181, 34] on icon "Caret Down" at bounding box center [188, 30] width 21 height 21
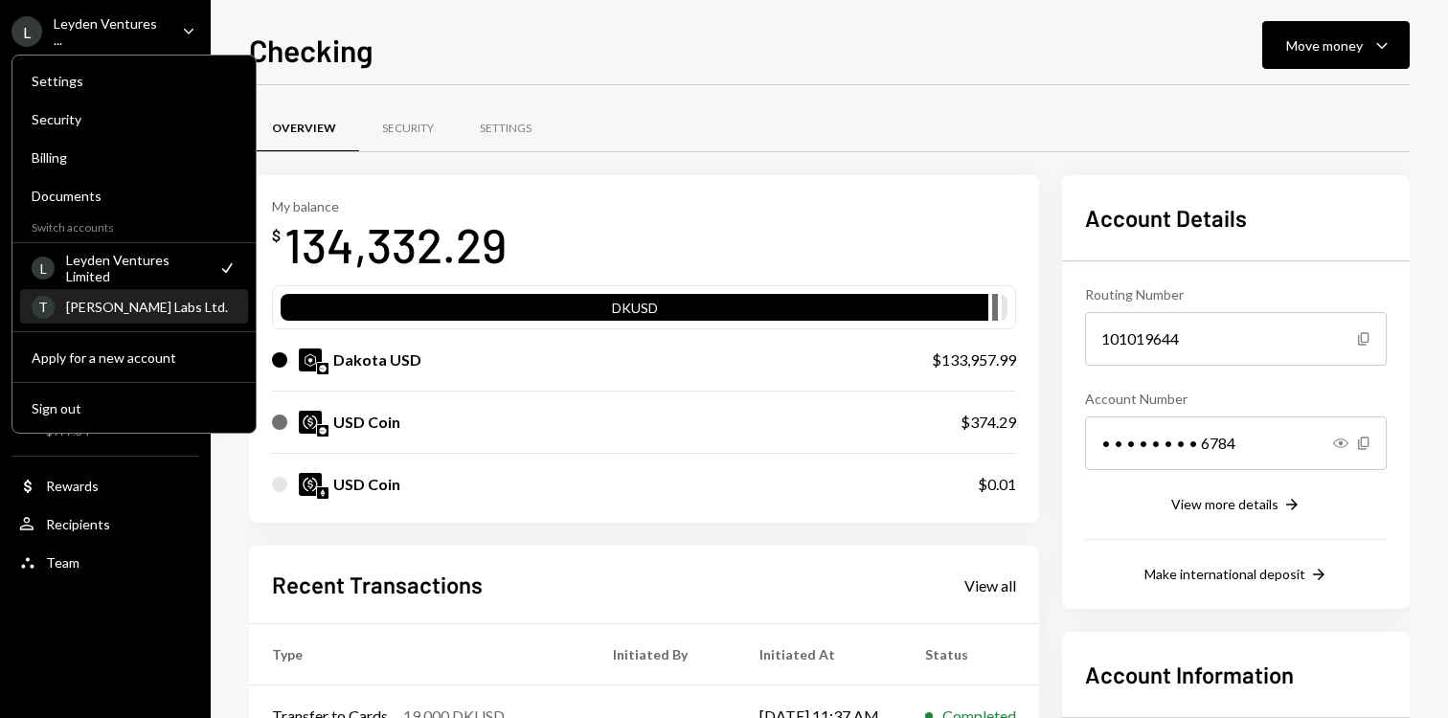
click at [144, 312] on div "[PERSON_NAME] Labs Ltd." at bounding box center [151, 307] width 171 height 16
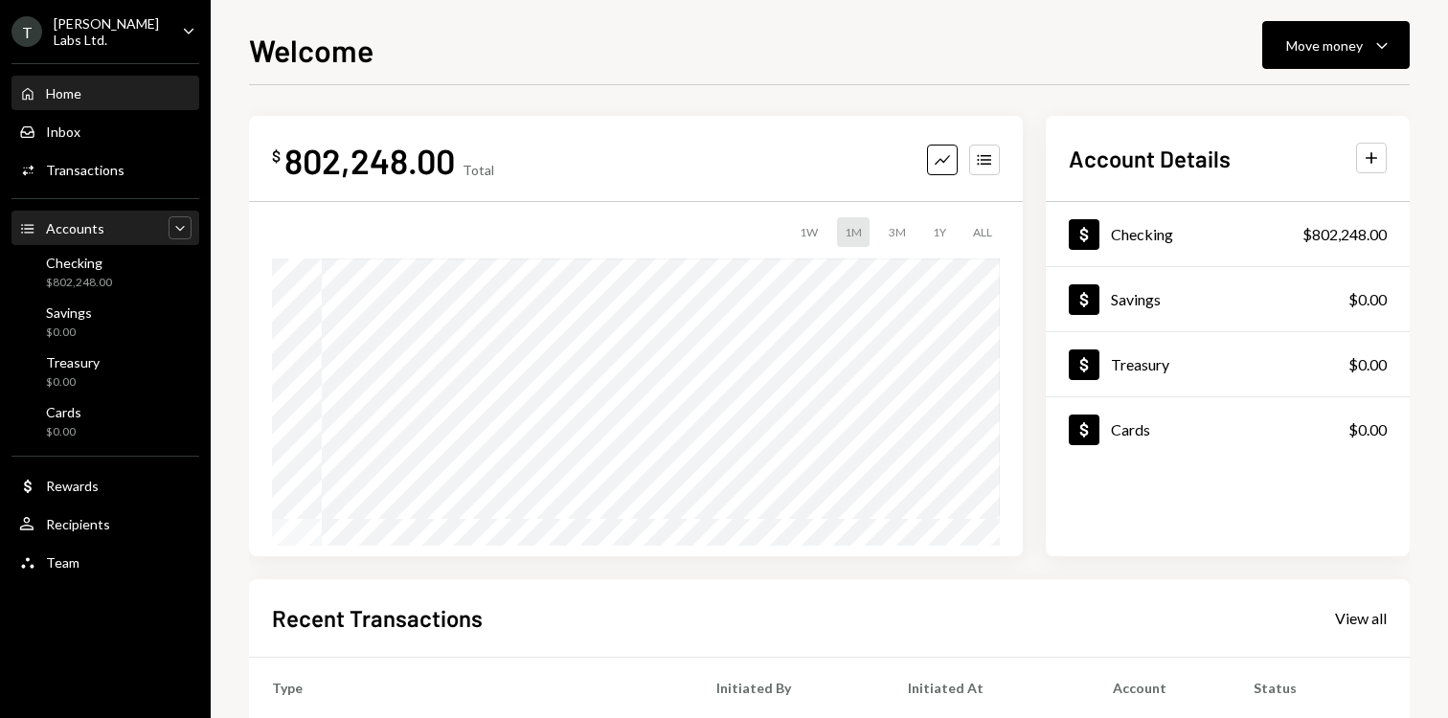
click at [184, 218] on icon "Caret Down" at bounding box center [180, 227] width 19 height 19
click at [180, 222] on icon "Caret Up" at bounding box center [180, 227] width 19 height 19
click at [187, 229] on icon "Caret Down" at bounding box center [180, 227] width 19 height 19
click at [186, 227] on icon "Caret Up" at bounding box center [180, 227] width 19 height 19
click at [100, 361] on div "Treasury $0.00" at bounding box center [105, 372] width 172 height 36
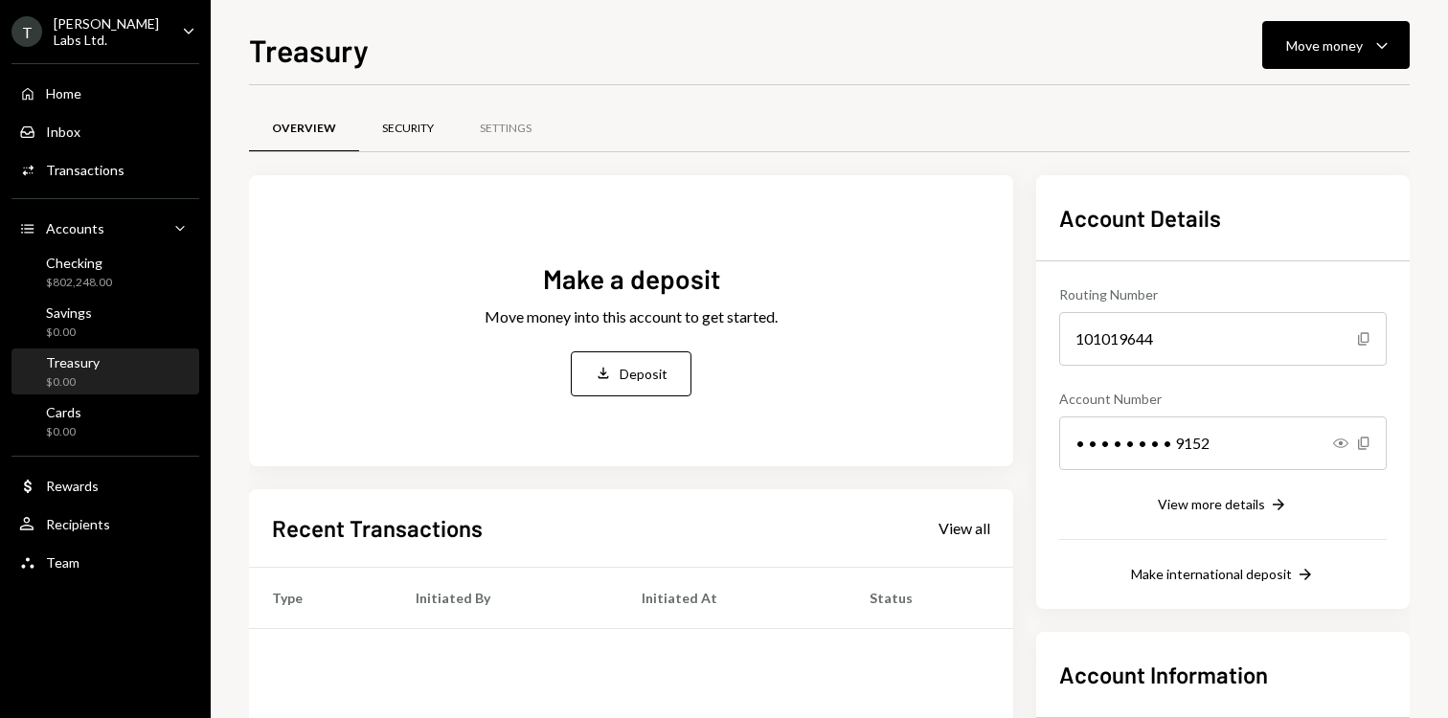
click at [406, 125] on div "Security" at bounding box center [408, 129] width 52 height 16
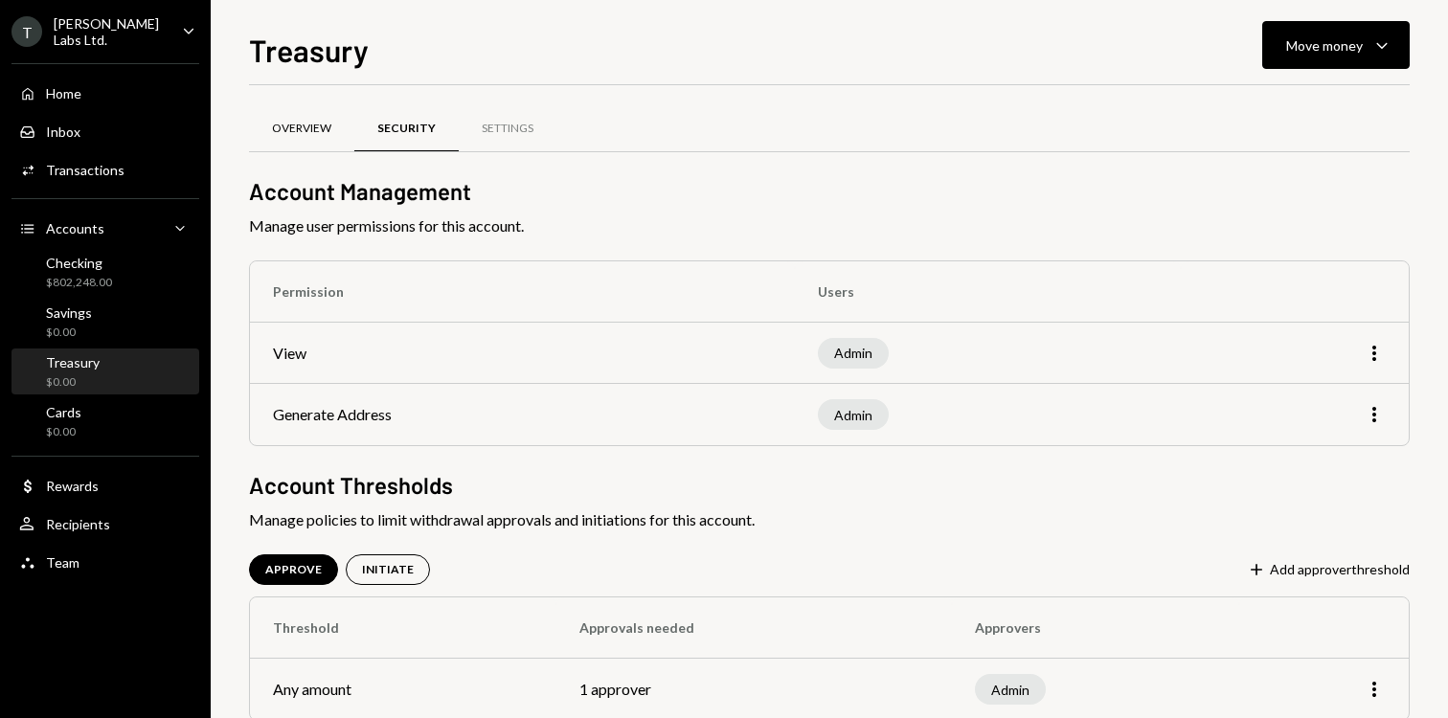
click at [426, 138] on div "Security" at bounding box center [406, 129] width 104 height 46
click at [336, 125] on div "Overview" at bounding box center [301, 129] width 105 height 46
click at [502, 128] on div "Settings" at bounding box center [508, 129] width 52 height 16
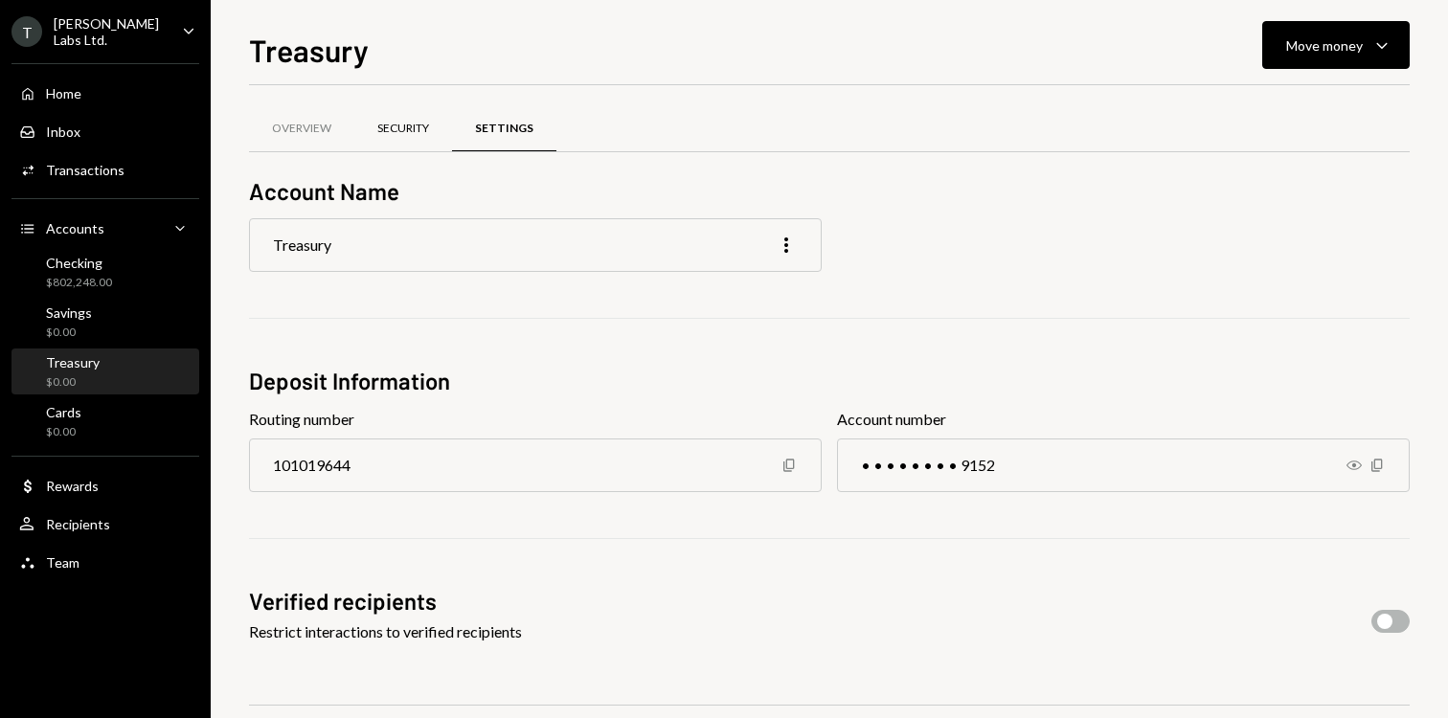
click at [381, 134] on div "Security" at bounding box center [403, 129] width 52 height 16
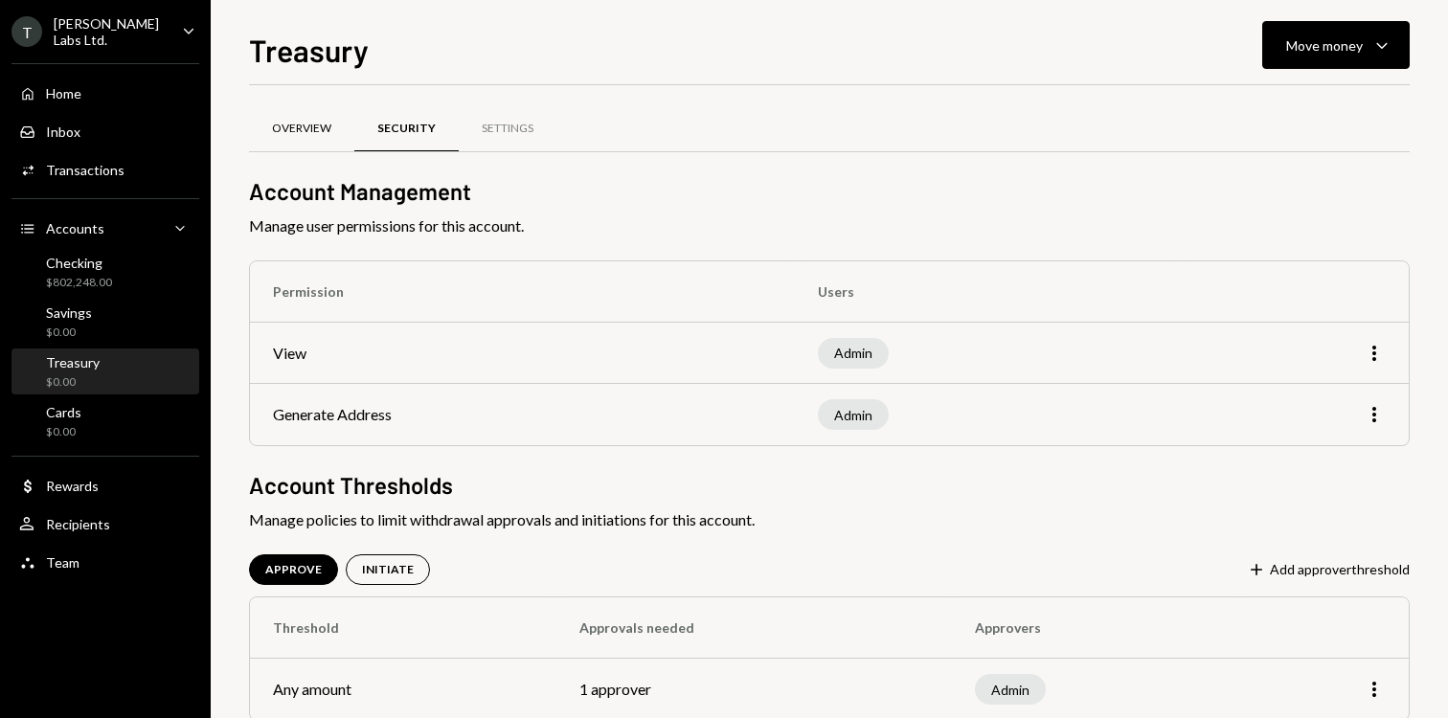
click at [282, 148] on div "Overview" at bounding box center [301, 129] width 105 height 46
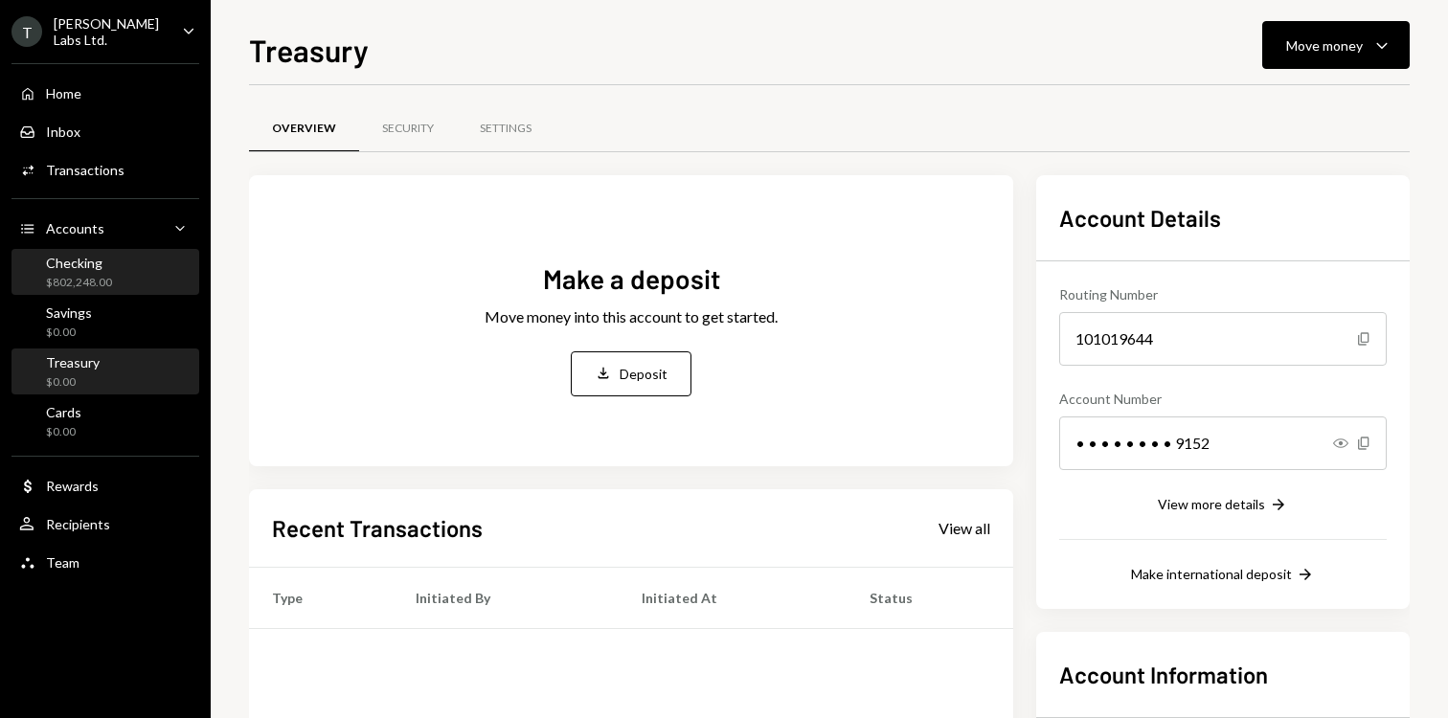
click at [100, 281] on div "$802,248.00" at bounding box center [79, 283] width 66 height 16
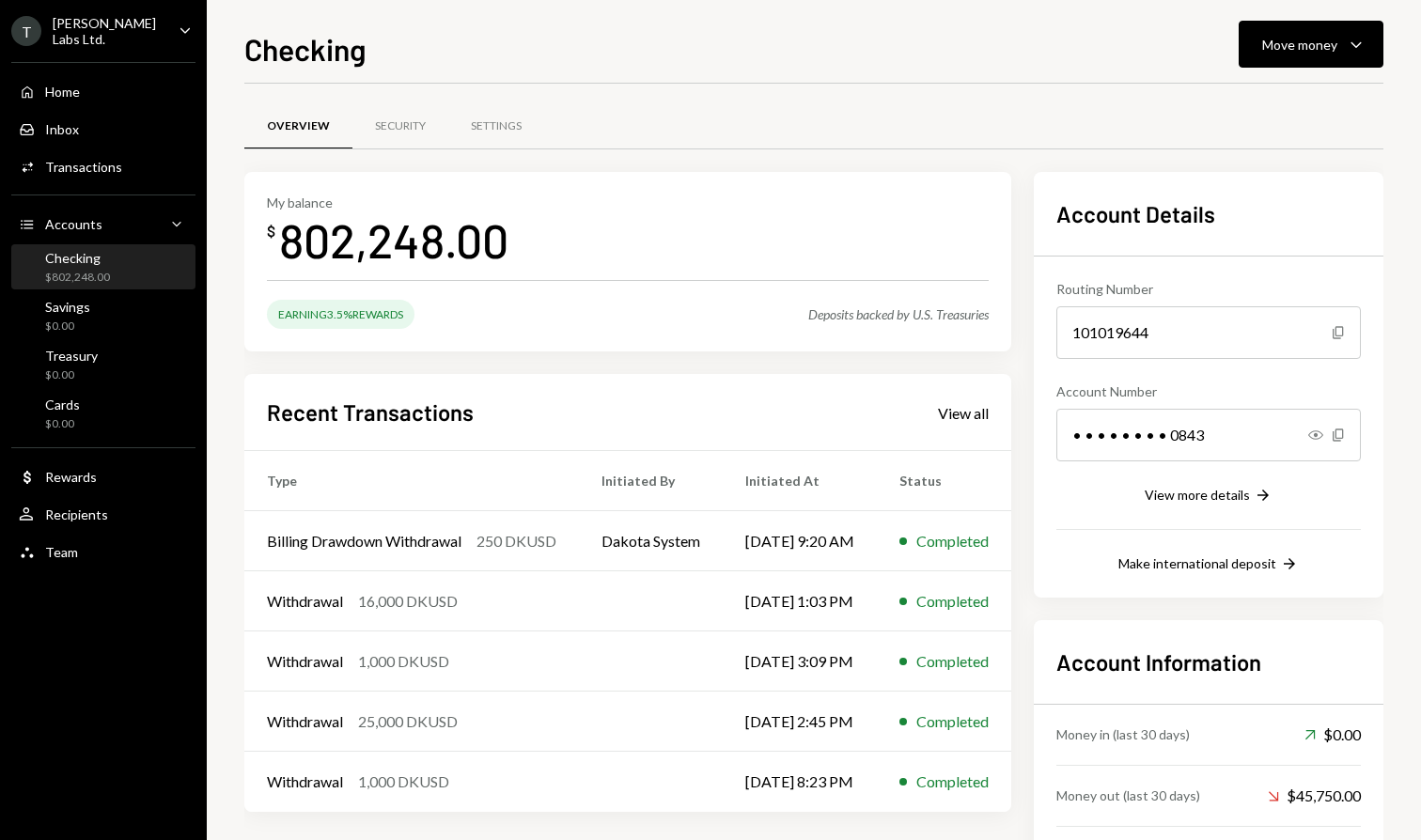
click at [150, 36] on div "T [PERSON_NAME] Labs Ltd. Caret Down" at bounding box center [103, 30] width 207 height 32
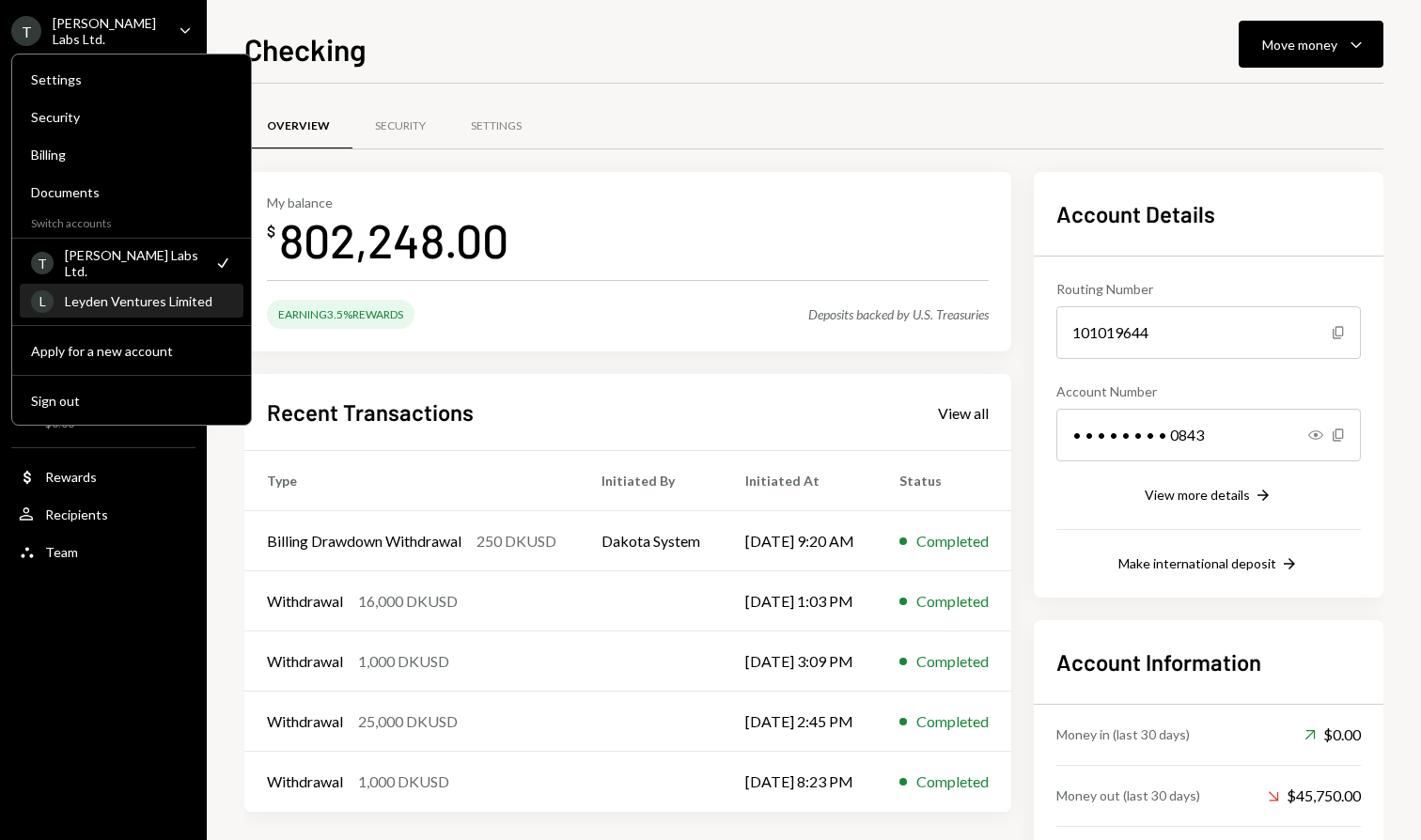
click at [129, 301] on div "Leyden Ventures Limited" at bounding box center [148, 301] width 168 height 16
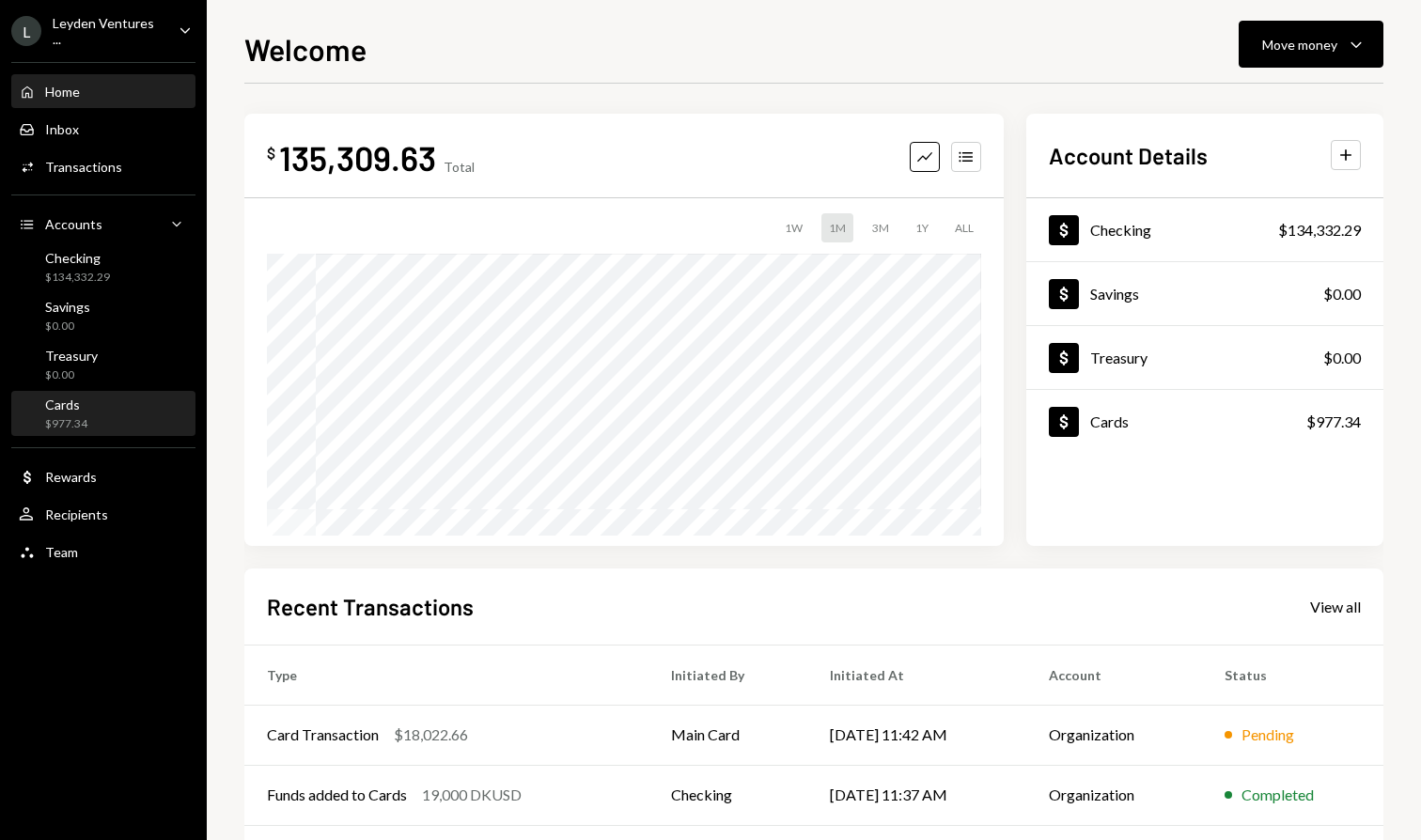
click at [70, 417] on div "$977.34" at bounding box center [66, 424] width 42 height 16
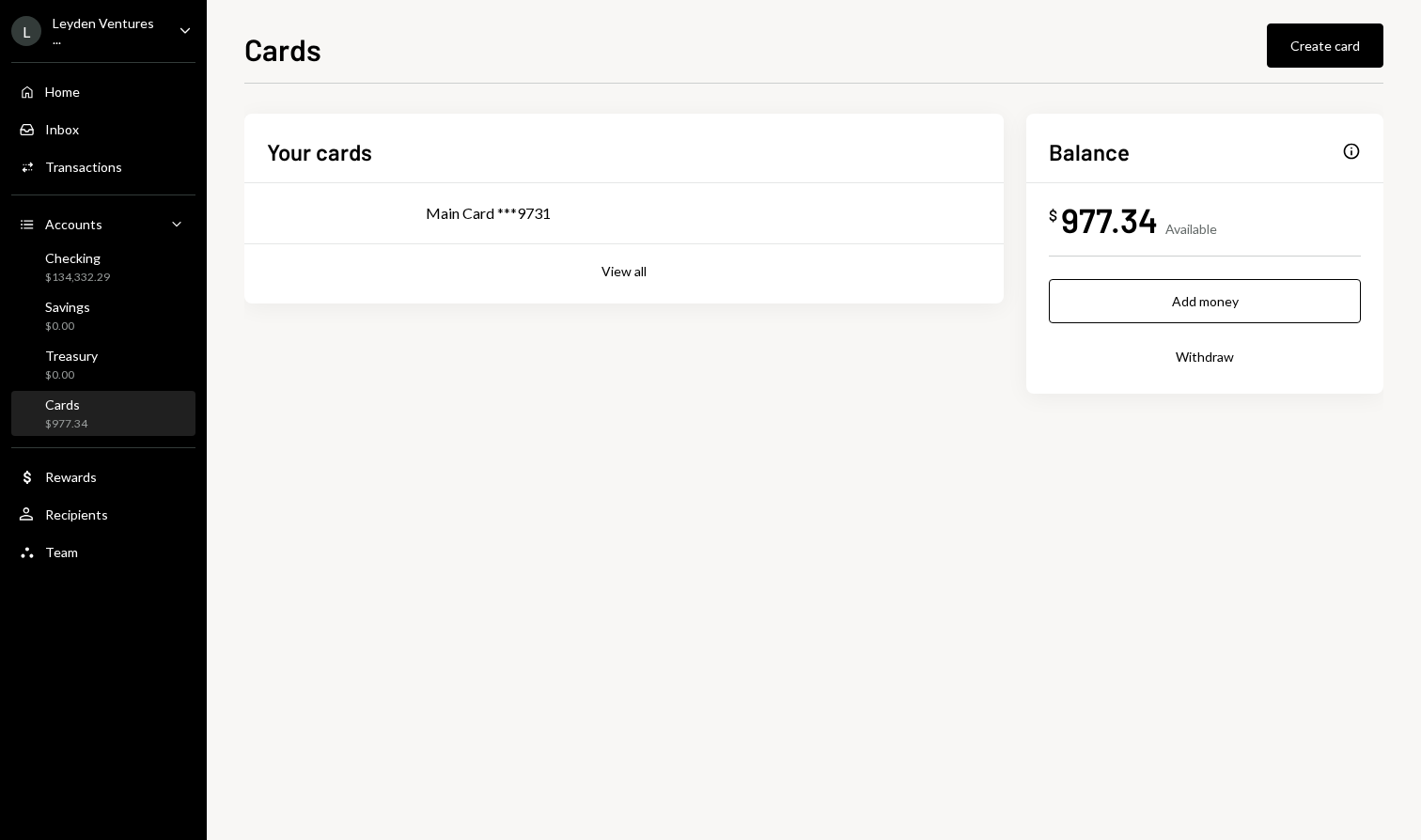
click at [595, 270] on div "View all" at bounding box center [624, 270] width 714 height 22
click at [614, 271] on button "View all" at bounding box center [624, 272] width 45 height 18
